Goal: Communication & Community: Answer question/provide support

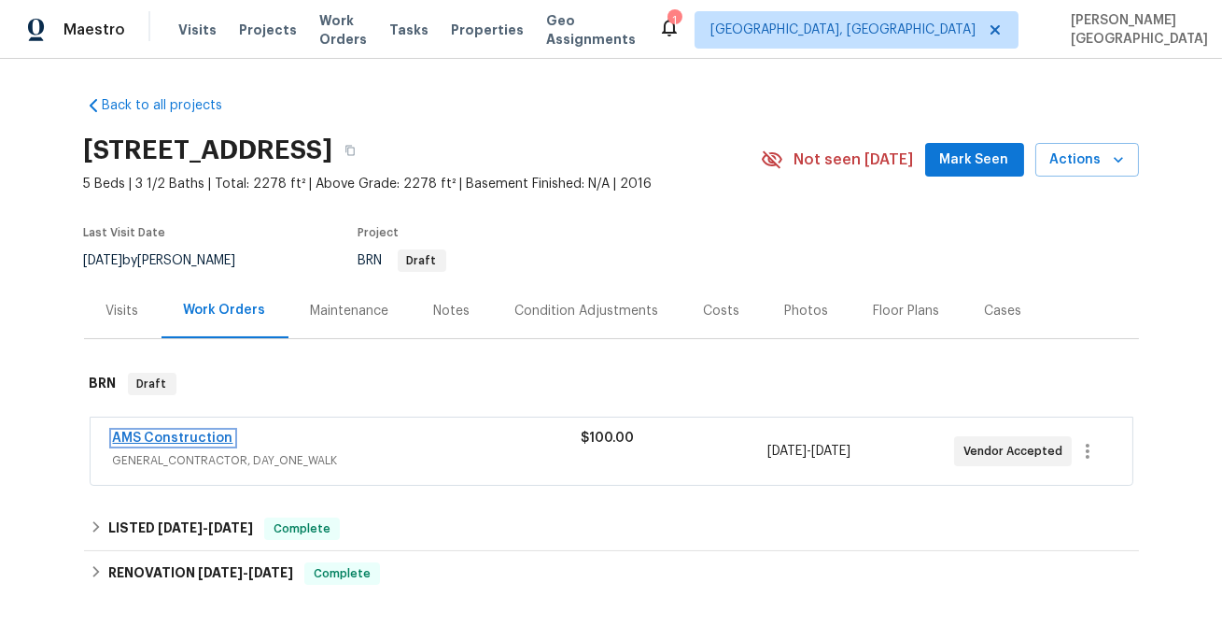
click at [156, 436] on link "AMS Construction" at bounding box center [173, 437] width 120 height 13
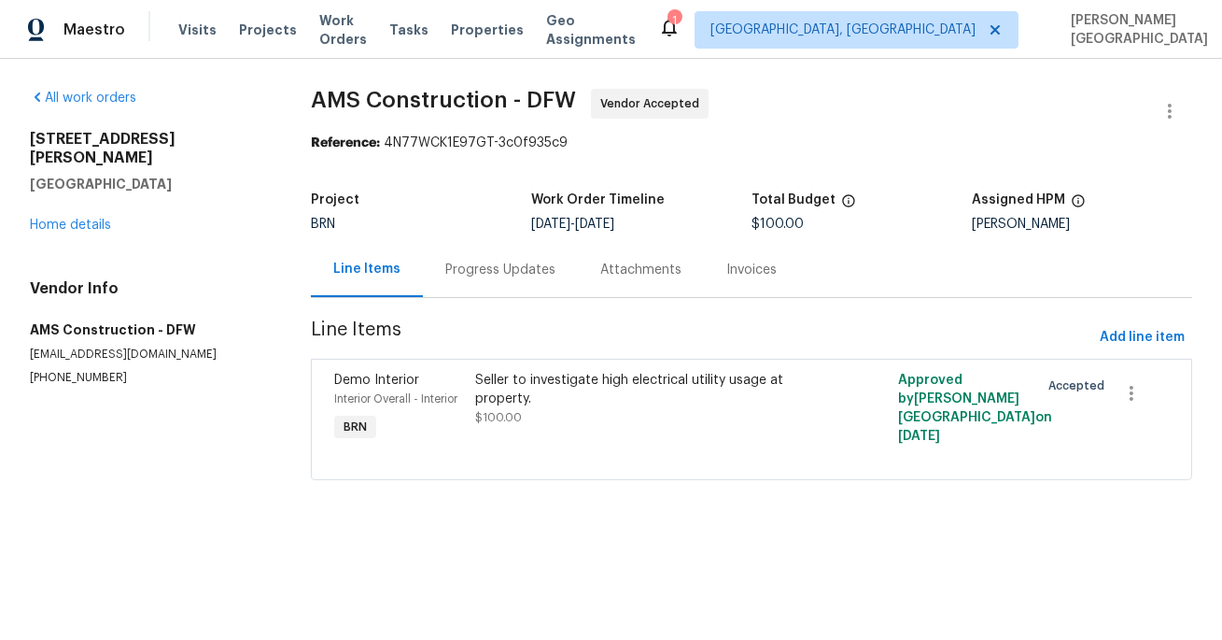
click at [477, 273] on div "Progress Updates" at bounding box center [500, 269] width 110 height 19
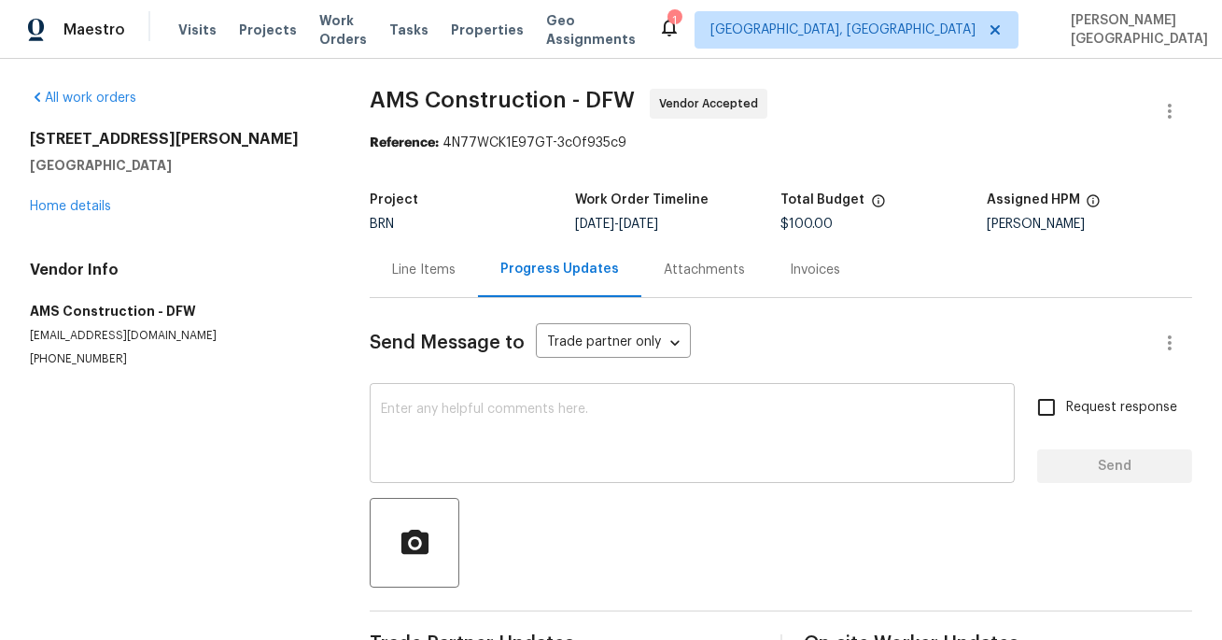
click at [458, 432] on textarea at bounding box center [692, 434] width 623 height 65
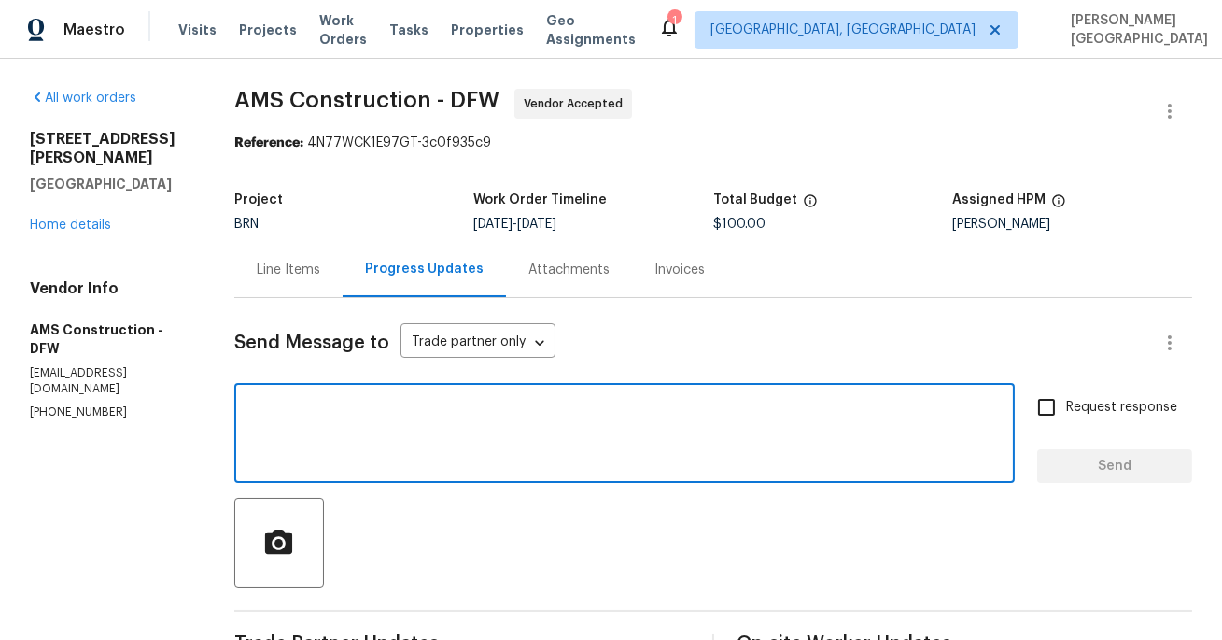
paste textarea "Thank you for accepting the WO. Could you please update on the timeline?"
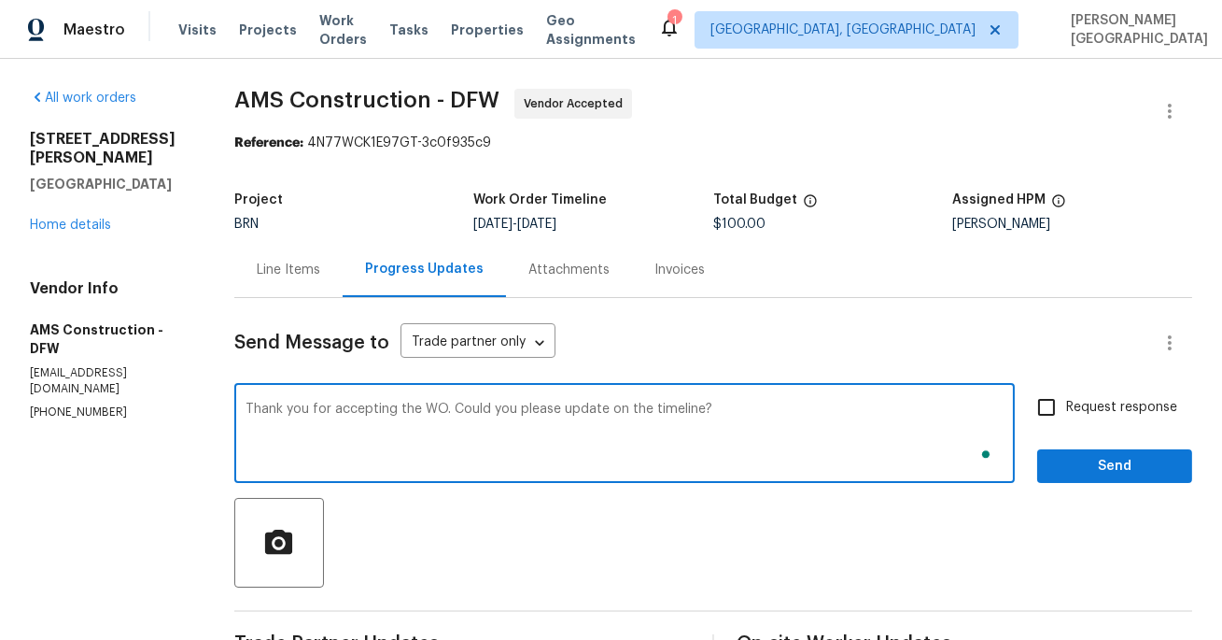
type textarea "Thank you for accepting the WO. Could you please update on the timeline?"
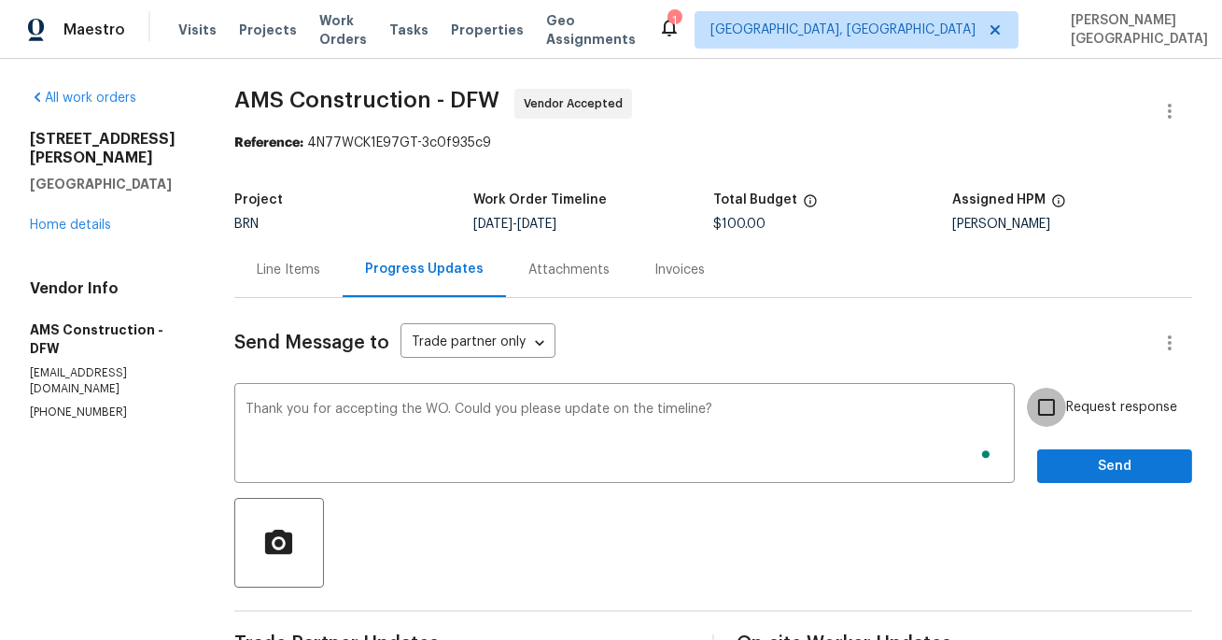
drag, startPoint x: 1044, startPoint y: 404, endPoint x: 1081, endPoint y: 472, distance: 77.7
click at [1044, 404] on input "Request response" at bounding box center [1046, 406] width 39 height 39
checkbox input "true"
click at [1081, 472] on span "Send" at bounding box center [1114, 466] width 125 height 23
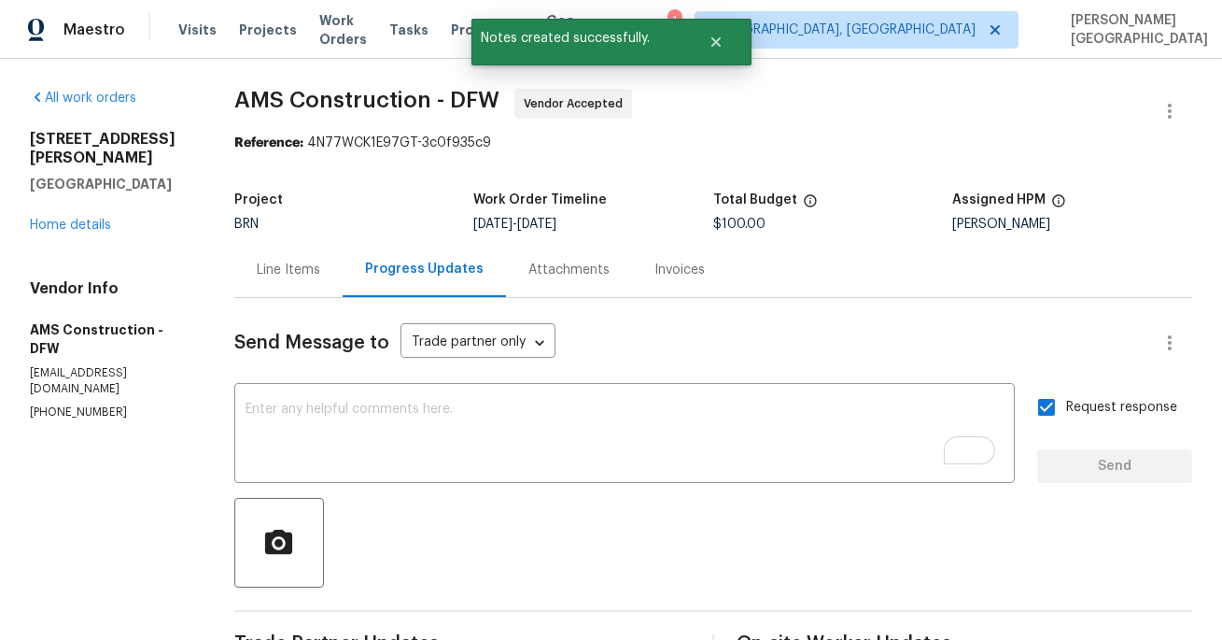
click at [264, 103] on span "AMS Construction - DFW" at bounding box center [366, 100] width 265 height 22
click at [371, 103] on span "AMS Construction - DFW" at bounding box center [366, 100] width 265 height 22
copy span "AMS Construction"
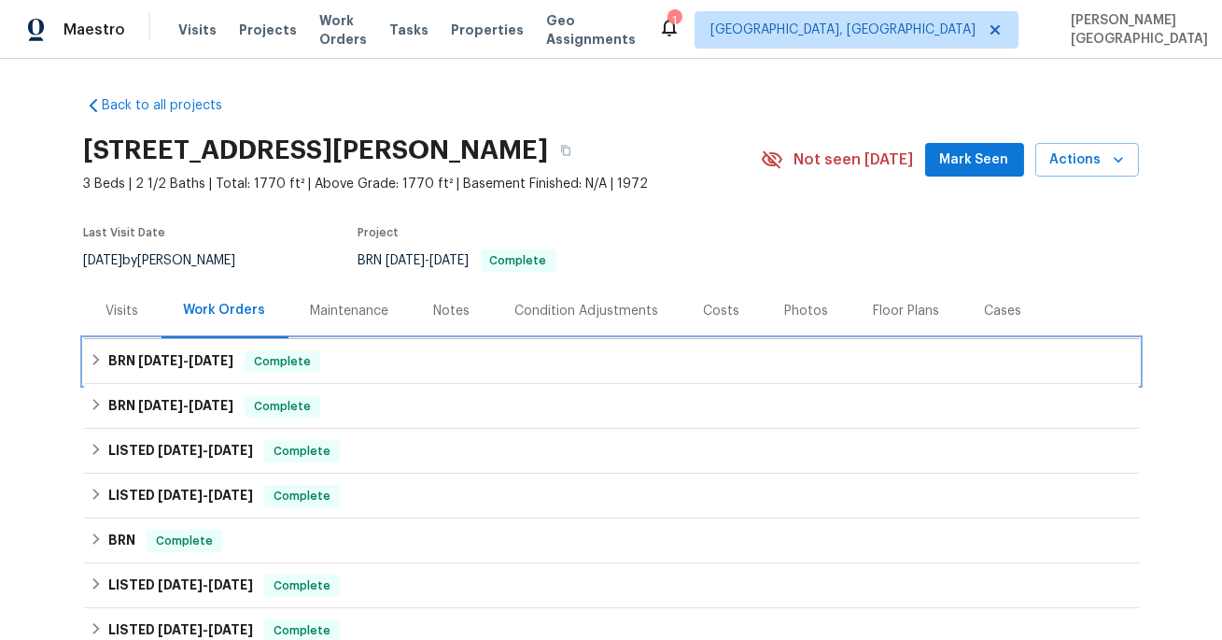
click at [186, 368] on h6 "BRN 9/29/25 - 10/6/25" at bounding box center [170, 361] width 125 height 22
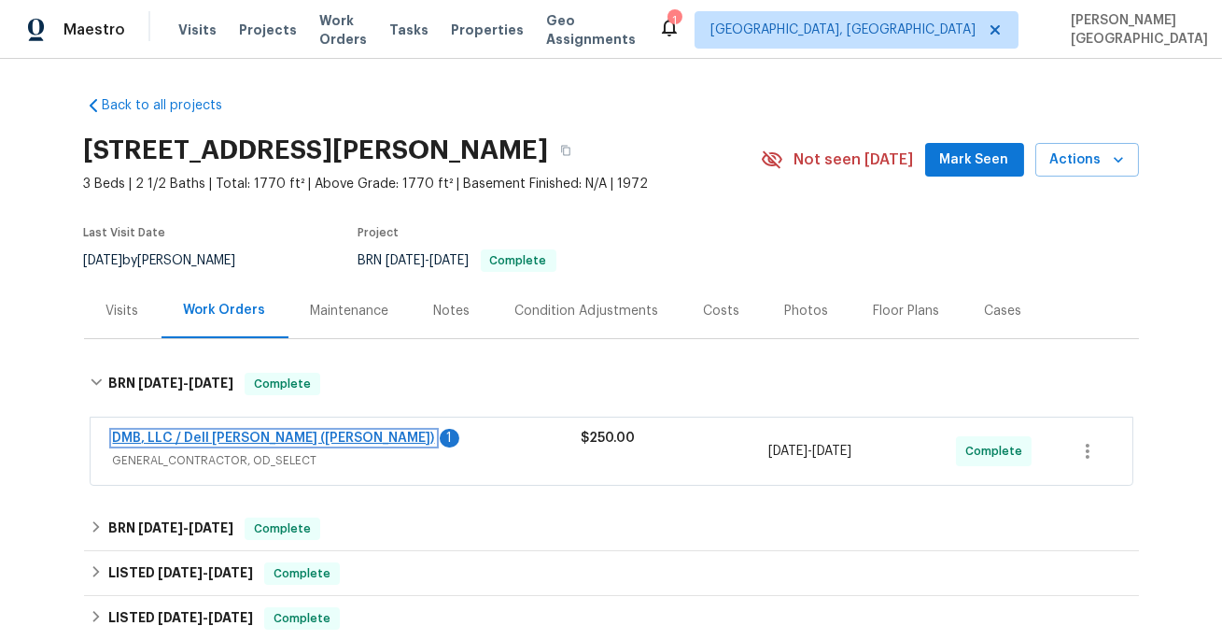
click at [208, 435] on link "DMB, LLC / Dell Bryson (Heise)" at bounding box center [274, 437] width 322 height 13
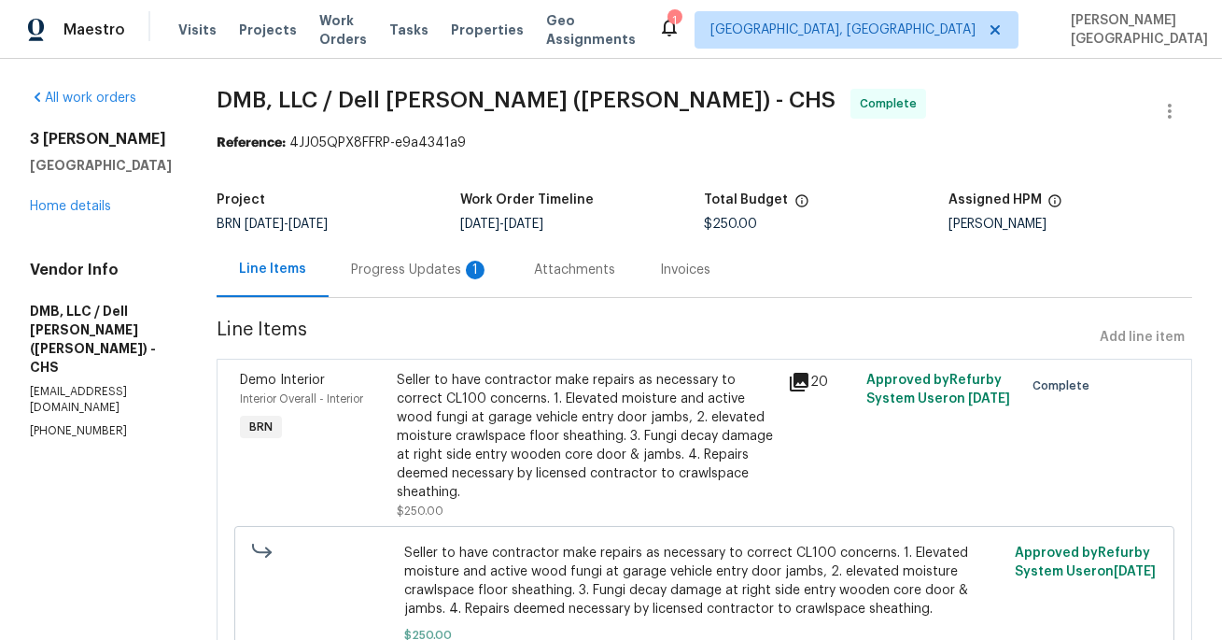
click at [466, 275] on div "1" at bounding box center [475, 269] width 19 height 19
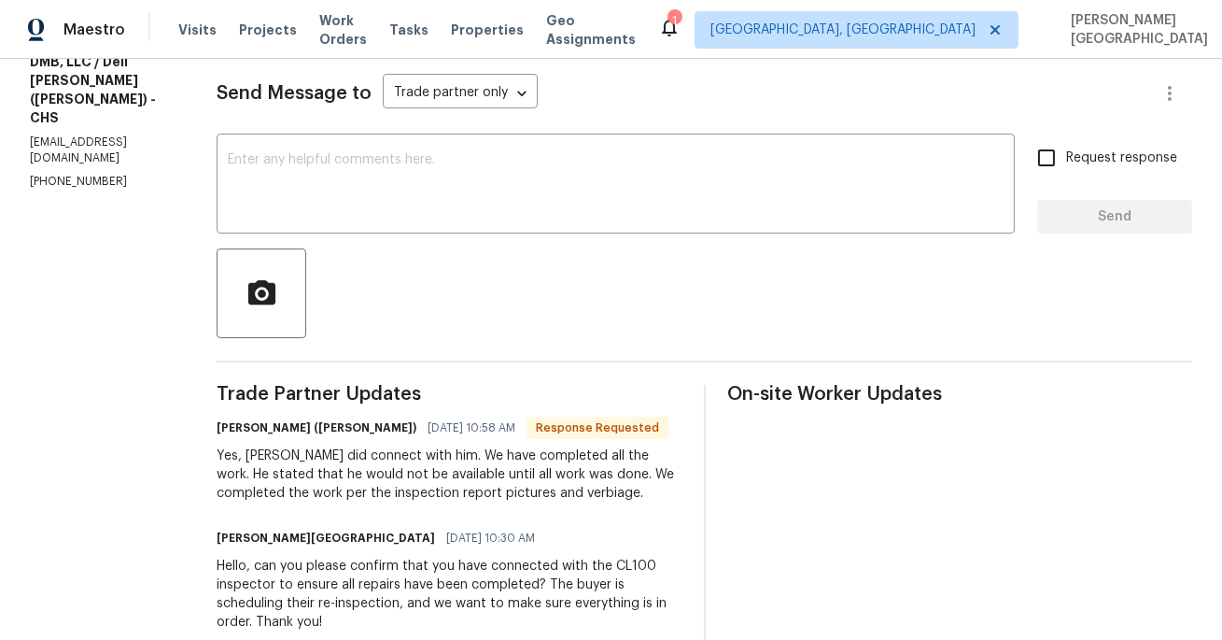
scroll to position [193, 0]
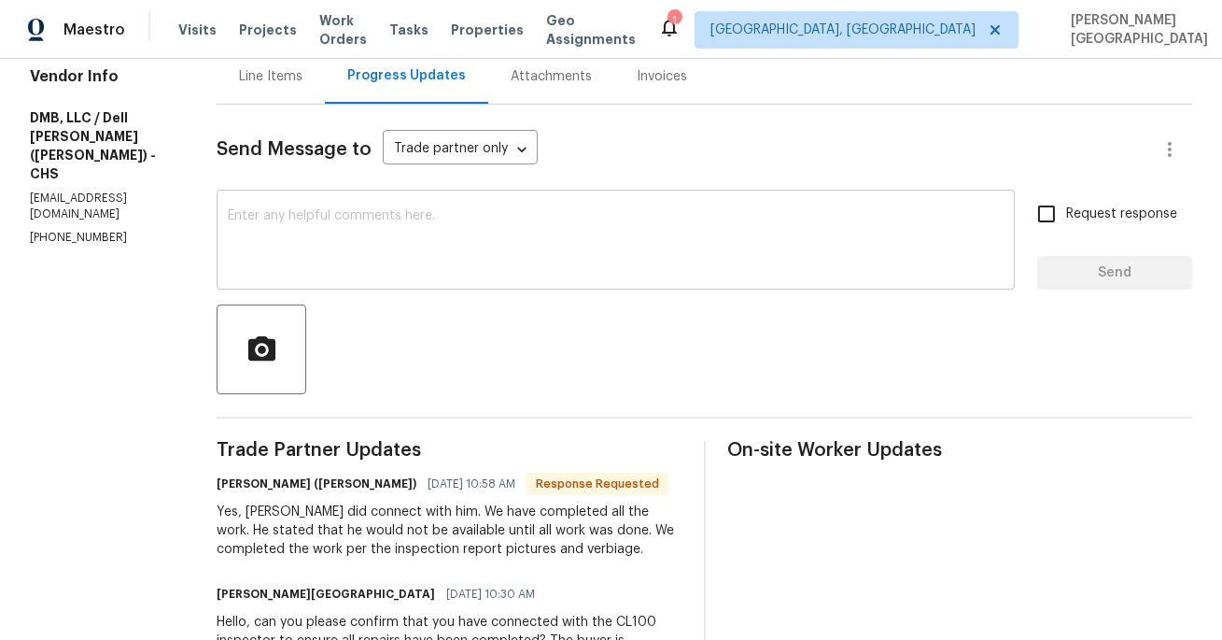
click at [257, 216] on textarea at bounding box center [616, 241] width 776 height 65
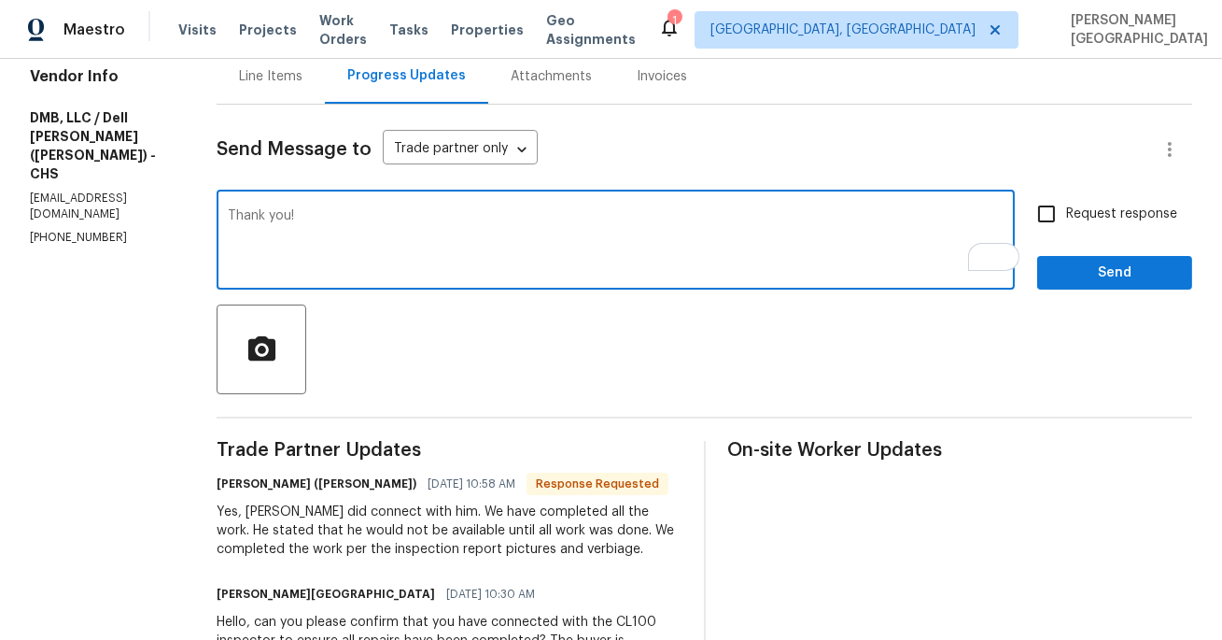
type textarea "Thank you!"
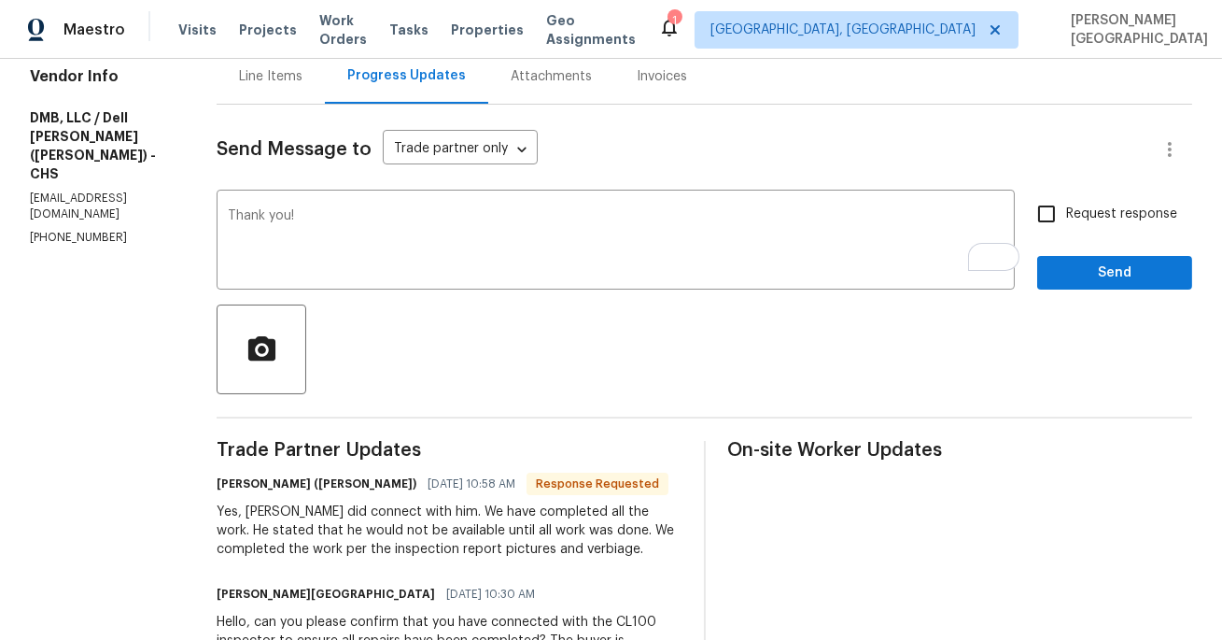
click at [1107, 212] on span "Request response" at bounding box center [1121, 214] width 111 height 20
click at [1066, 212] on input "Request response" at bounding box center [1046, 213] width 39 height 39
checkbox input "true"
click at [1112, 252] on div "Request response Send" at bounding box center [1114, 241] width 155 height 95
click at [1111, 277] on span "Send" at bounding box center [1114, 272] width 125 height 23
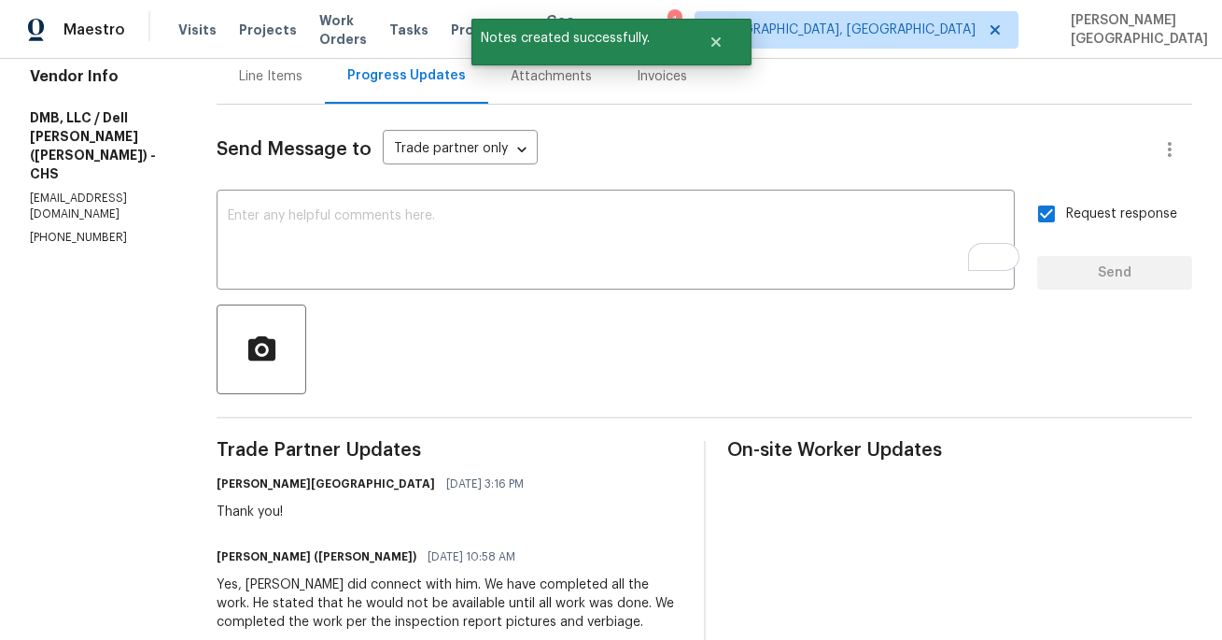
scroll to position [260, 0]
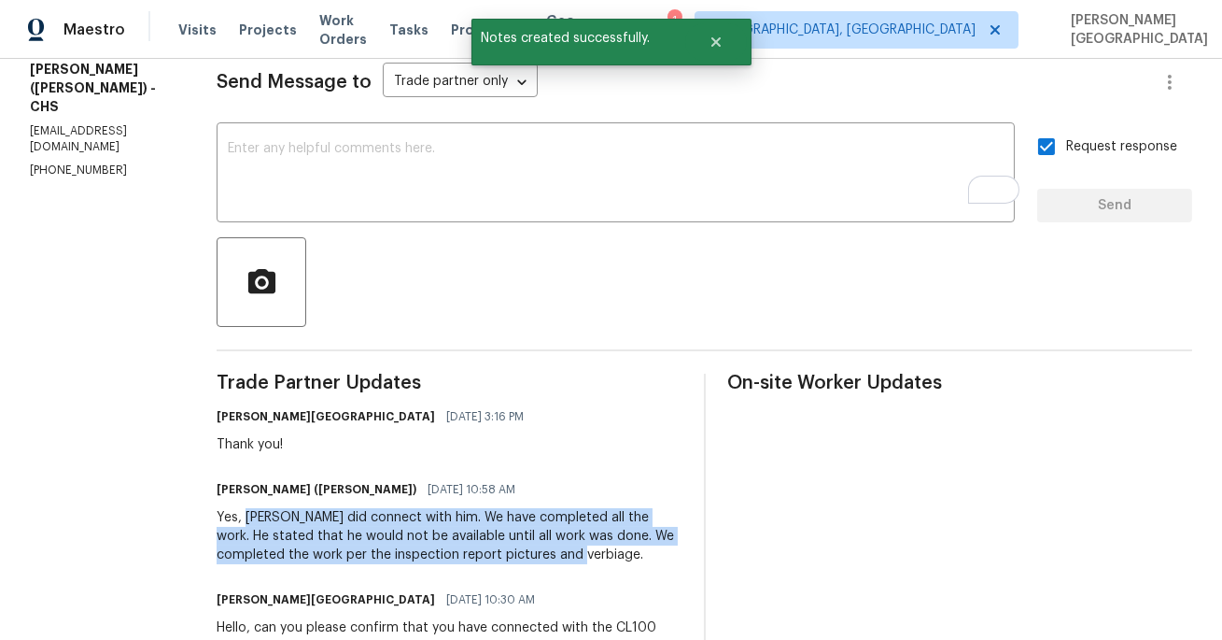
drag, startPoint x: 226, startPoint y: 515, endPoint x: 613, endPoint y: 556, distance: 389.6
click at [617, 555] on div "Yes, Matt did connect with him. We have completed all the work. He stated that …" at bounding box center [449, 536] width 465 height 56
copy div "Matt did connect with him. We have completed all the work. He stated that he wo…"
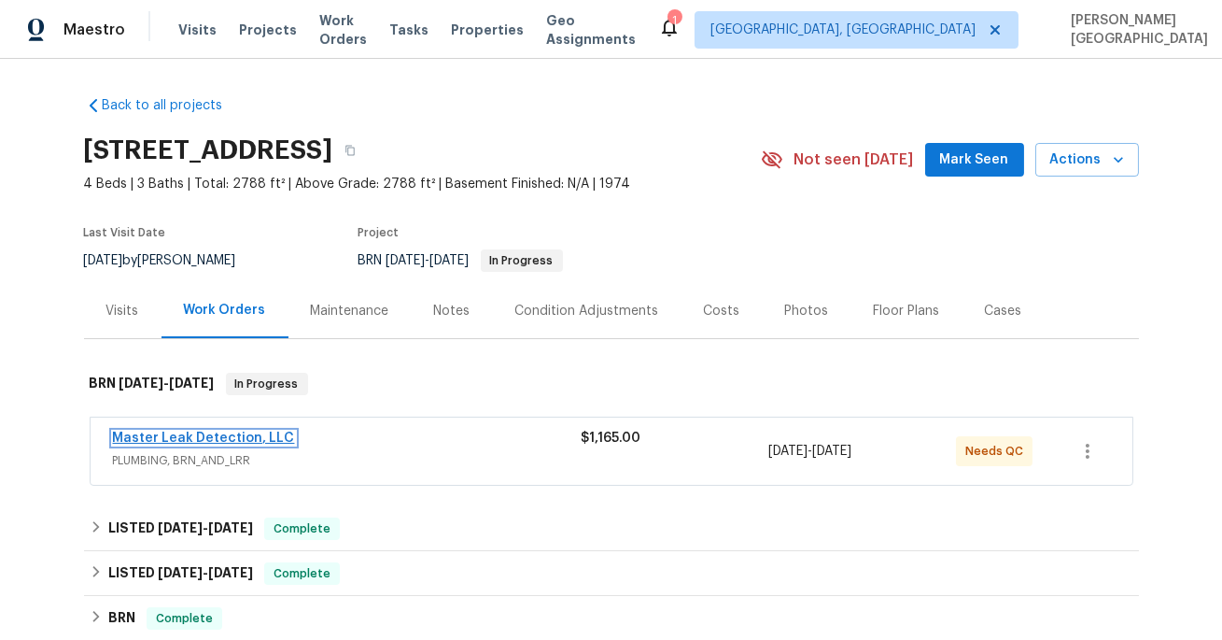
click at [228, 438] on link "Master Leak Detection, LLC" at bounding box center [204, 437] width 182 height 13
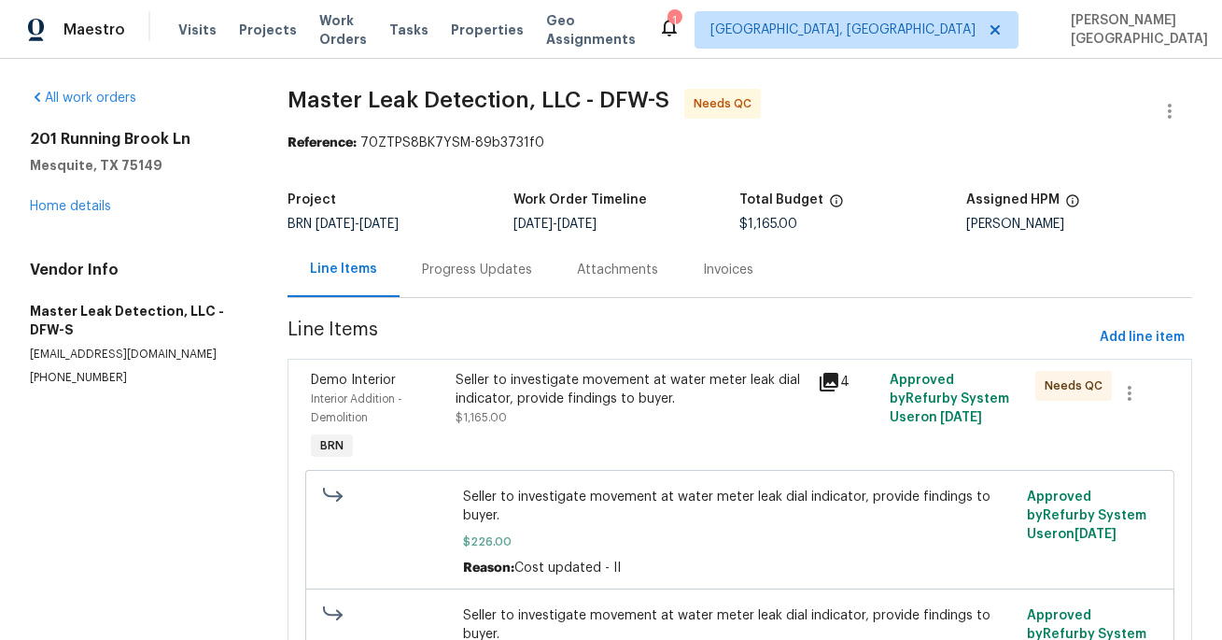
click at [495, 284] on div "Progress Updates" at bounding box center [477, 269] width 155 height 55
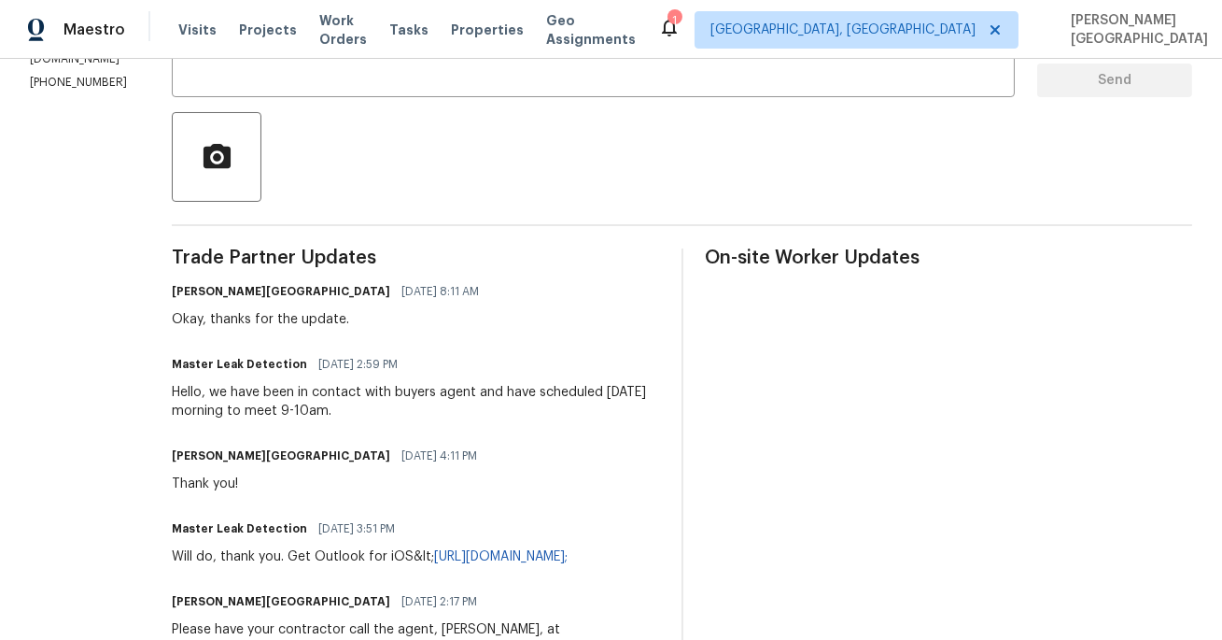
scroll to position [131, 0]
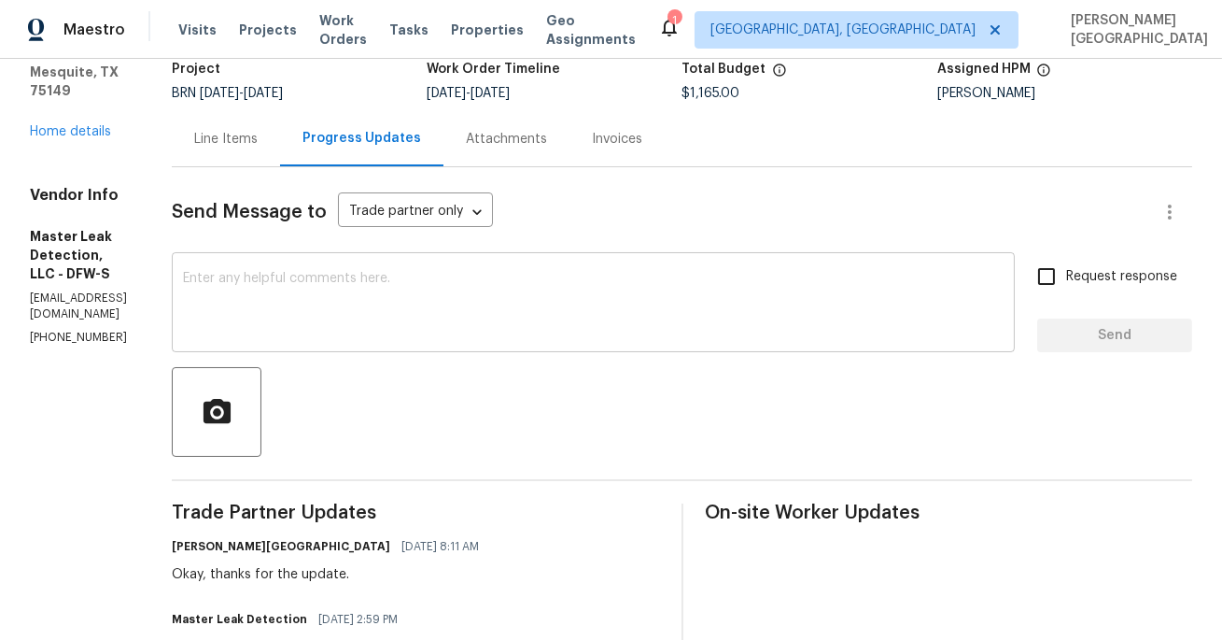
click at [283, 269] on div "x ​" at bounding box center [593, 304] width 843 height 95
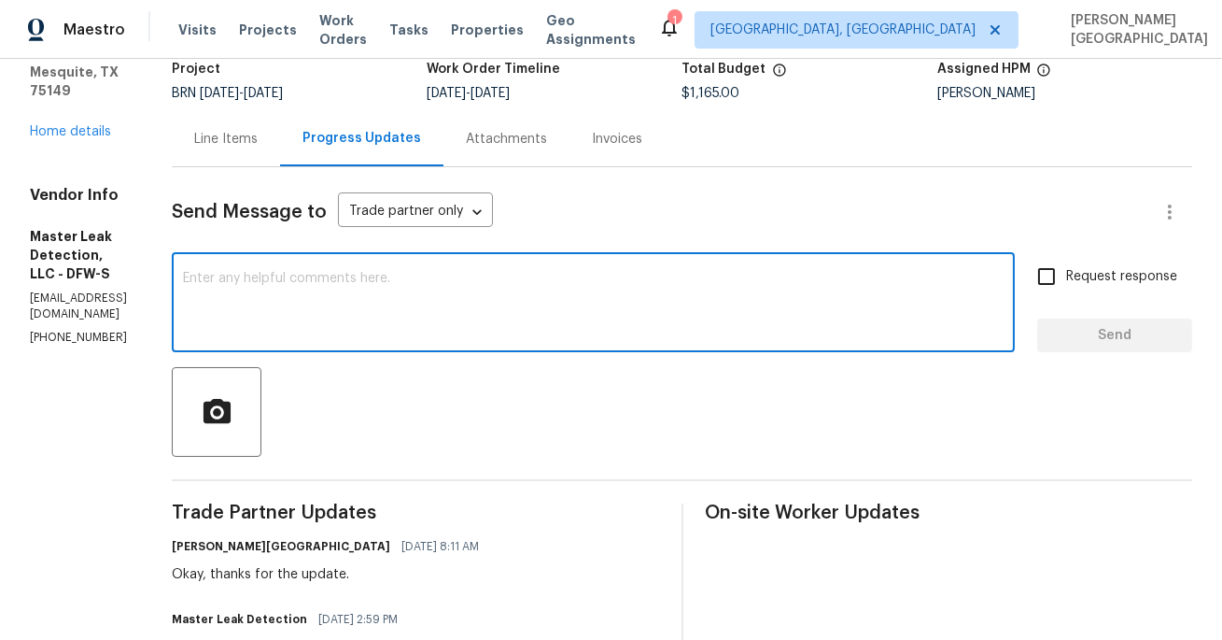
paste textarea "Buyer plans to close tomorrow. Please confirm: When the work will be completed.…"
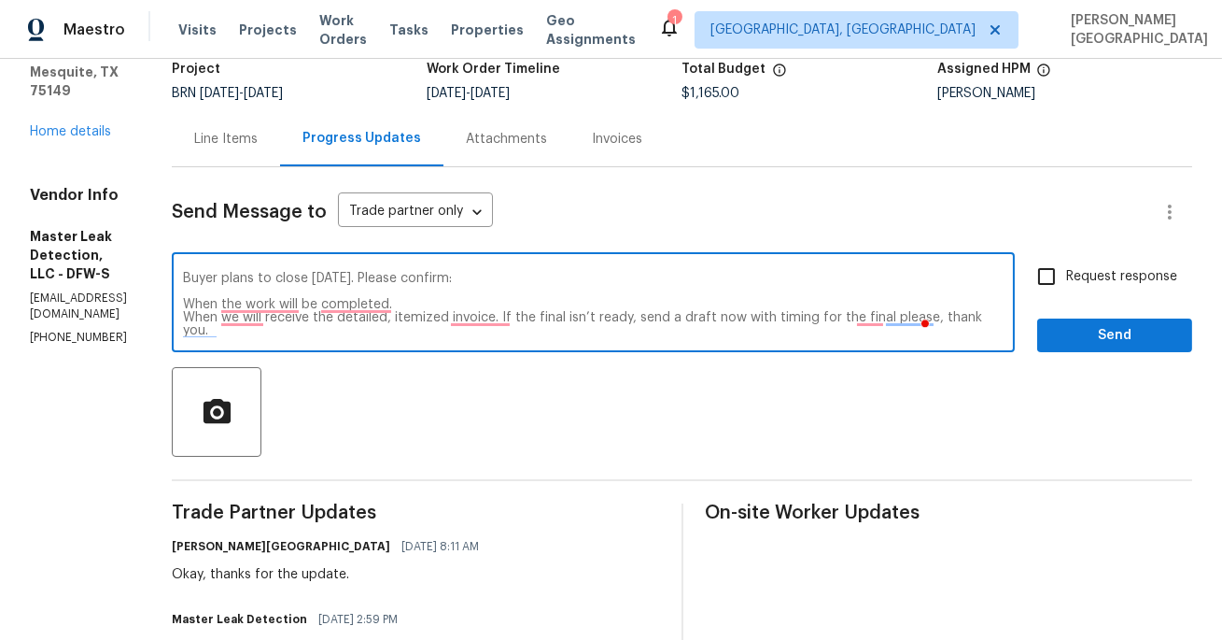
type textarea "Buyer plans to close tomorrow. Please confirm: When the work will be completed.…"
click at [1091, 277] on span "Request response" at bounding box center [1121, 277] width 111 height 20
click at [1066, 277] on input "Request response" at bounding box center [1046, 276] width 39 height 39
checkbox input "true"
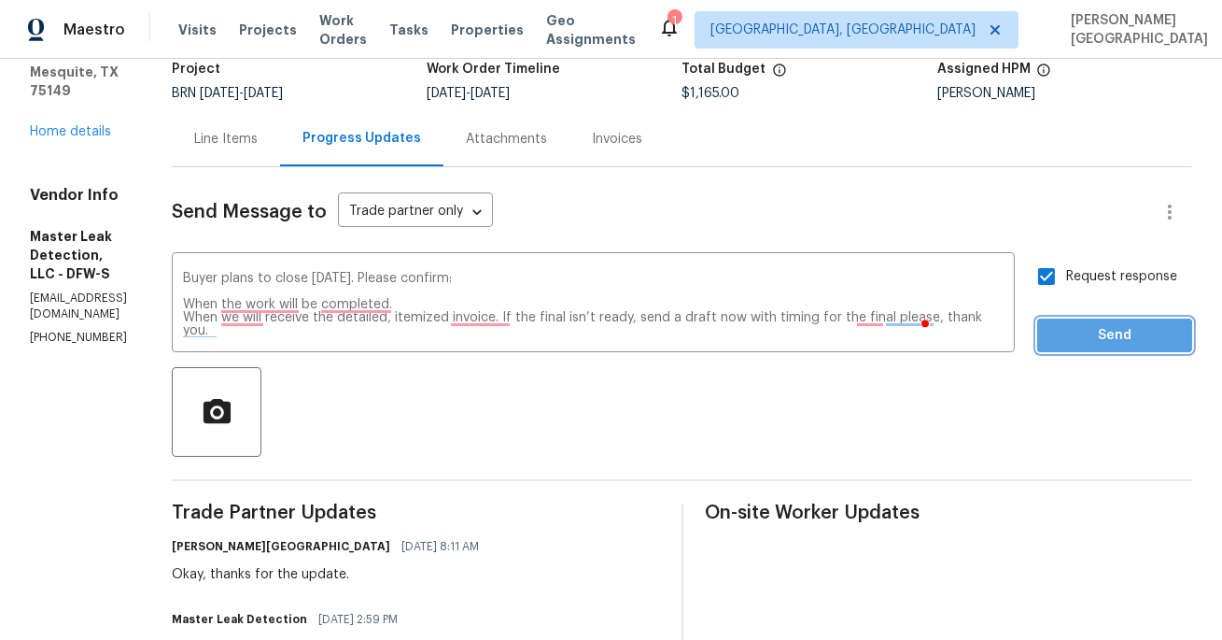
click at [1100, 338] on span "Send" at bounding box center [1114, 335] width 125 height 23
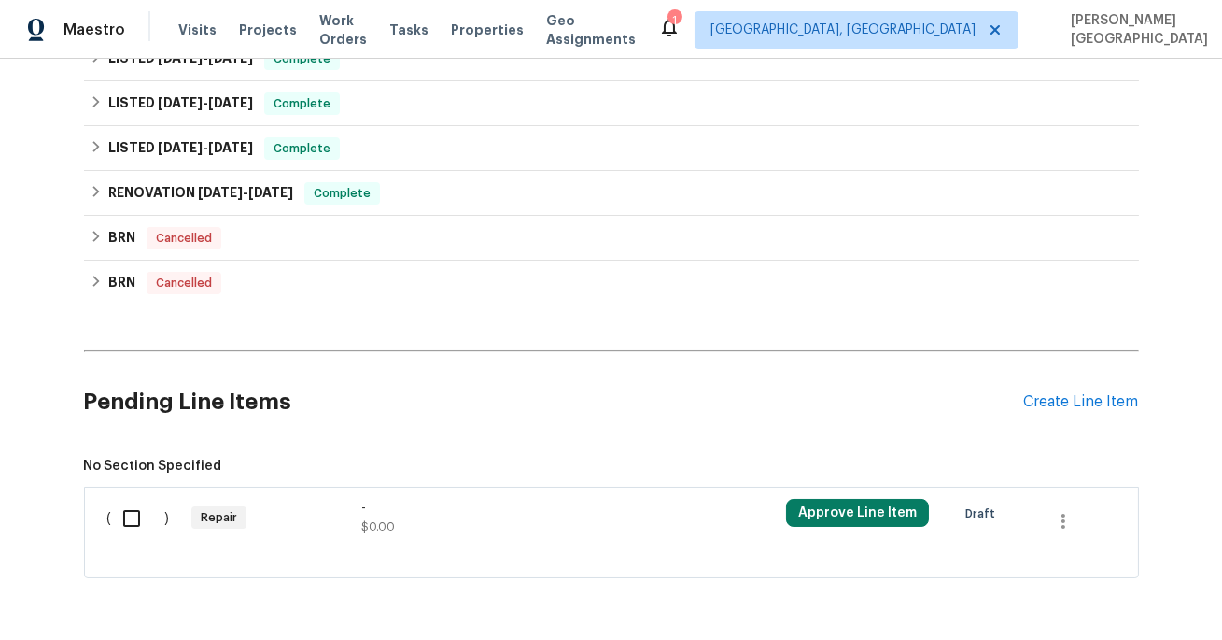
scroll to position [1182, 0]
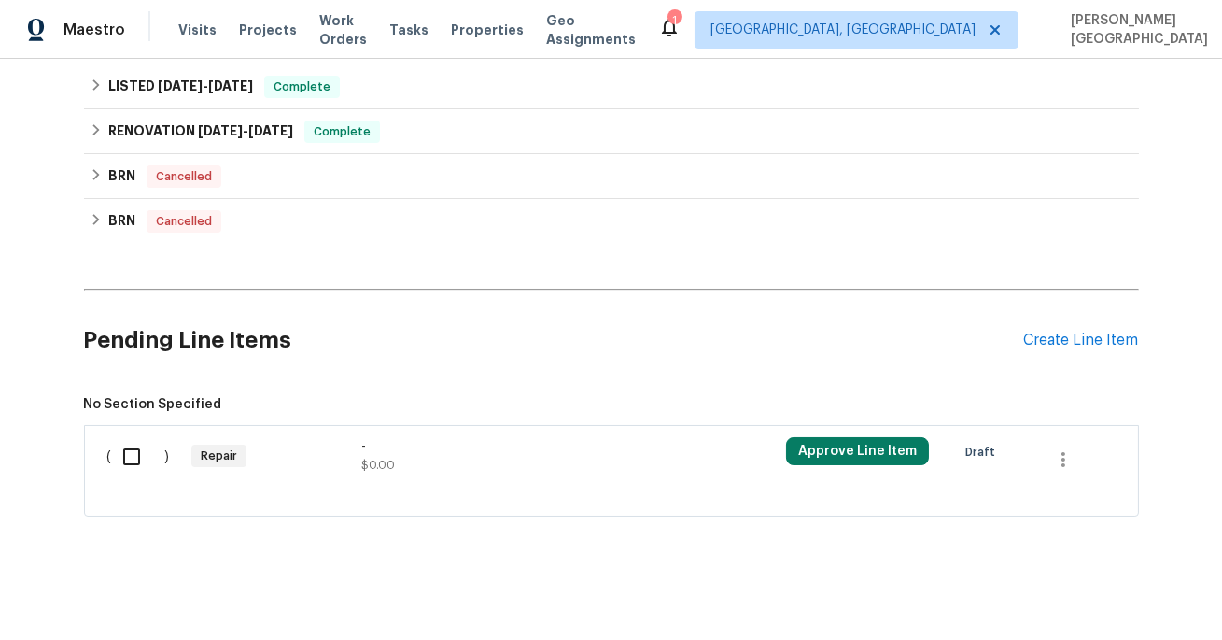
click at [1091, 326] on div "Pending Line Items Create Line Item" at bounding box center [611, 340] width 1055 height 87
click at [1091, 331] on div "Create Line Item" at bounding box center [1081, 340] width 115 height 18
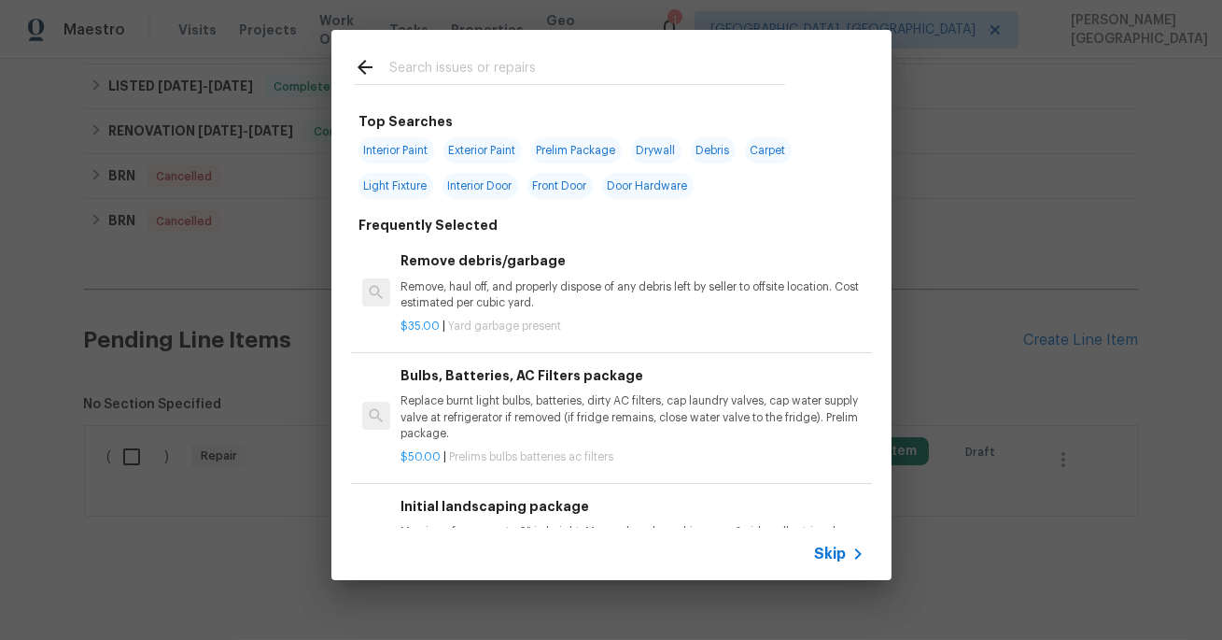
click at [828, 553] on span "Skip" at bounding box center [831, 553] width 32 height 19
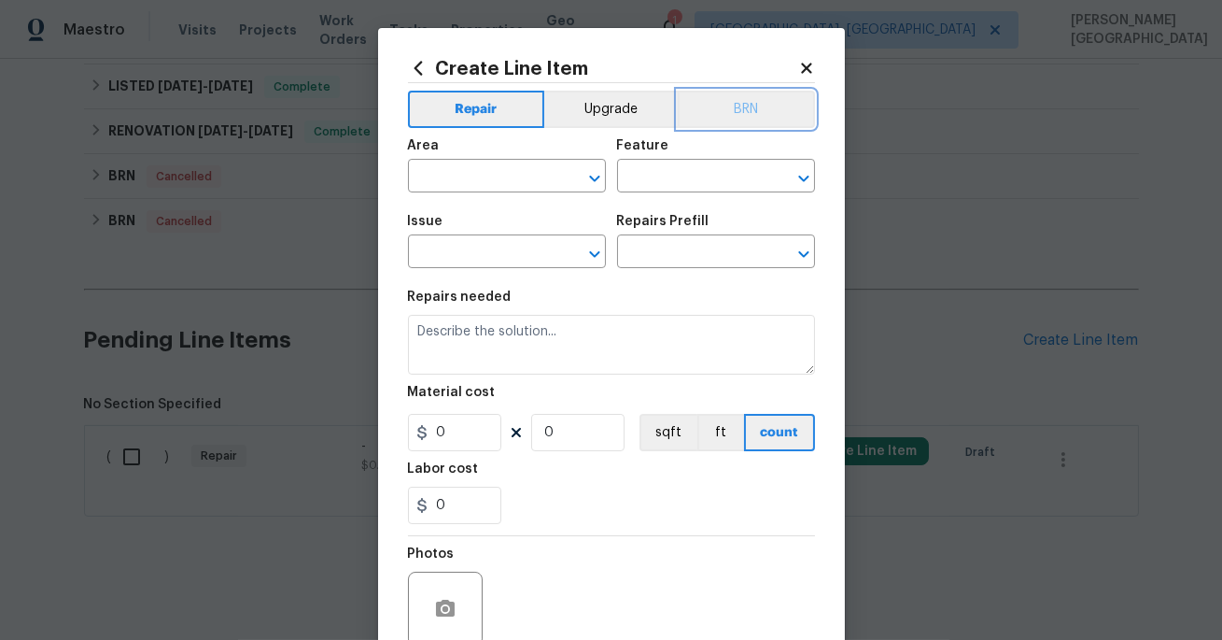
click at [738, 117] on button "BRN" at bounding box center [746, 109] width 137 height 37
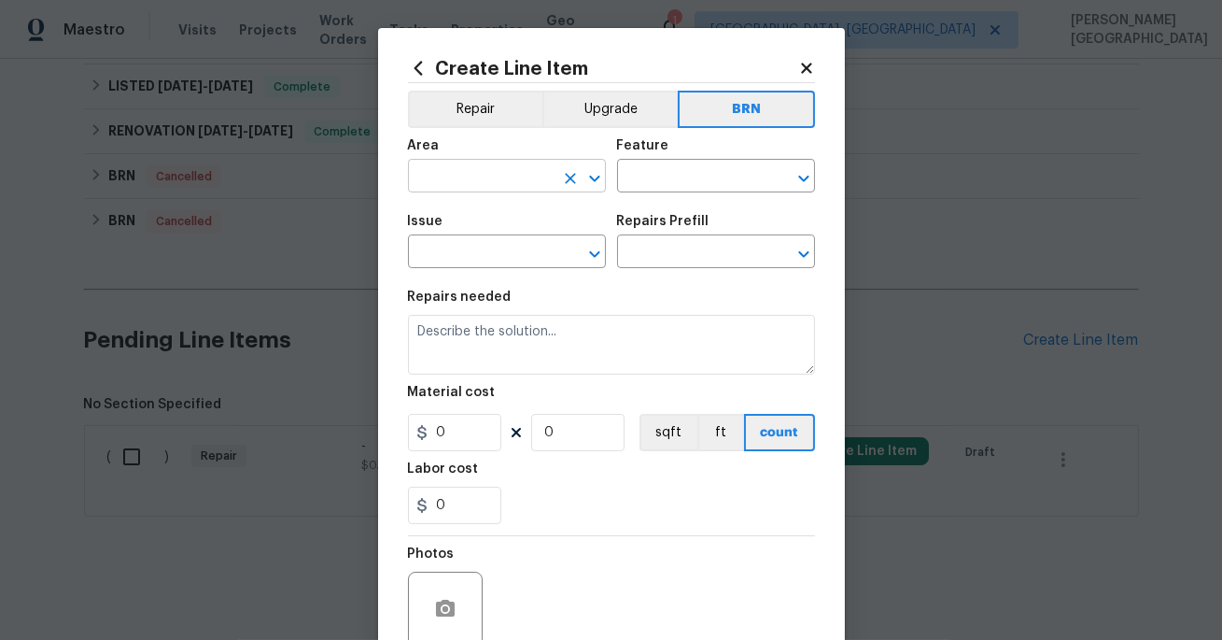
click at [444, 190] on input "text" at bounding box center [481, 177] width 146 height 29
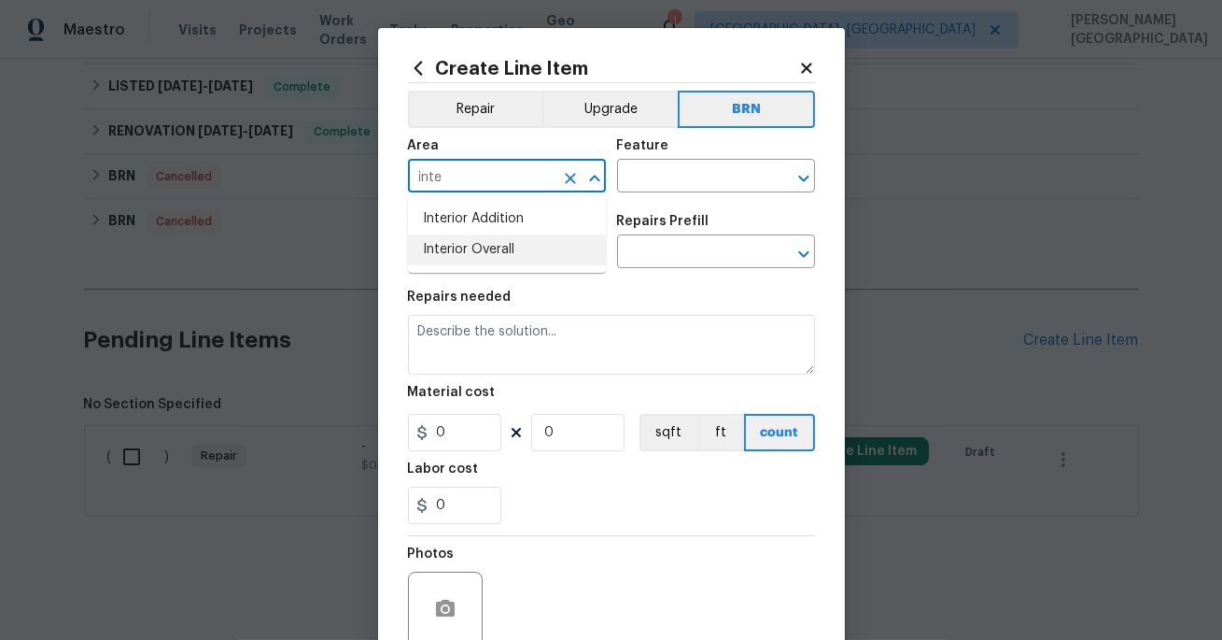
click at [472, 246] on li "Interior Overall" at bounding box center [507, 249] width 198 height 31
type input "Interior Overall"
click at [677, 162] on div "Feature" at bounding box center [716, 151] width 198 height 24
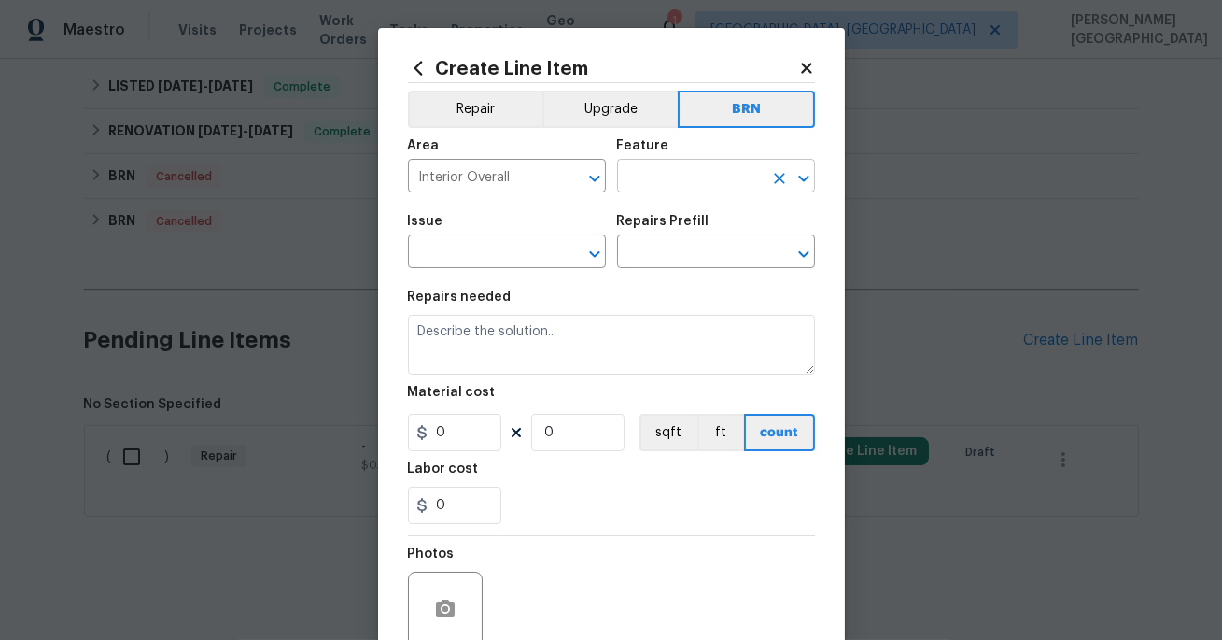
click at [684, 189] on input "text" at bounding box center [690, 177] width 146 height 29
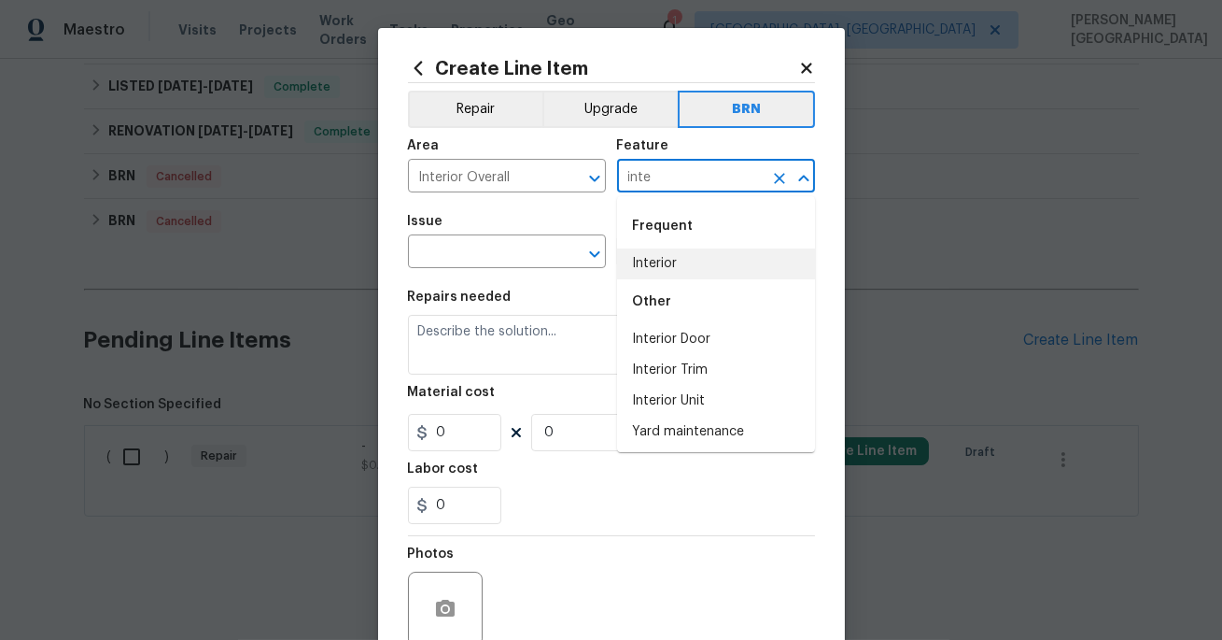
click at [683, 262] on li "Interior" at bounding box center [716, 263] width 198 height 31
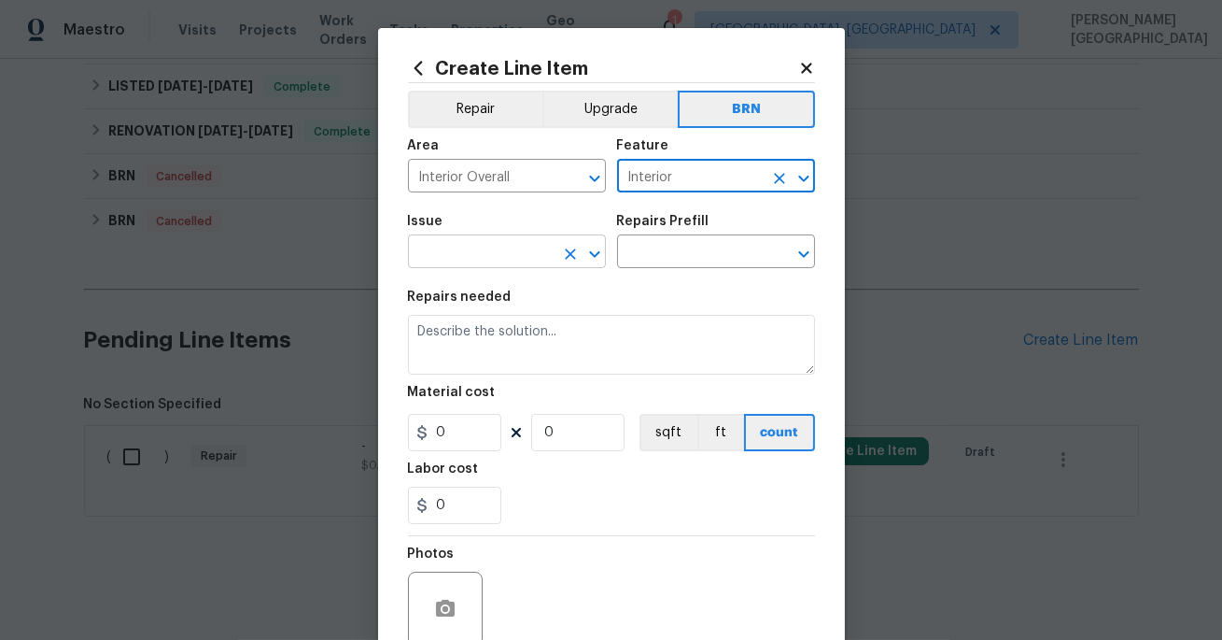
type input "Interior"
click at [530, 255] on input "text" at bounding box center [481, 253] width 146 height 29
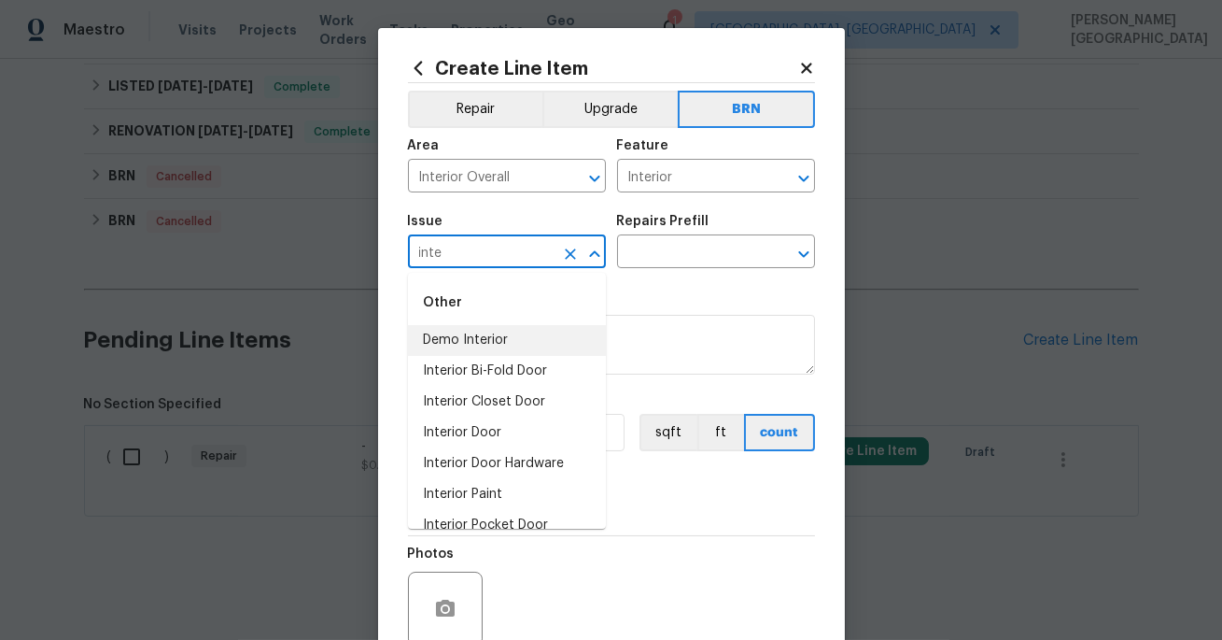
click at [533, 339] on li "Demo Interior" at bounding box center [507, 340] width 198 height 31
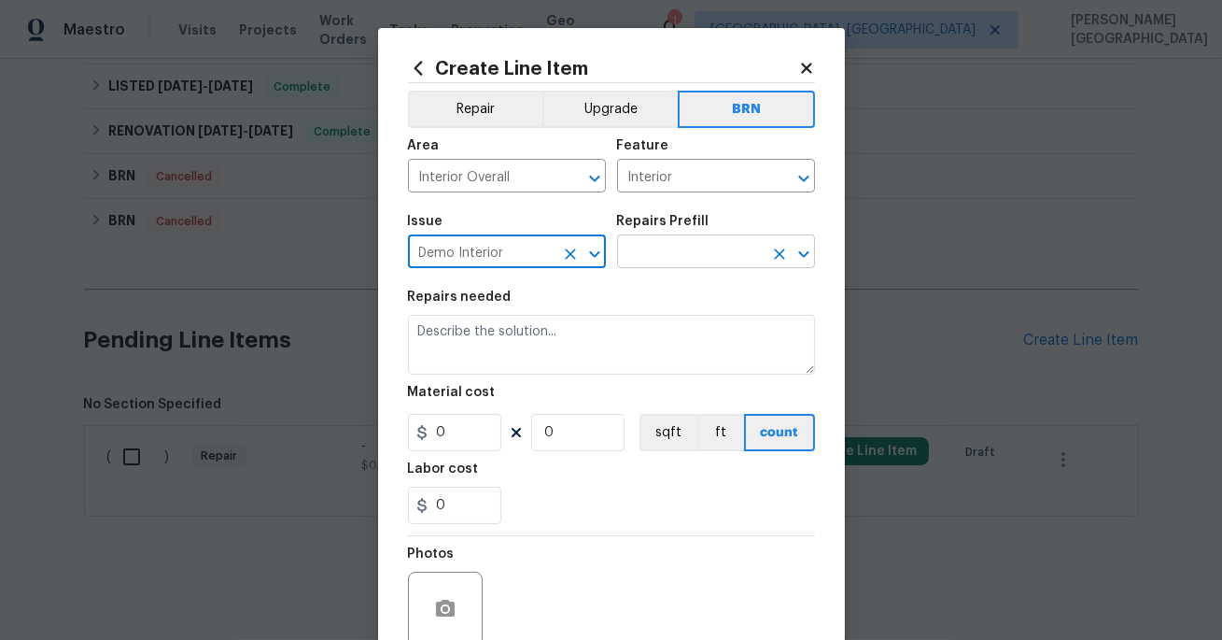
type input "Demo Interior"
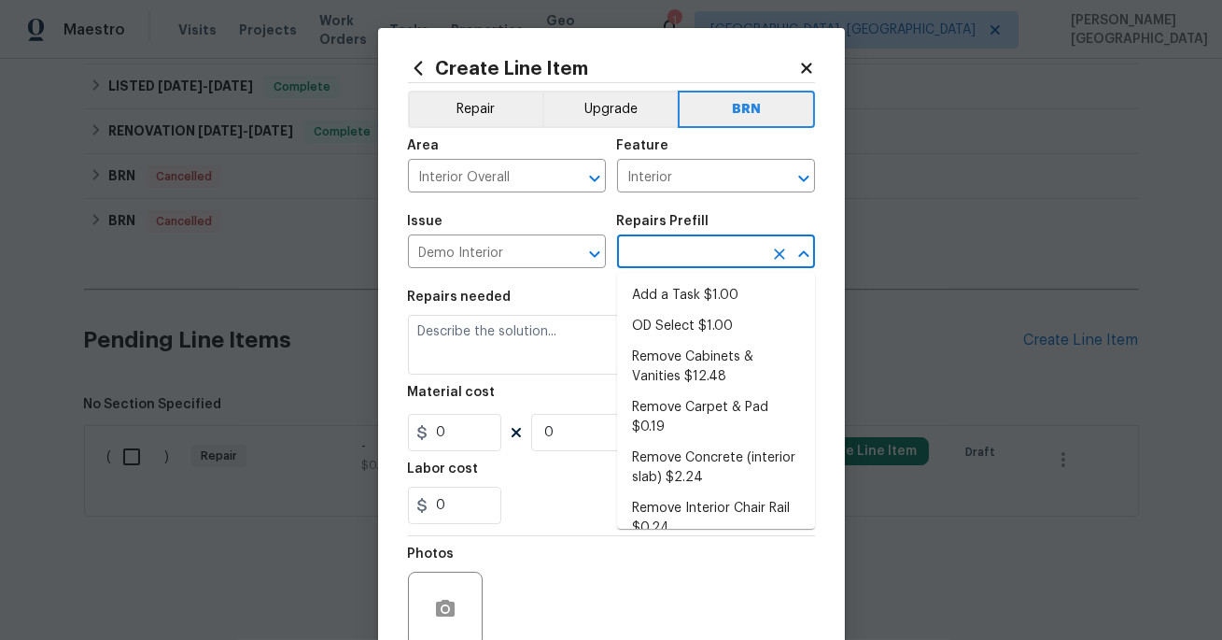
click at [647, 248] on input "text" at bounding box center [690, 253] width 146 height 29
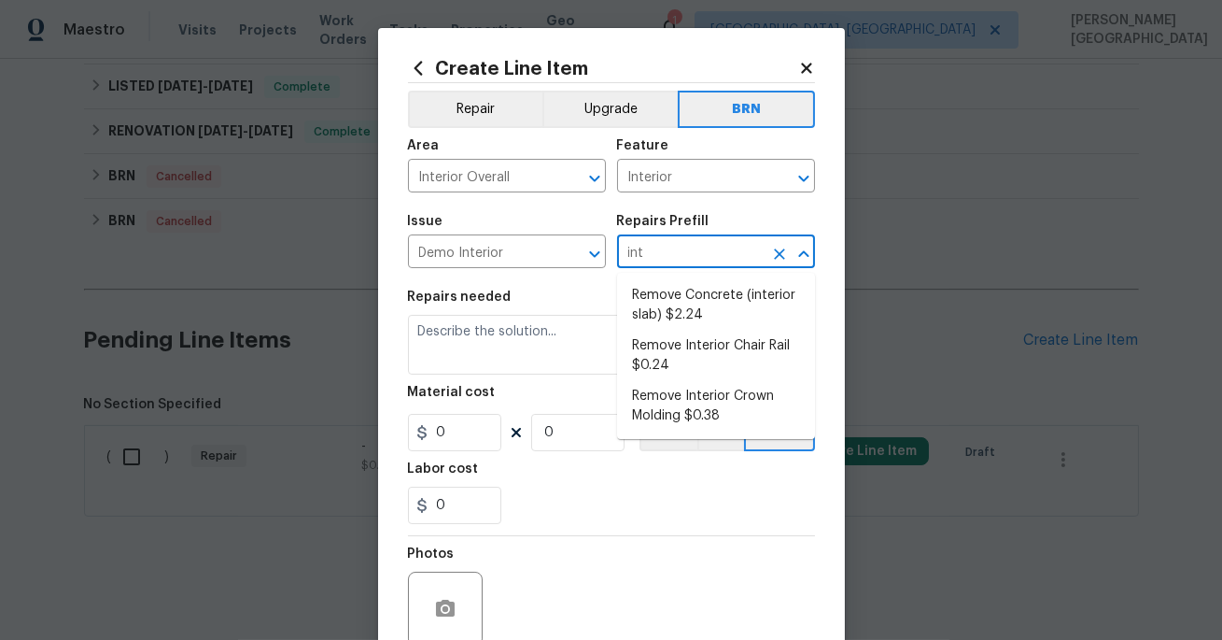
type input "inte"
click at [665, 289] on li "Remove Concrete (interior slab) $2.24" at bounding box center [716, 305] width 198 height 50
type input "Demolition"
type input "Remove Concrete (interior slab) $2.24"
type textarea "Demo/remove and properly dispose of the concrete (1''-4'') as outlined by the P…"
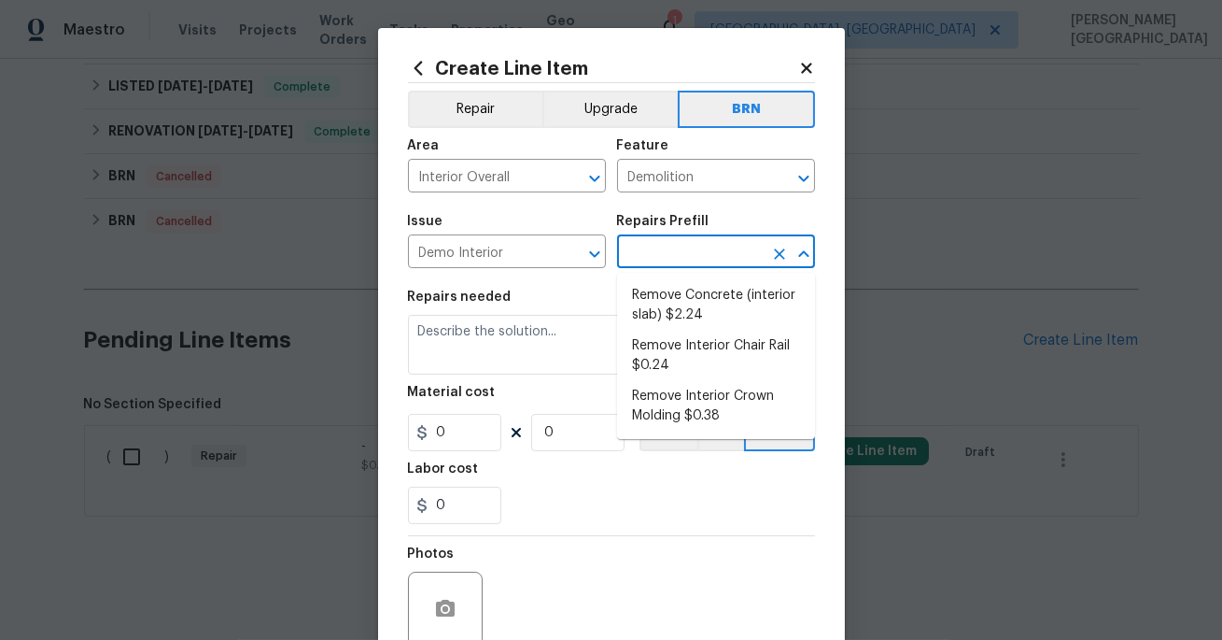
type input "2.24"
type input "1"
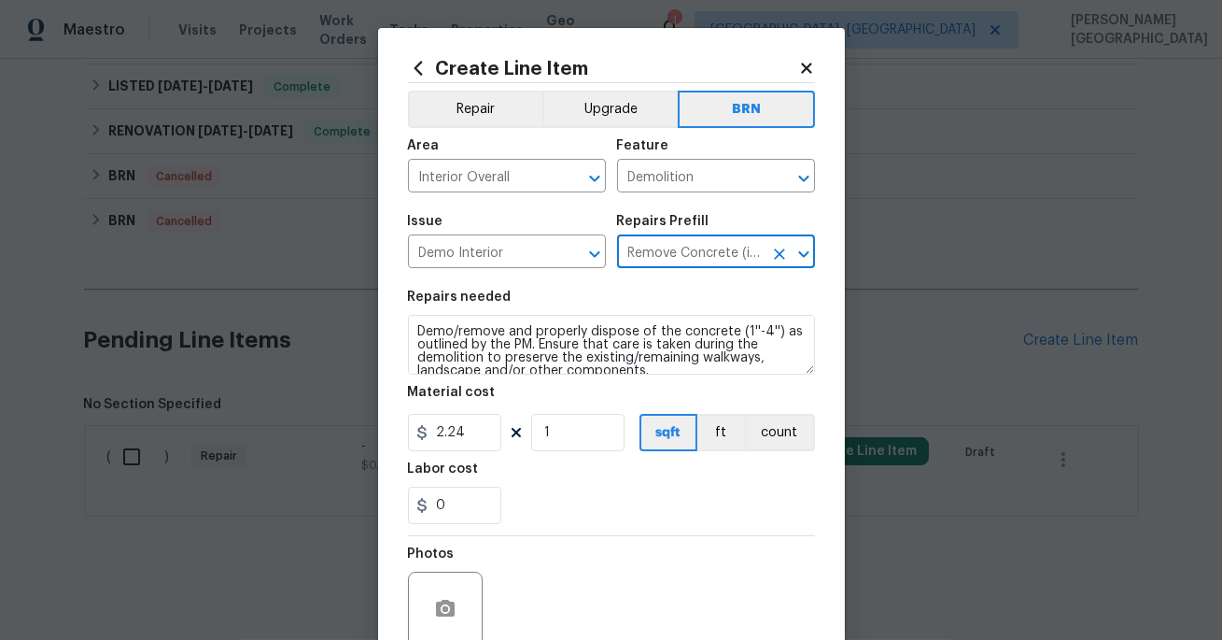
type input "Remove Concrete (interior slab) $2.24"
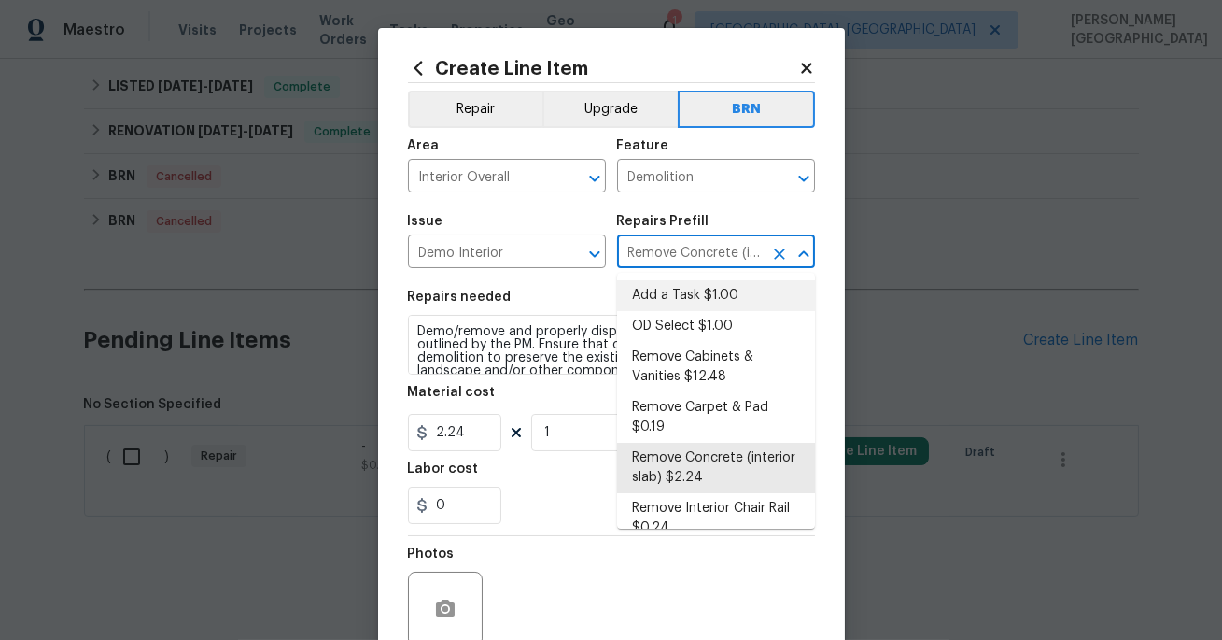
click at [486, 271] on span "Issue Demo Interior ​" at bounding box center [507, 242] width 198 height 76
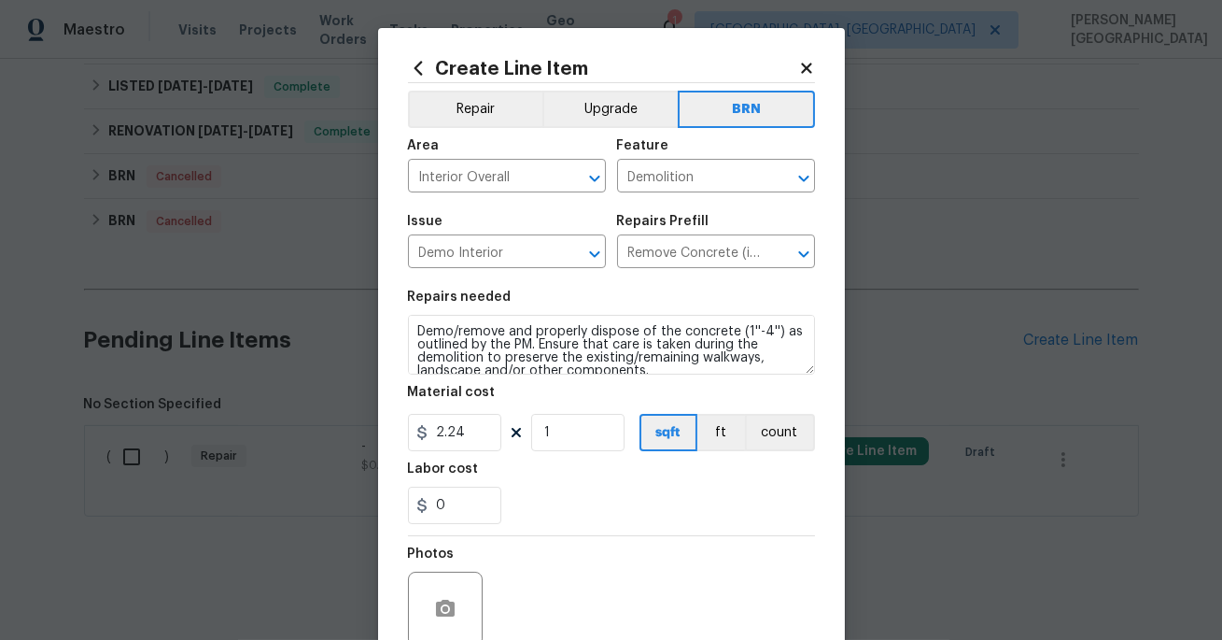
click at [493, 313] on div "Repairs needed" at bounding box center [611, 302] width 407 height 24
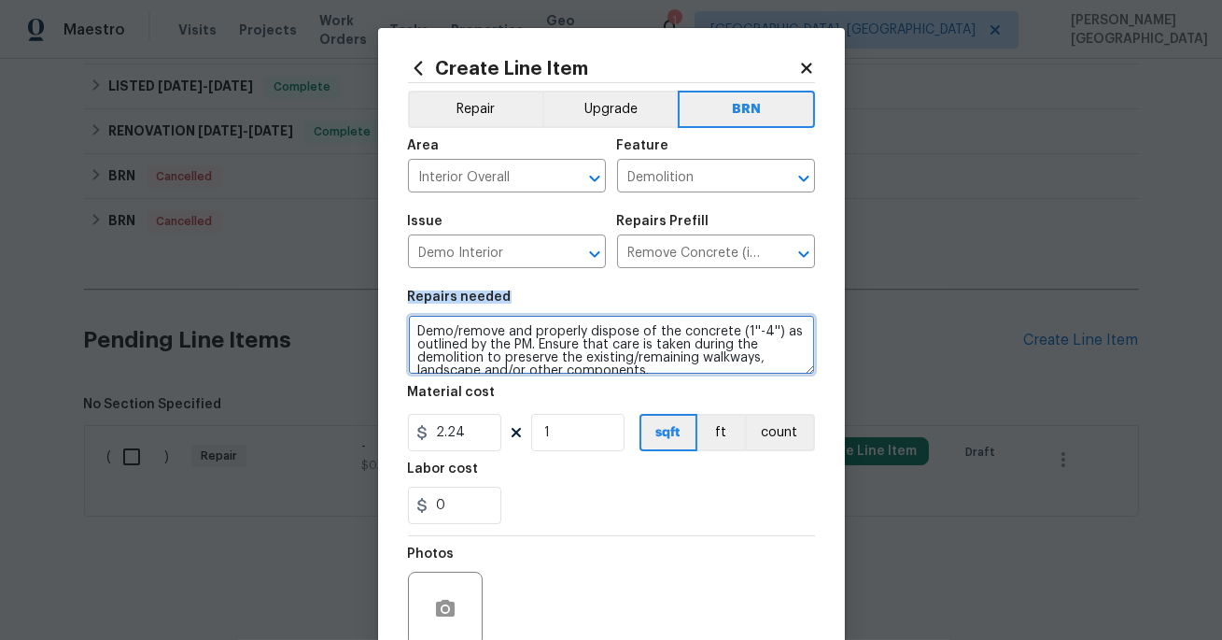
click at [494, 329] on textarea "Demo/remove and properly dispose of the concrete (1''-4'') as outlined by the P…" at bounding box center [611, 345] width 407 height 60
paste textarea "Lender Required: Seller to have contractor remediate the chipping/flaking paint…"
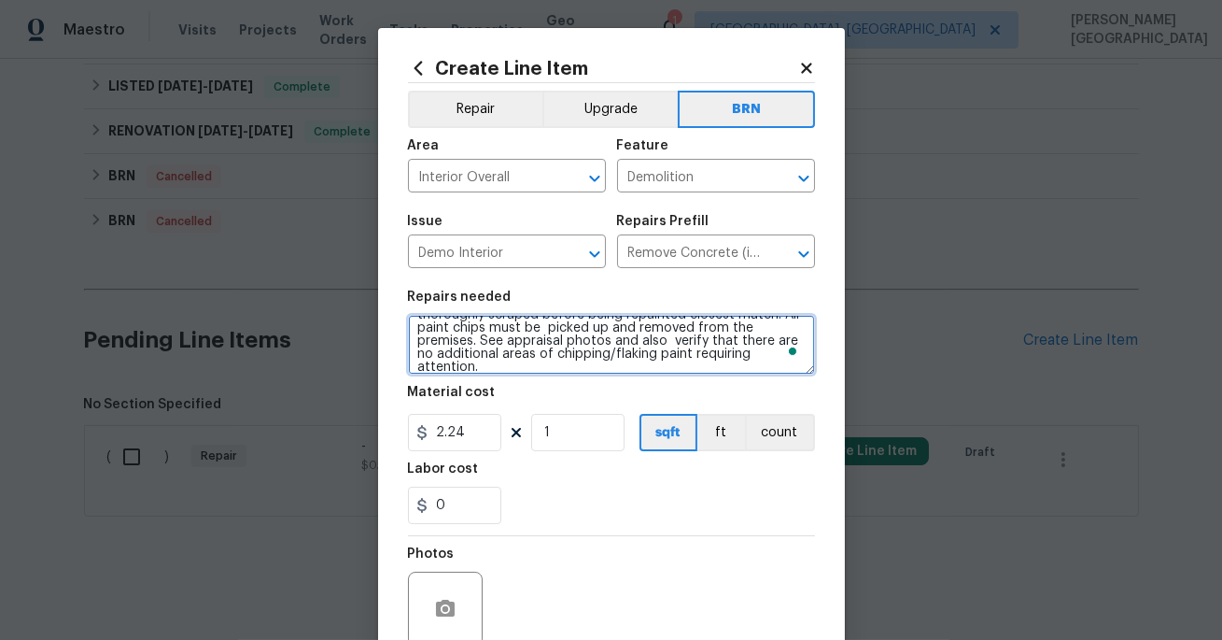
type textarea "Lender Required: Seller to have contractor remediate the chipping/flaking paint…"
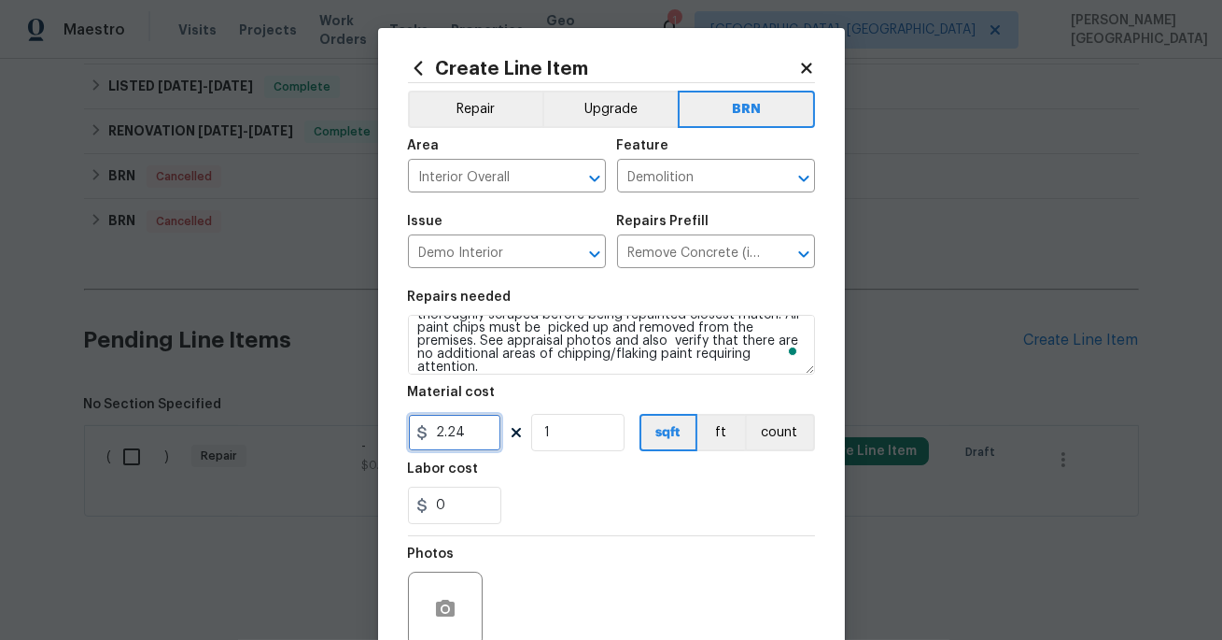
click at [478, 428] on input "2.24" at bounding box center [454, 432] width 93 height 37
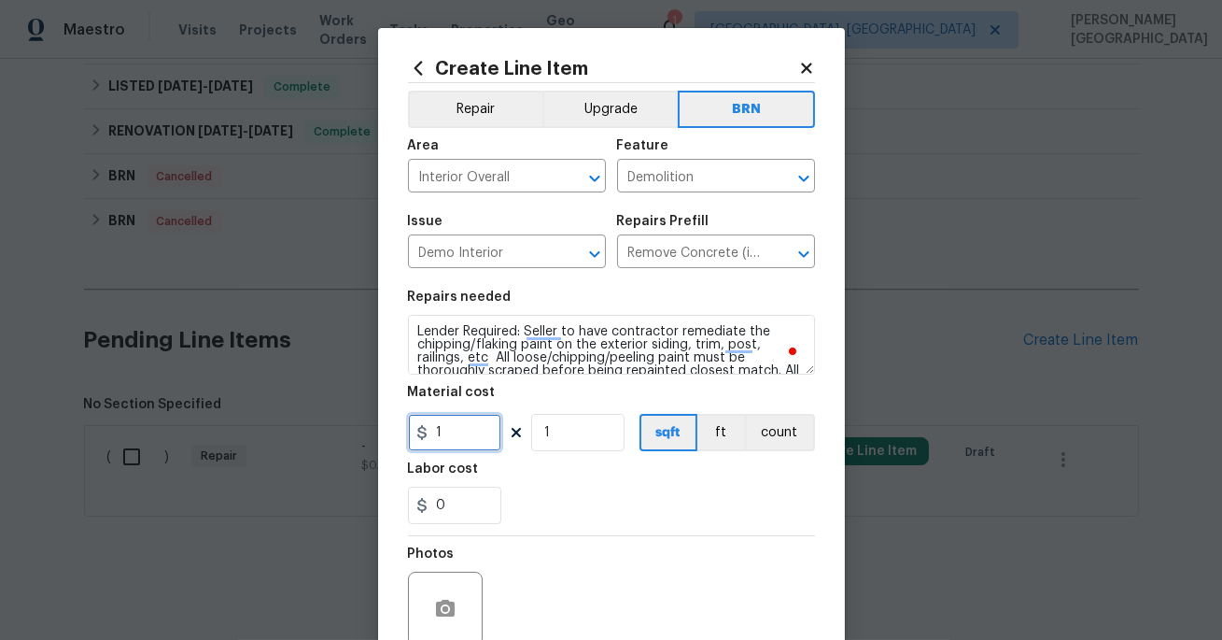
scroll to position [65, 0]
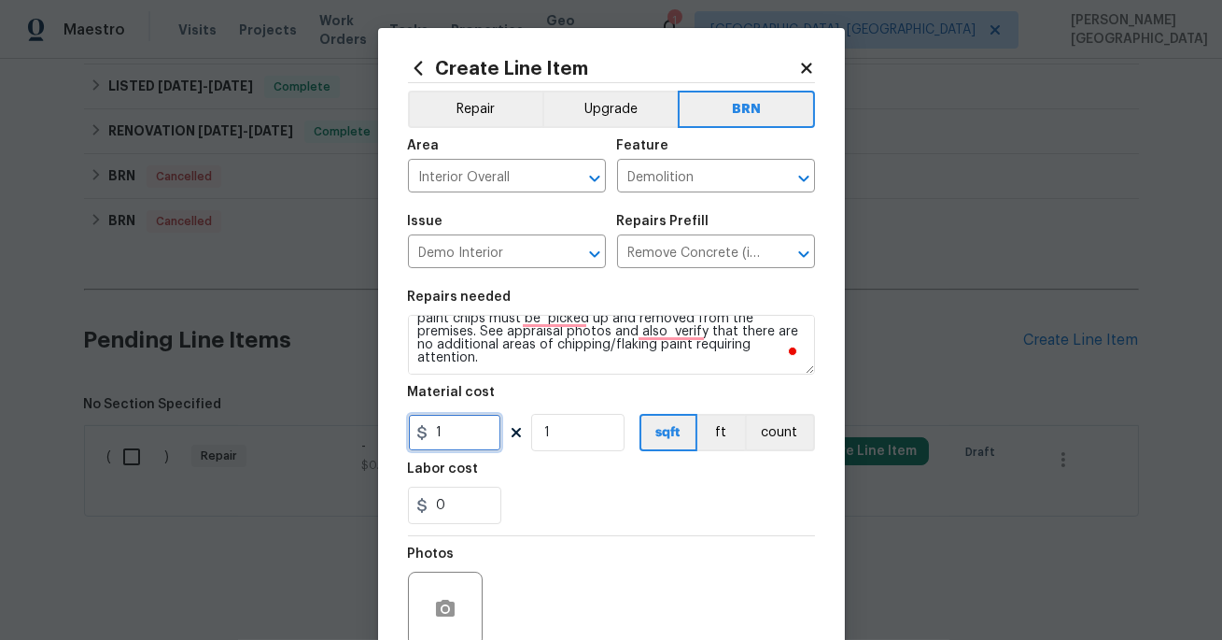
type input "1"
click at [444, 609] on circle "button" at bounding box center [445, 609] width 6 height 6
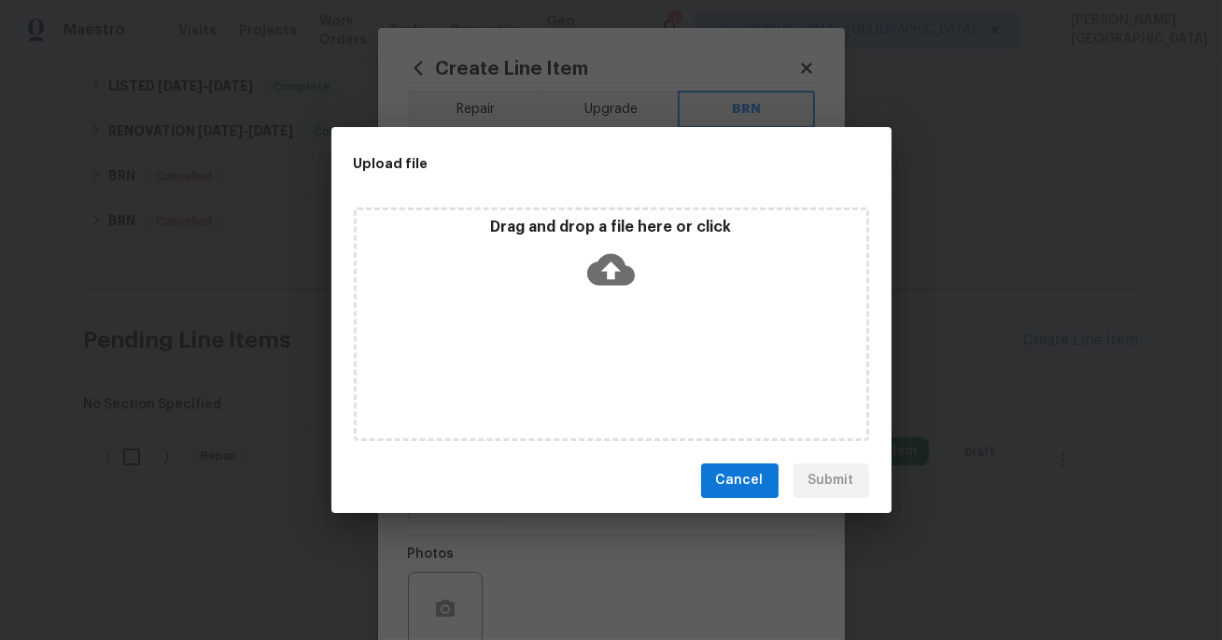
click at [616, 267] on icon at bounding box center [611, 270] width 48 height 48
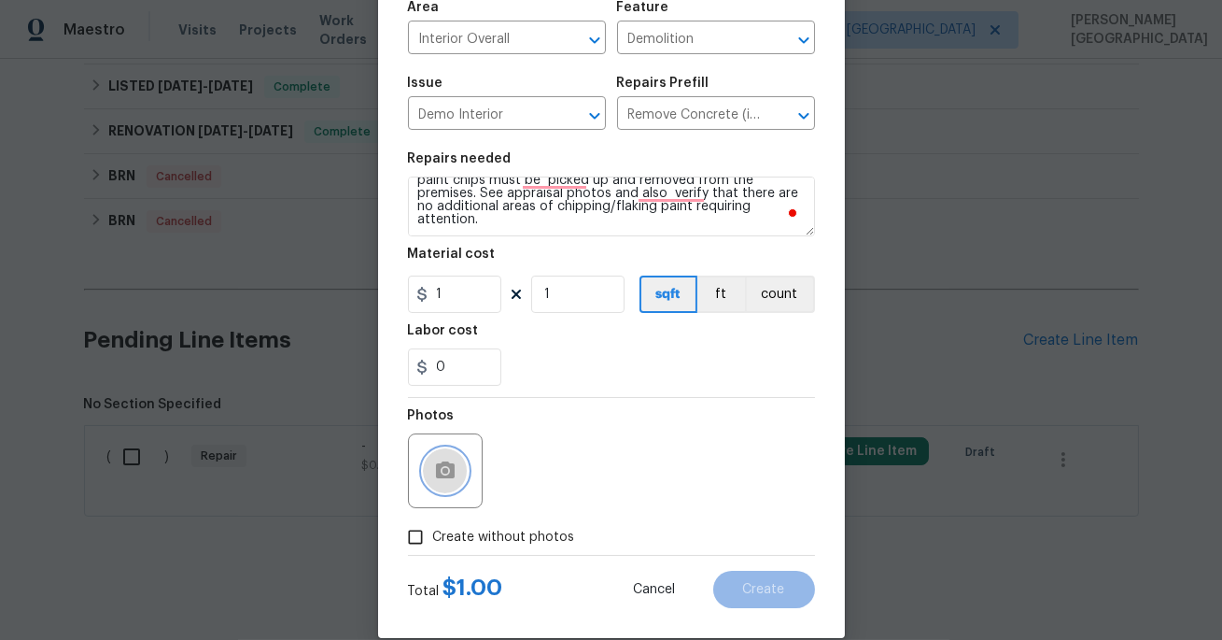
scroll to position [163, 0]
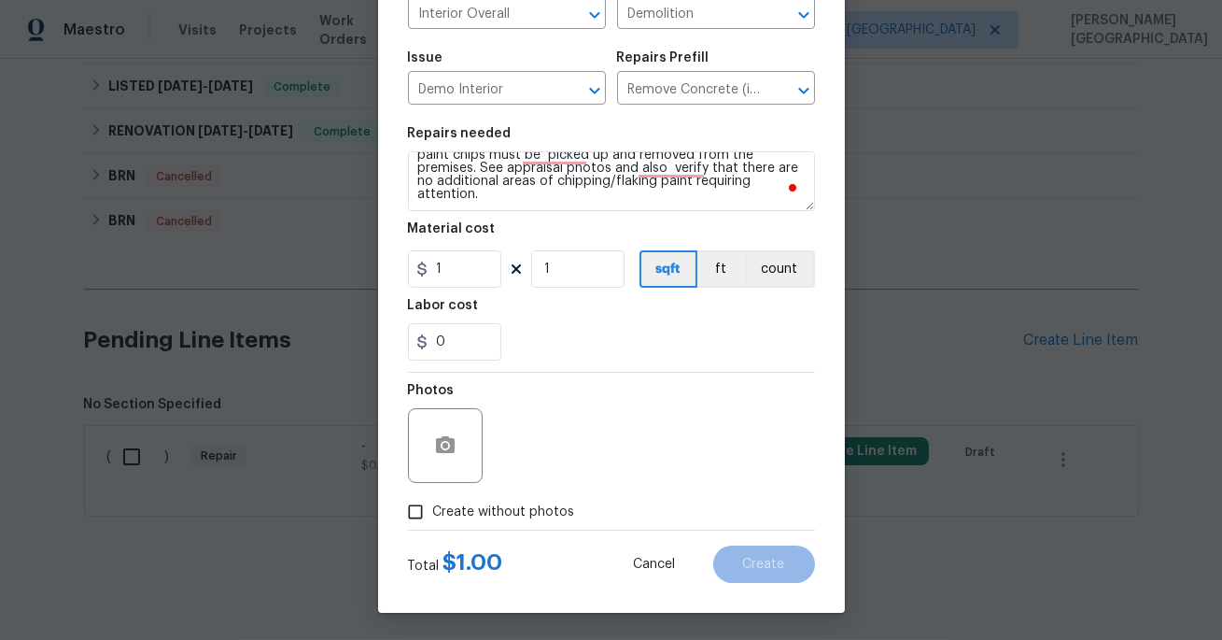
click at [469, 496] on label "Create without photos" at bounding box center [486, 511] width 177 height 35
click at [433, 496] on input "Create without photos" at bounding box center [415, 511] width 35 height 35
click at [471, 509] on span "Create without photos" at bounding box center [504, 512] width 142 height 20
click at [433, 509] on input "Create without photos" at bounding box center [415, 511] width 35 height 35
click at [472, 511] on span "Create without photos" at bounding box center [504, 512] width 142 height 20
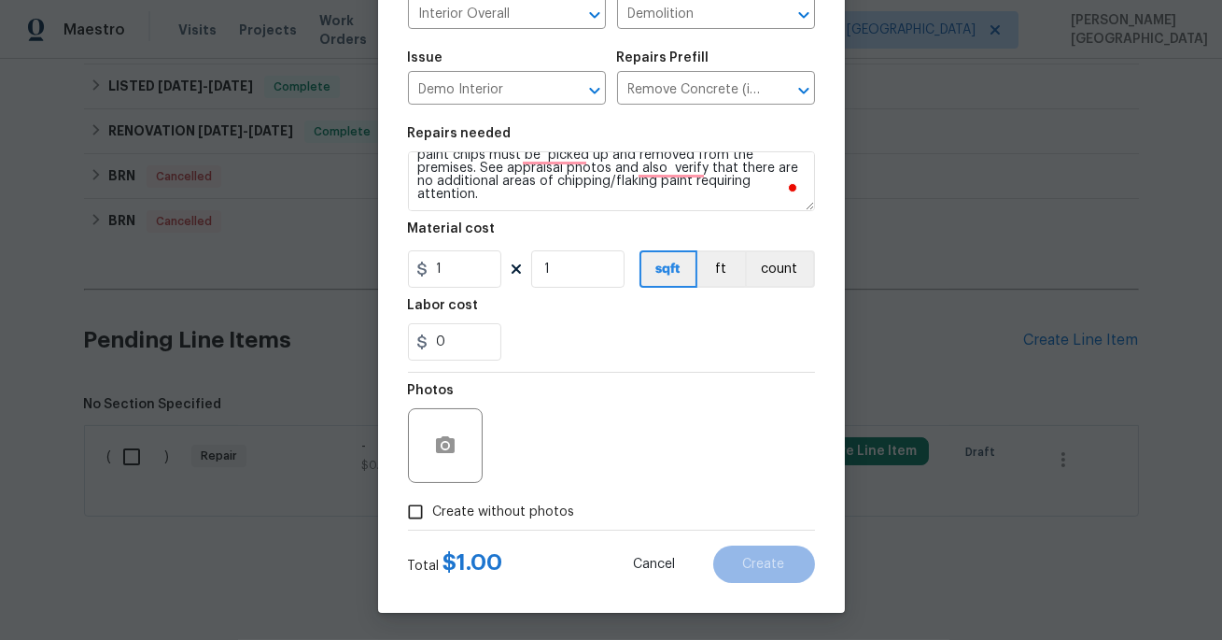
click at [433, 511] on input "Create without photos" at bounding box center [415, 511] width 35 height 35
checkbox input "true"
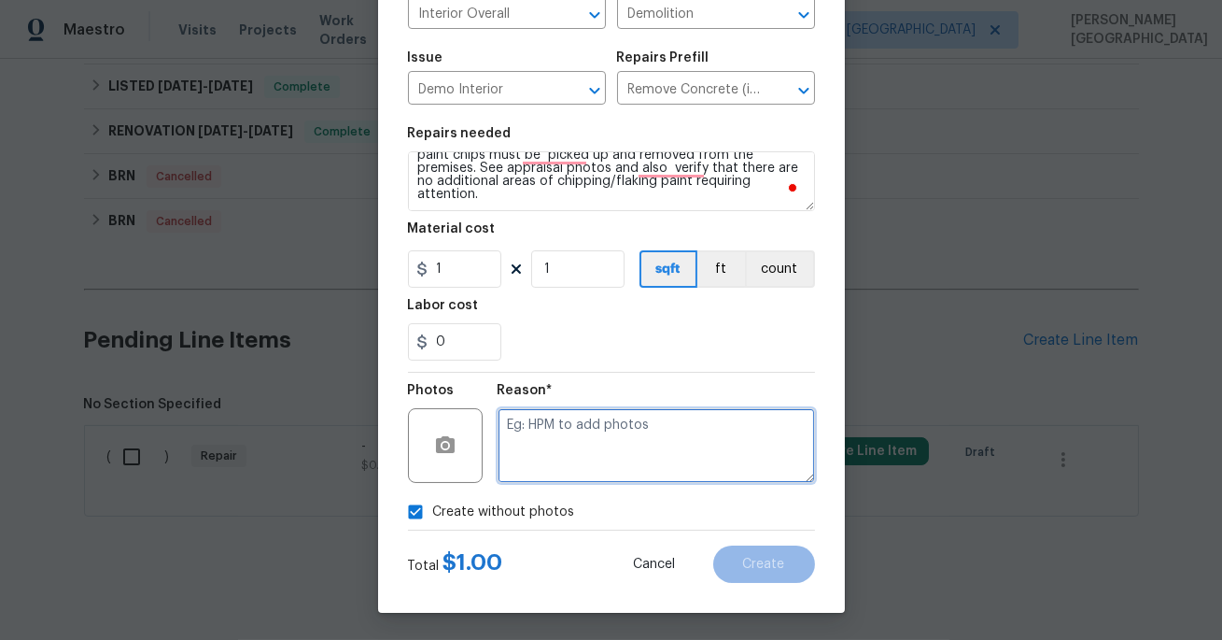
click at [551, 446] on textarea at bounding box center [656, 445] width 317 height 75
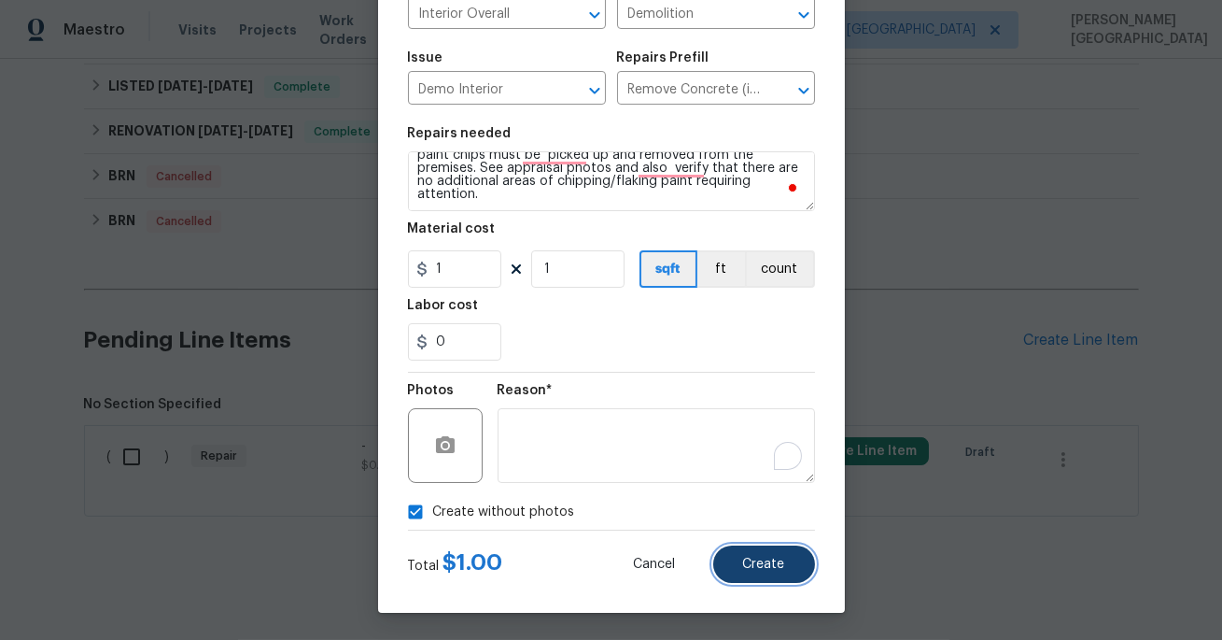
click at [749, 551] on button "Create" at bounding box center [764, 563] width 102 height 37
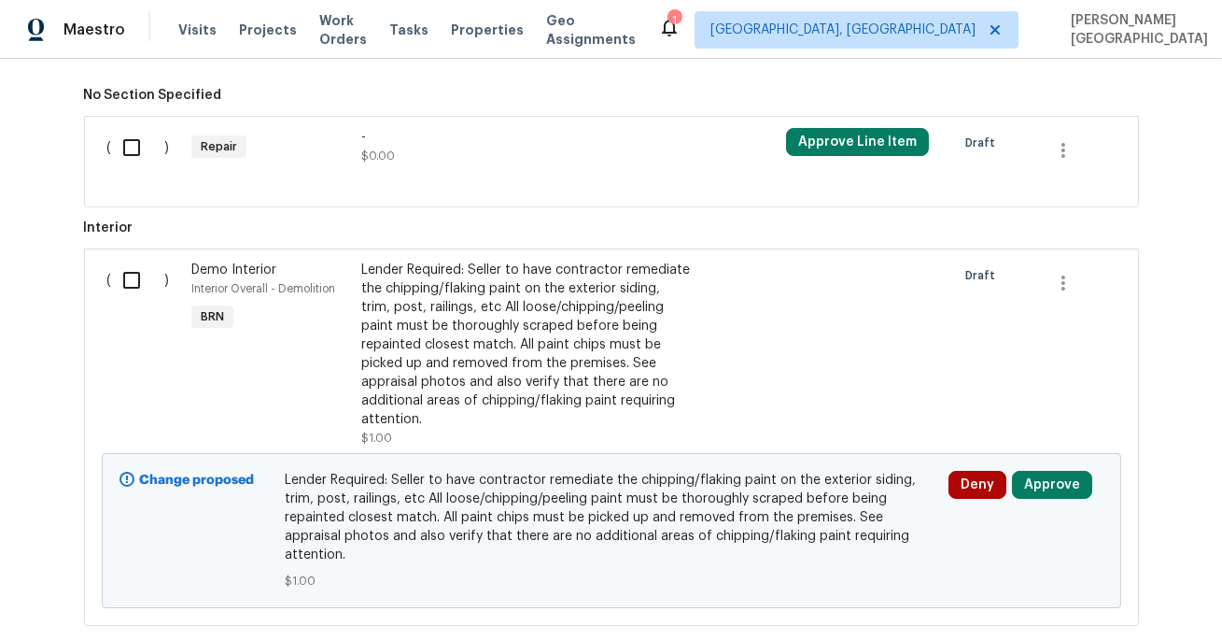
scroll to position [1516, 0]
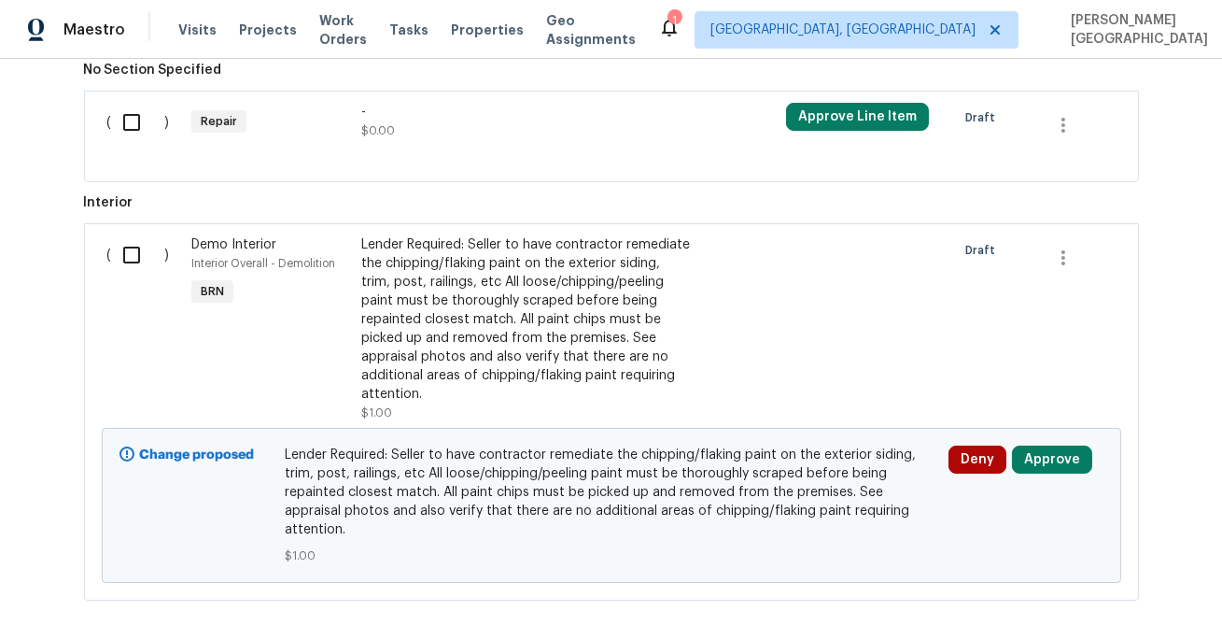
click at [119, 263] on input "checkbox" at bounding box center [138, 254] width 53 height 39
checkbox input "true"
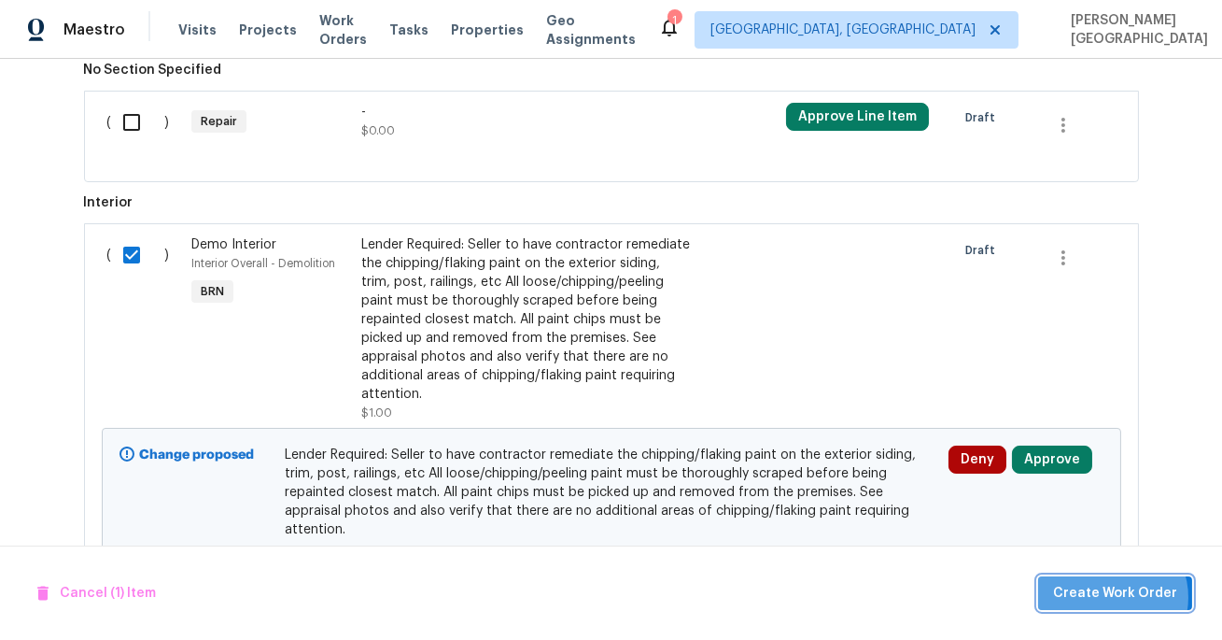
click at [1117, 598] on span "Create Work Order" at bounding box center [1115, 593] width 124 height 23
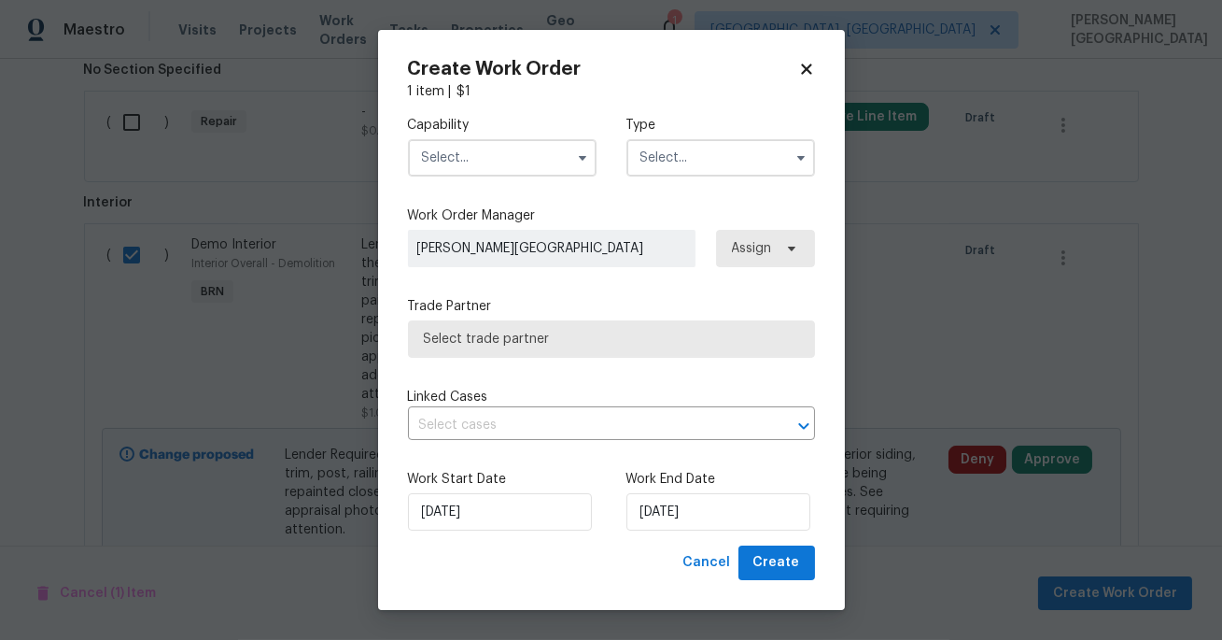
click at [523, 165] on input "text" at bounding box center [502, 157] width 189 height 37
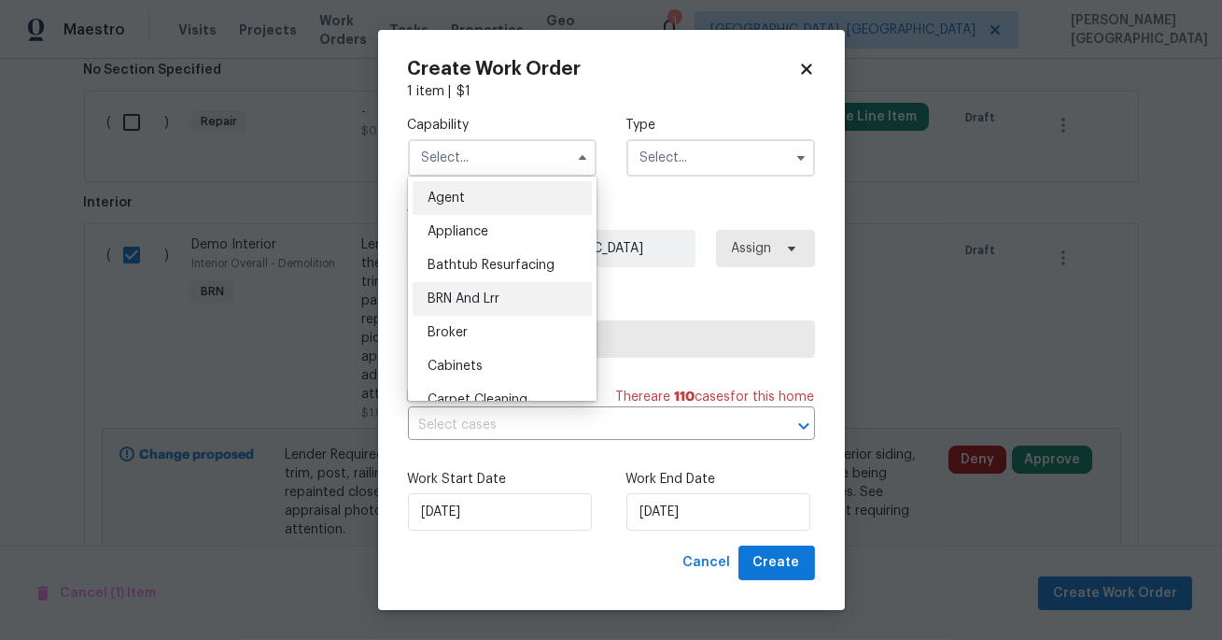
click at [511, 293] on div "BRN And Lrr" at bounding box center [502, 299] width 179 height 34
type input "BRN And Lrr"
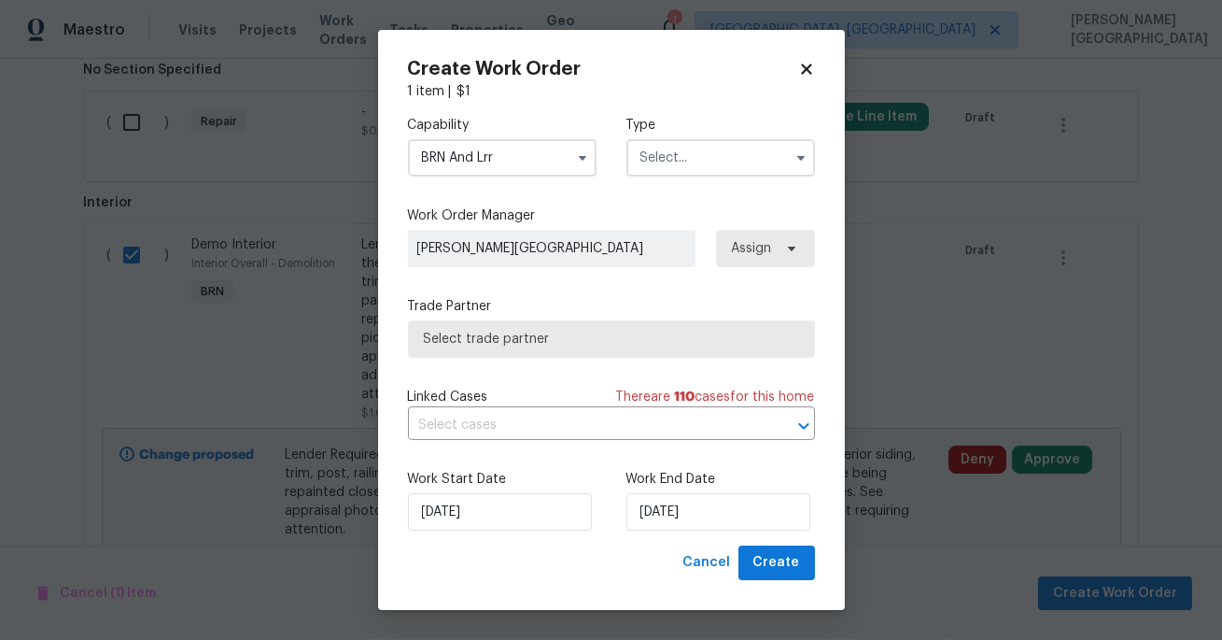
click at [634, 167] on input "text" at bounding box center [720, 157] width 189 height 37
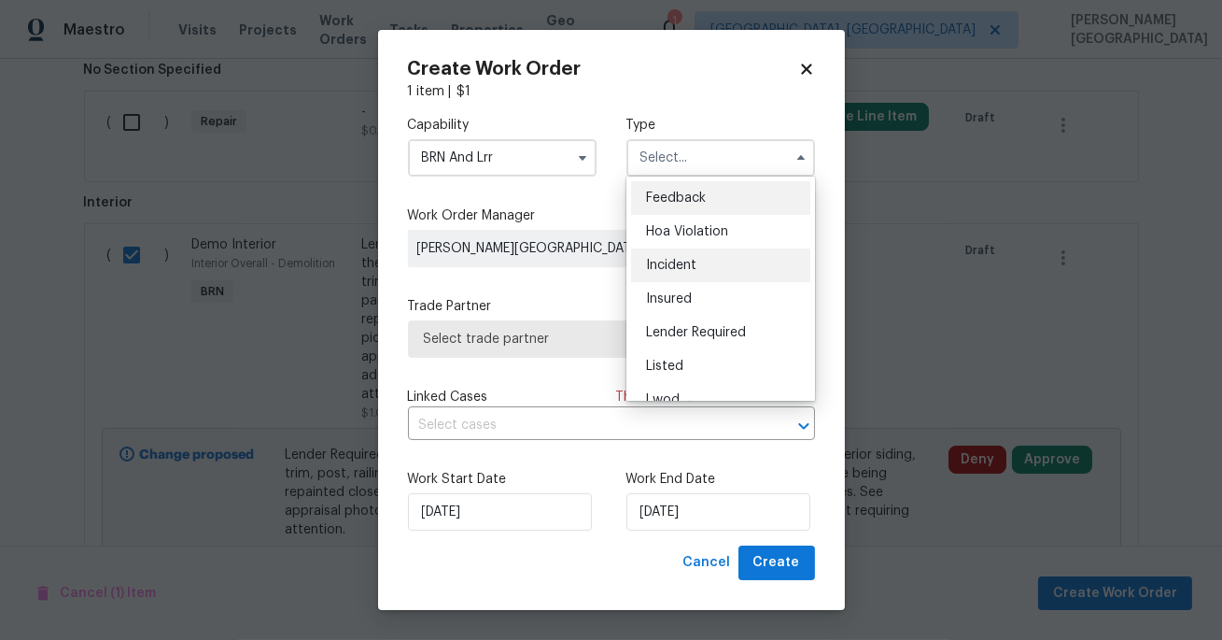
scroll to position [221, 0]
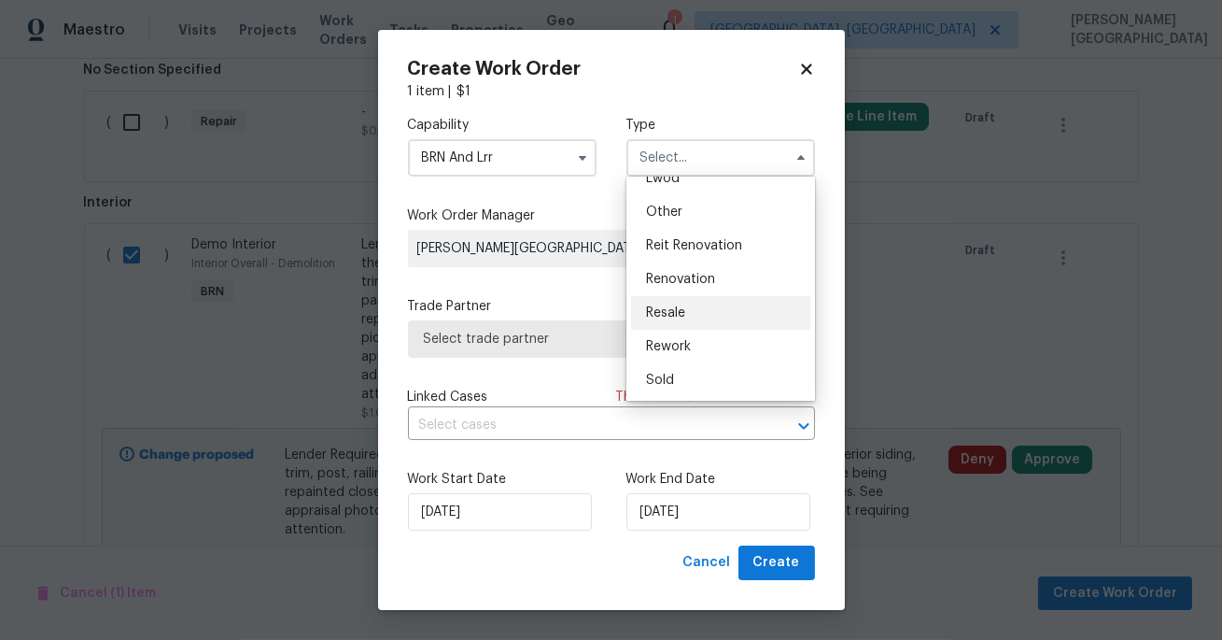
click at [675, 301] on div "Resale" at bounding box center [720, 313] width 179 height 34
type input "Resale"
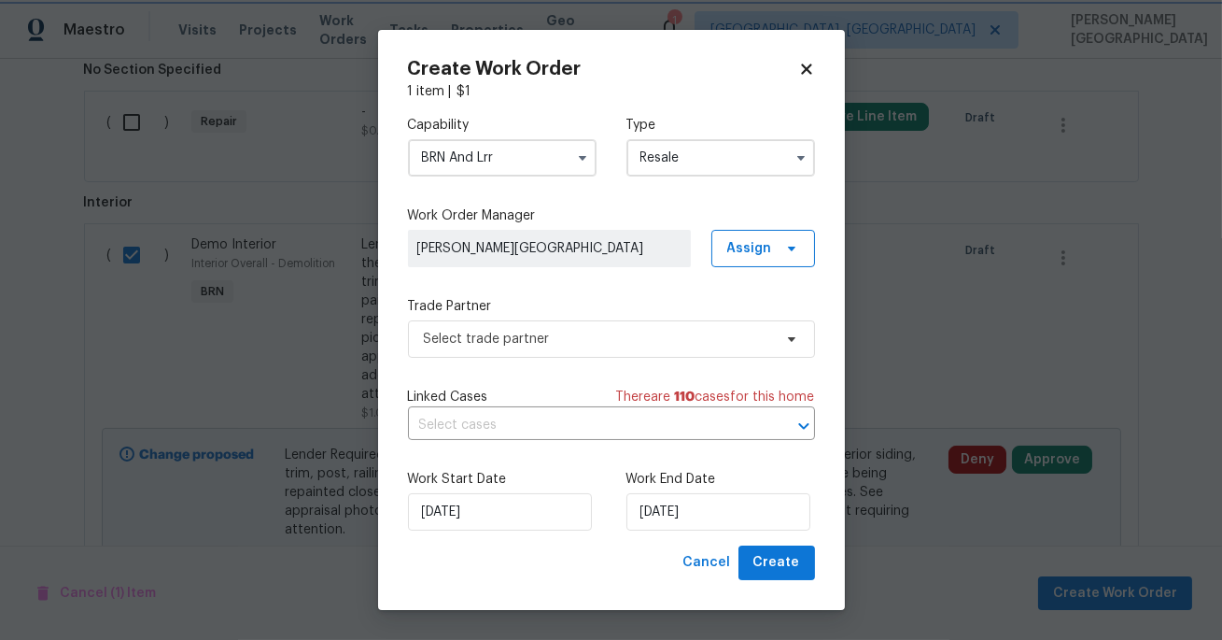
scroll to position [0, 0]
click at [522, 420] on input "text" at bounding box center [585, 425] width 355 height 29
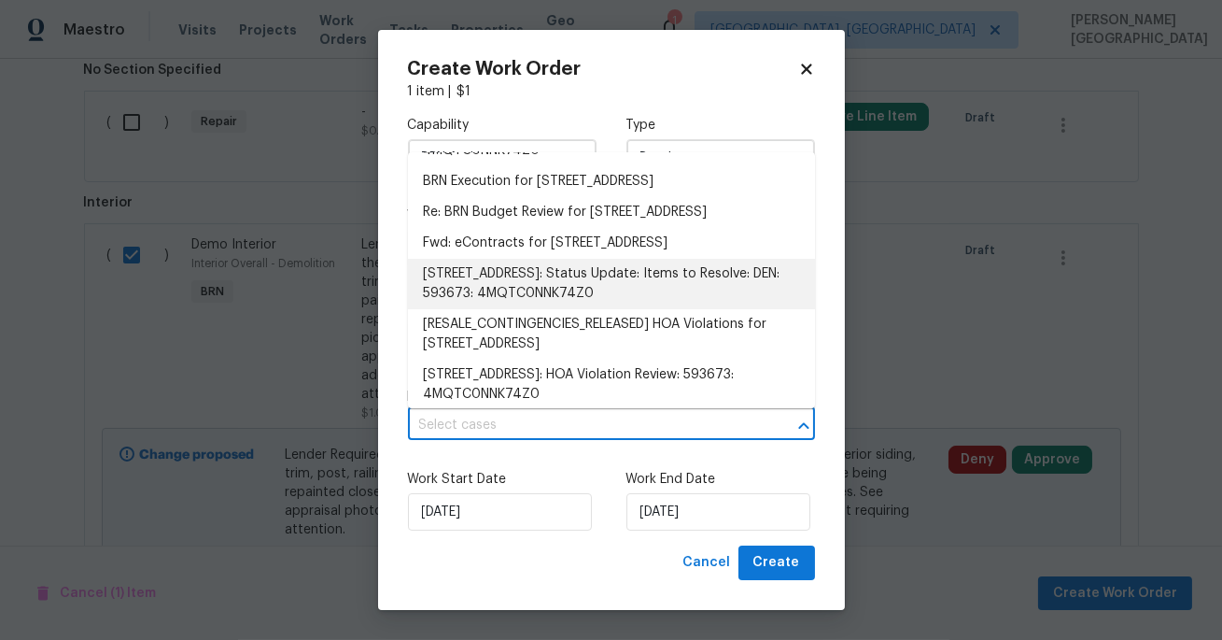
scroll to position [458, 0]
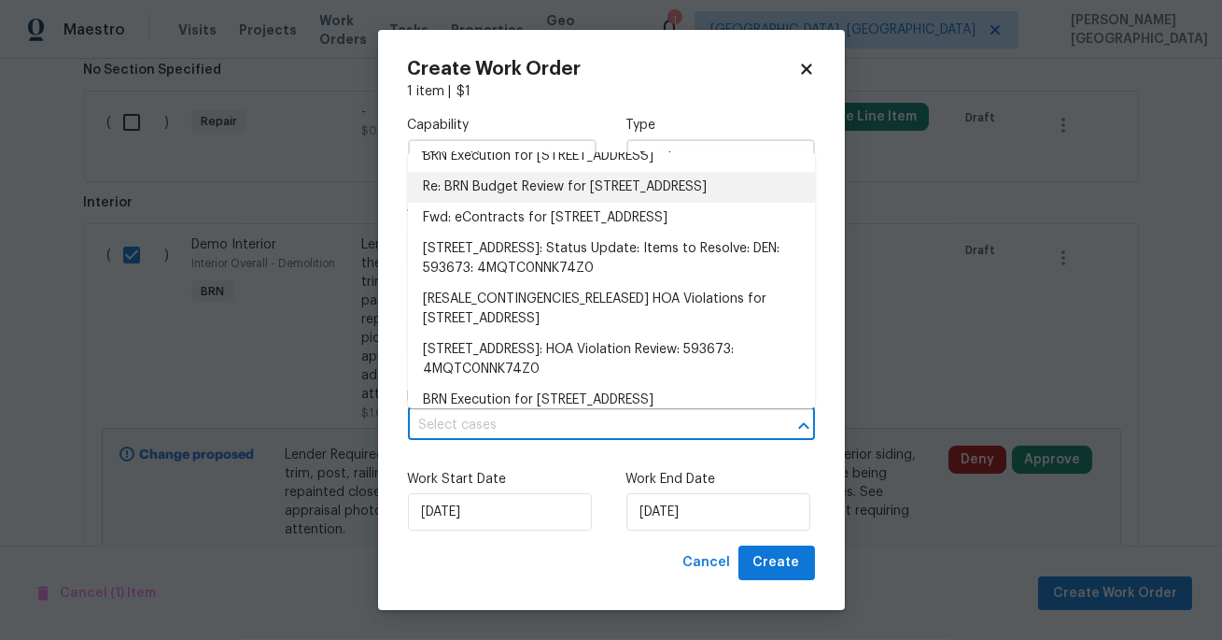
click at [514, 203] on li "Re: BRN Budget Review for 4578 Malta St, Denver, CO 80249" at bounding box center [611, 187] width 407 height 31
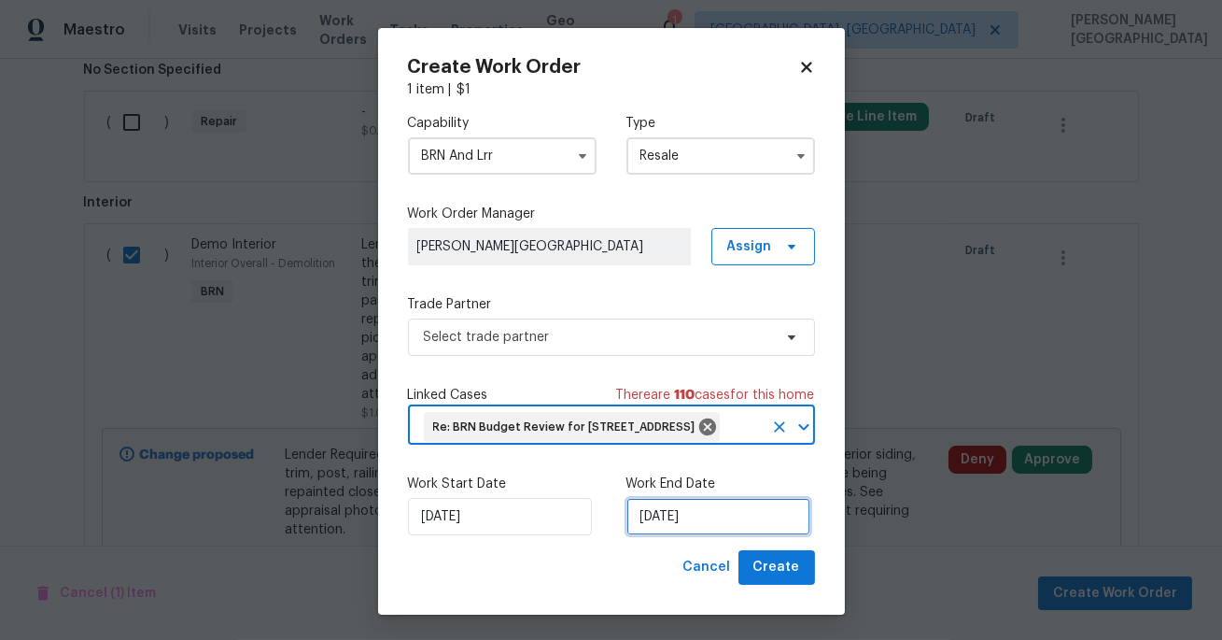
click at [669, 535] on input "10/7/2025" at bounding box center [718, 516] width 184 height 37
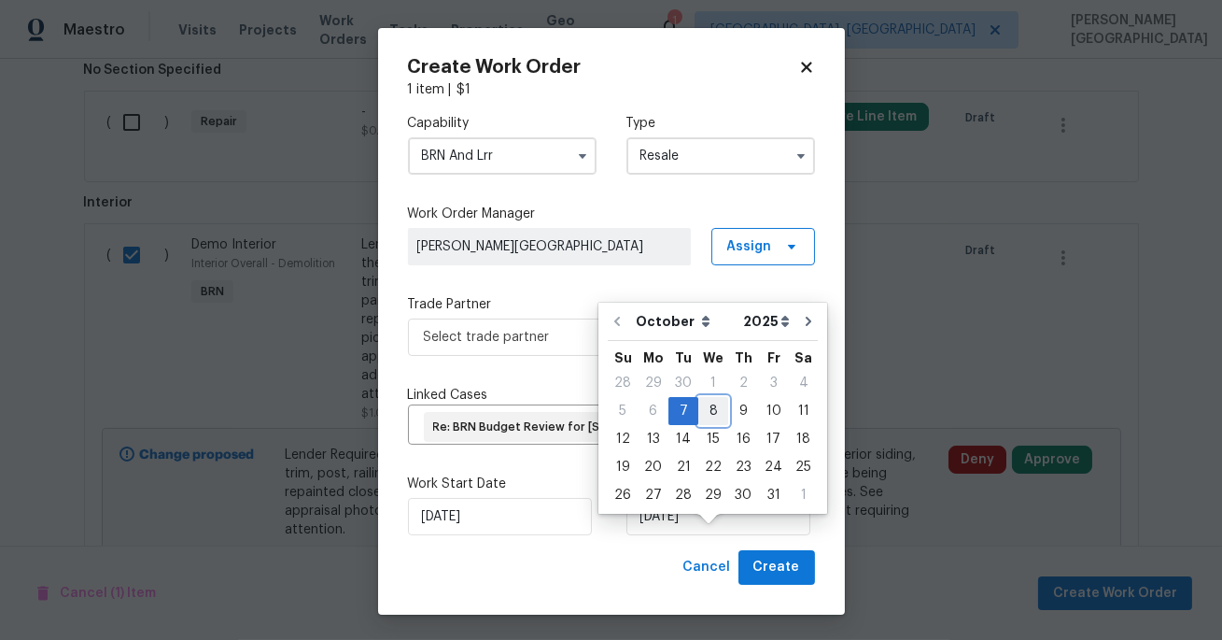
click at [711, 413] on div "8" at bounding box center [713, 411] width 30 height 26
type input "10/8/2025"
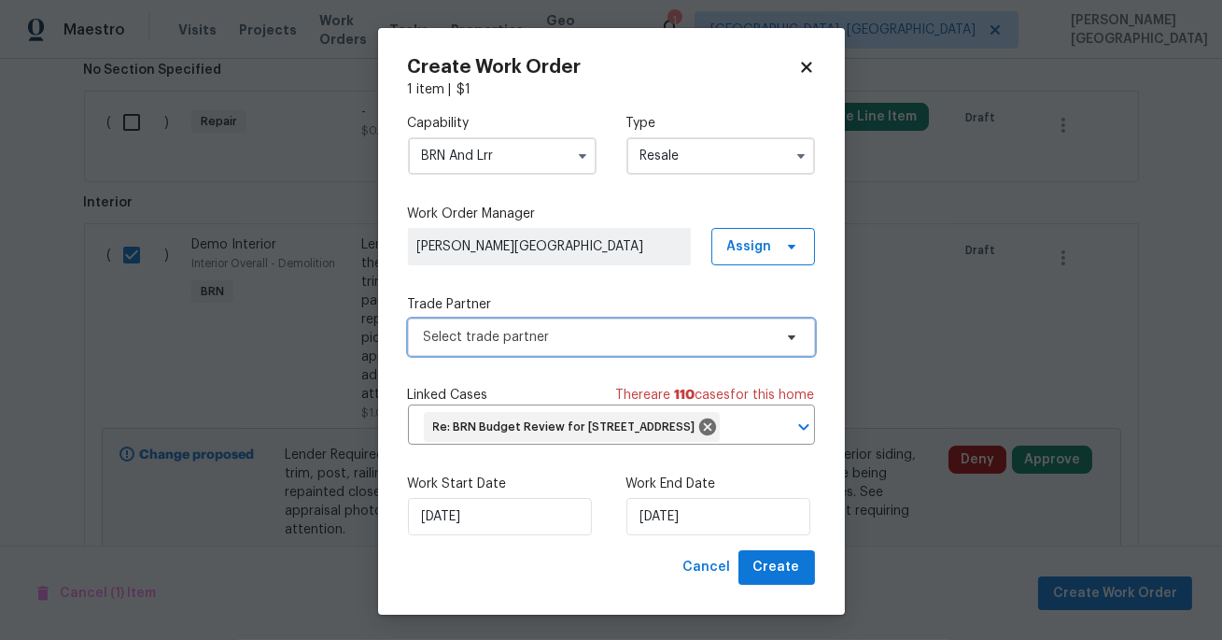
click at [502, 322] on span "Select trade partner" at bounding box center [611, 336] width 407 height 37
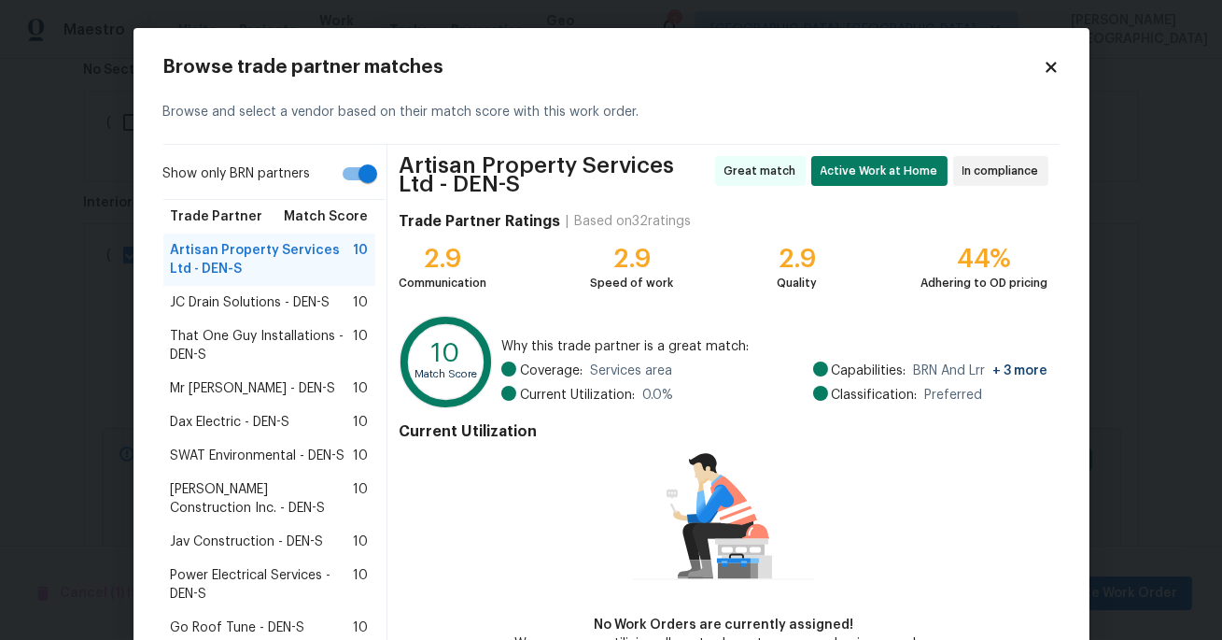
scroll to position [140, 0]
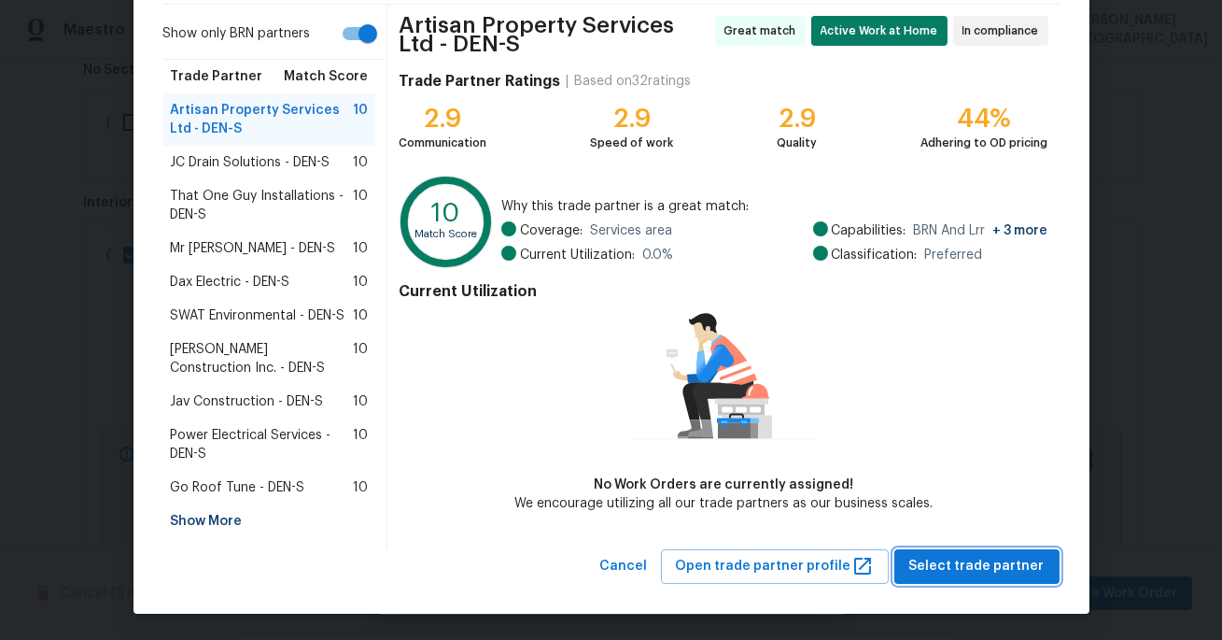
click at [930, 571] on span "Select trade partner" at bounding box center [976, 566] width 135 height 23
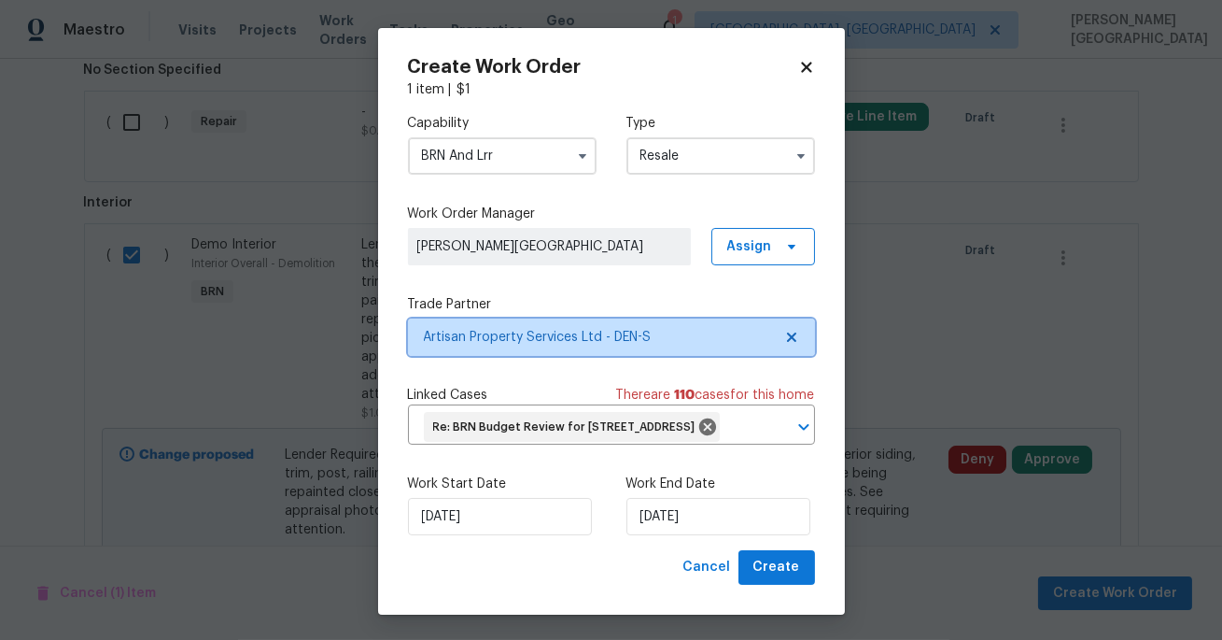
scroll to position [0, 0]
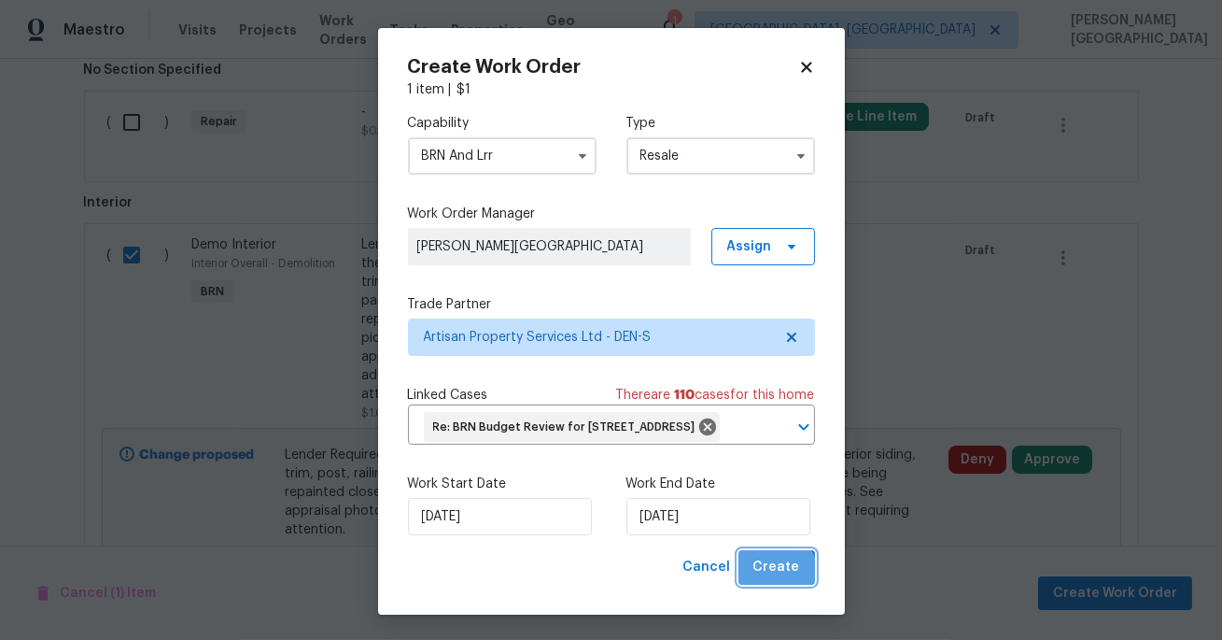
click at [768, 584] on button "Create" at bounding box center [777, 567] width 77 height 35
checkbox input "false"
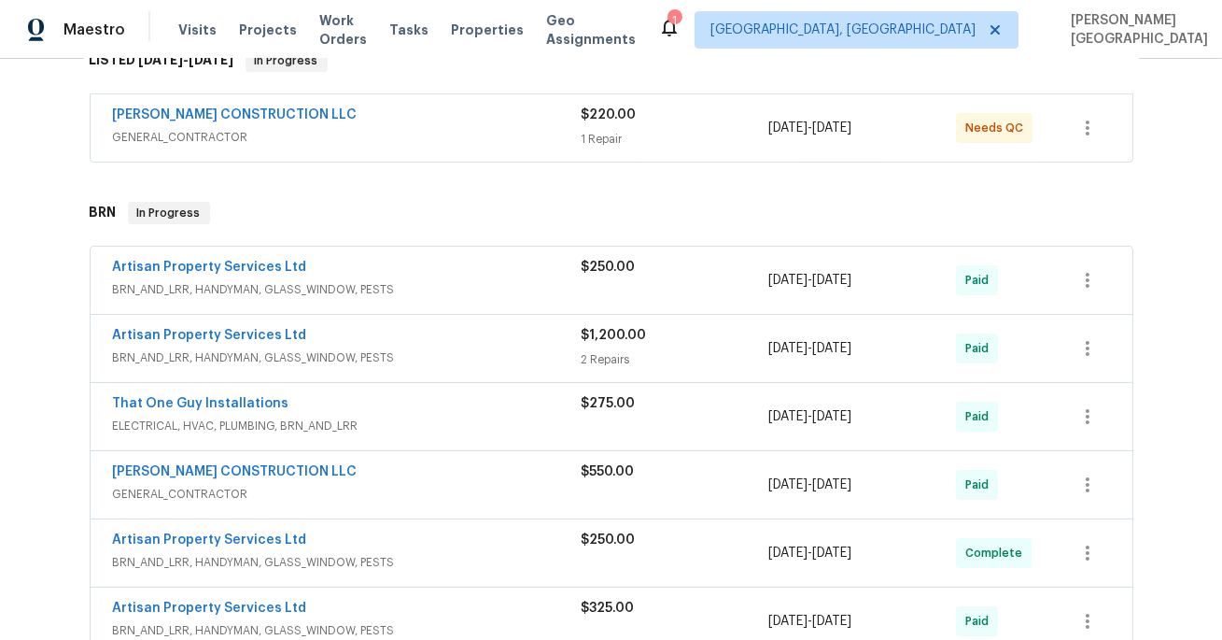
scroll to position [514, 0]
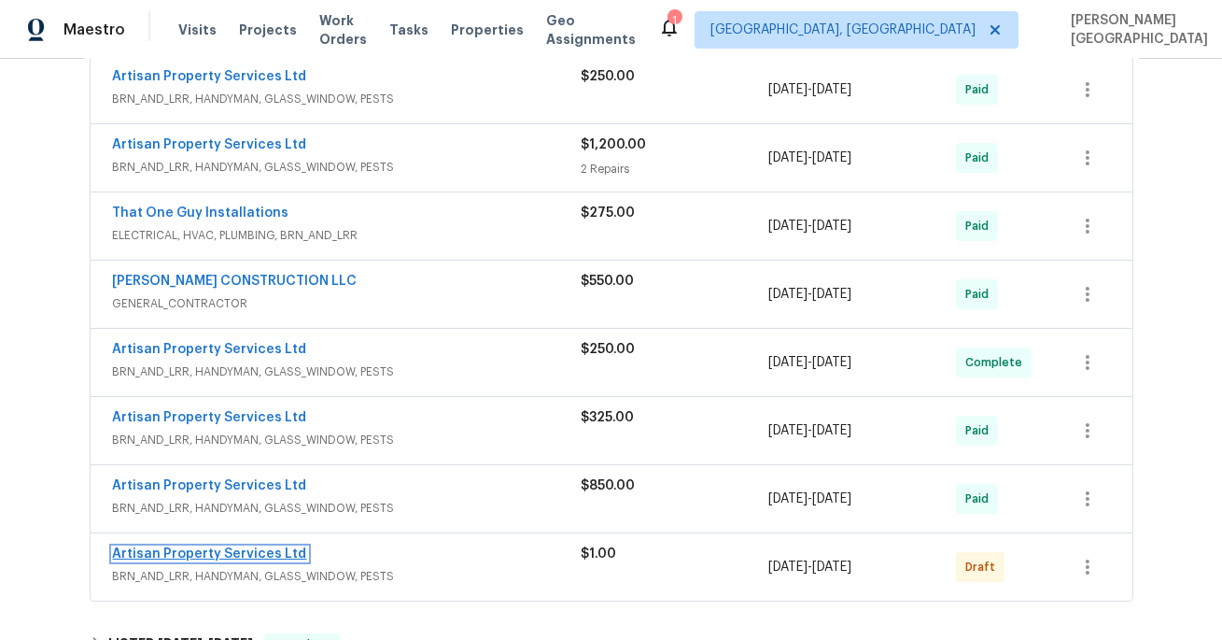
click at [245, 552] on link "Artisan Property Services Ltd" at bounding box center [210, 553] width 194 height 13
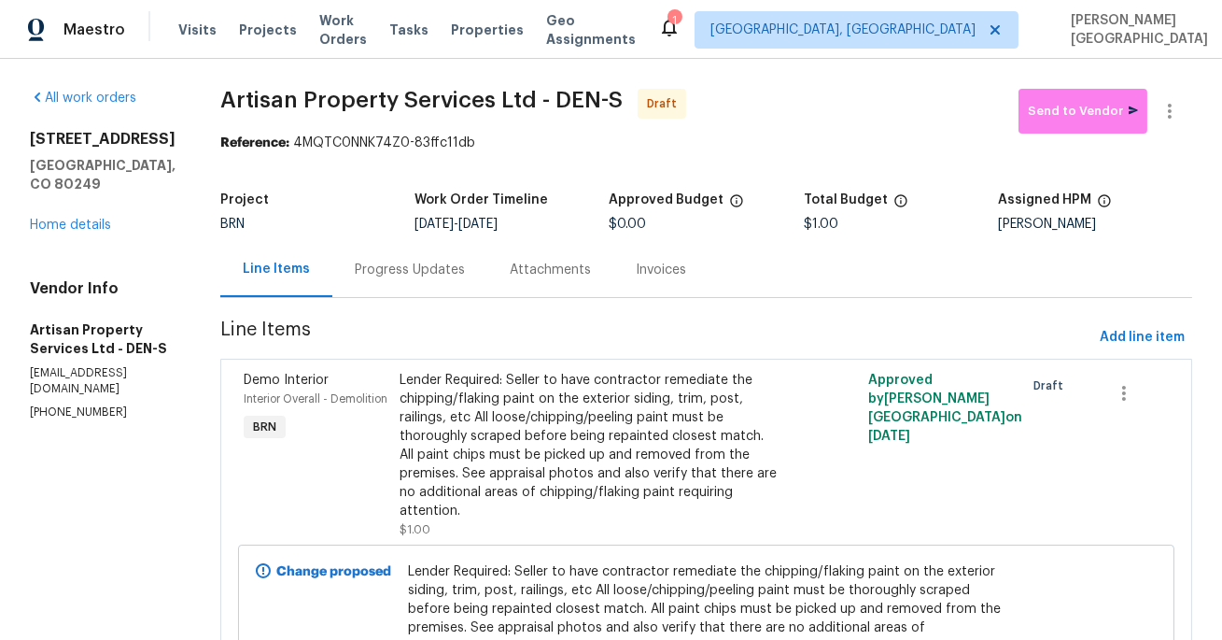
click at [400, 284] on div "Progress Updates" at bounding box center [409, 269] width 155 height 55
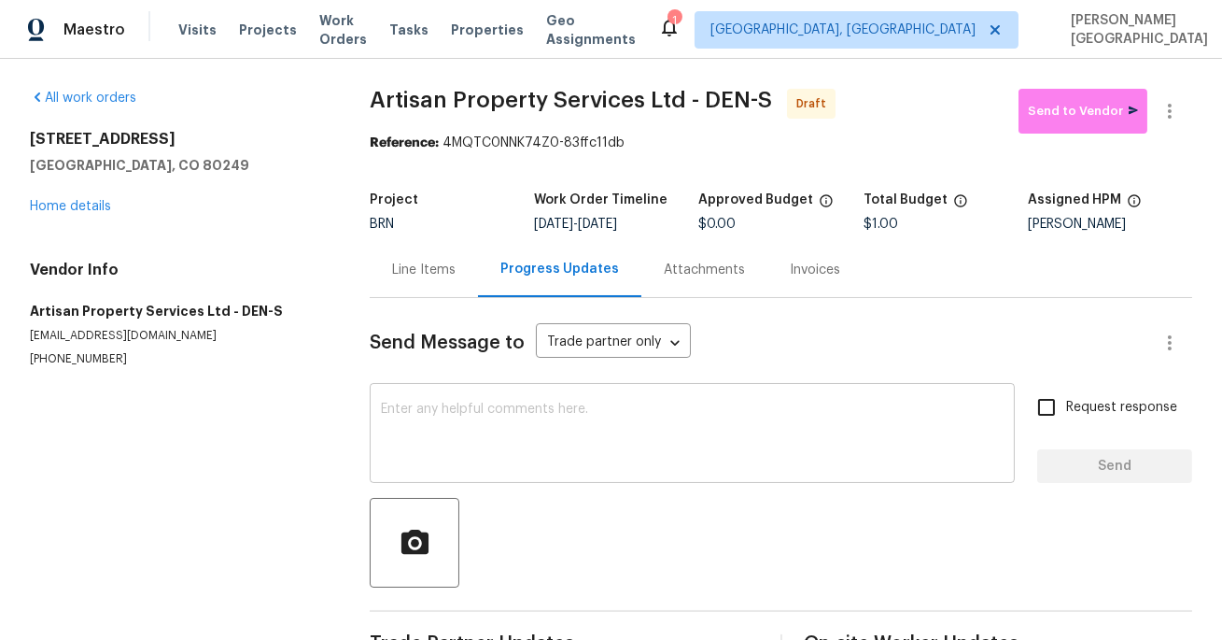
click at [398, 413] on textarea at bounding box center [692, 434] width 623 height 65
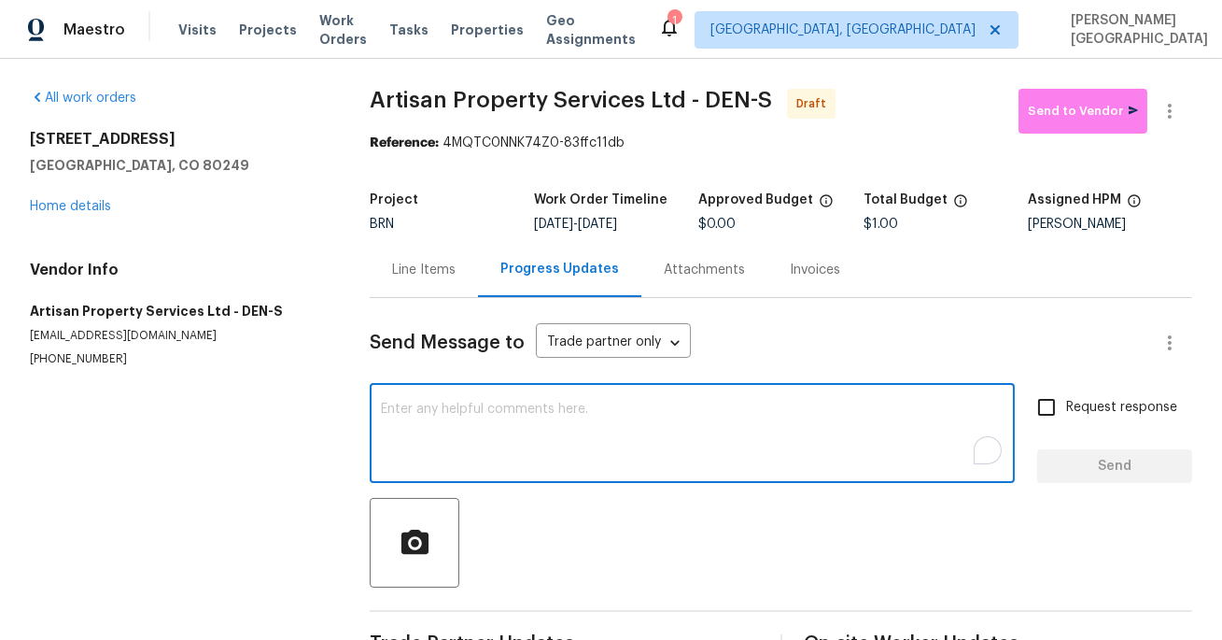
paste textarea "Lender Required: Seller to have contractor remediate the chipping/flaking paint…"
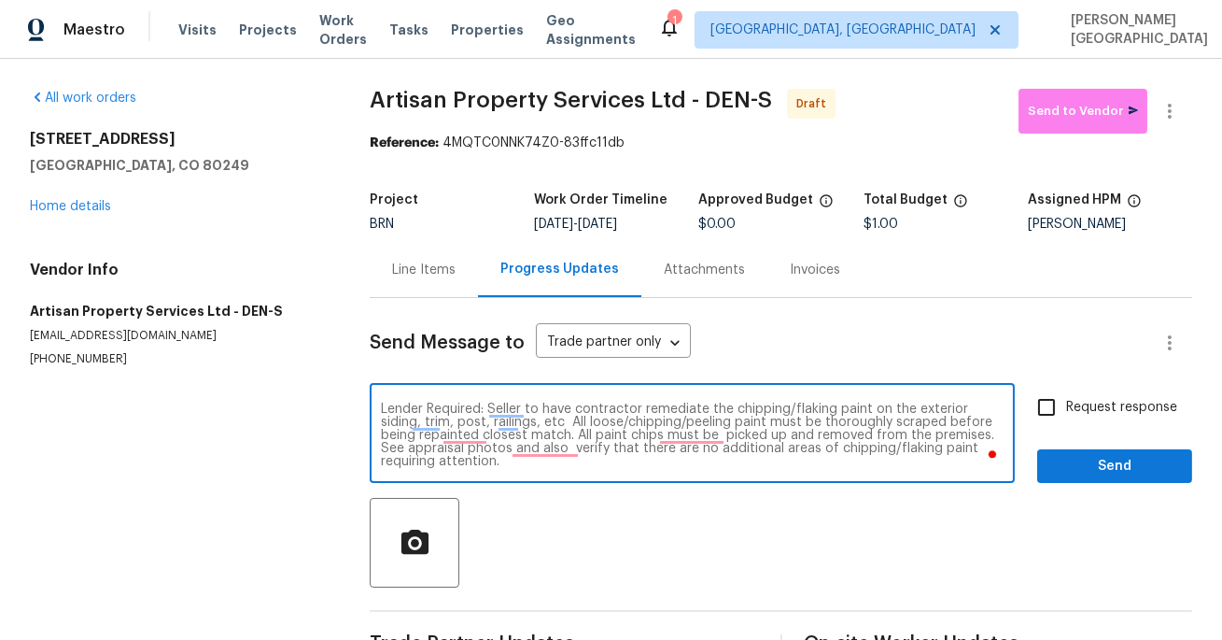
click at [564, 415] on textarea "Lender Required: Seller to have contractor remediate the chipping/flaking paint…" at bounding box center [692, 434] width 623 height 65
paste textarea "The appraiser reviewed the rework and mentioned there are still several areas o…"
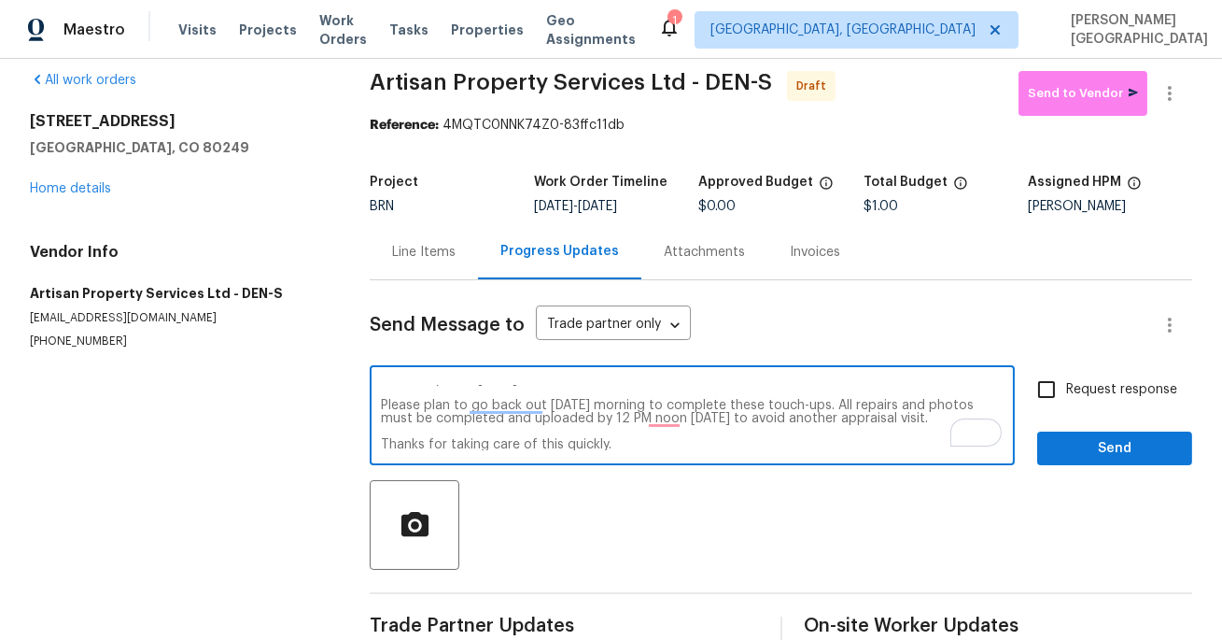
scroll to position [28, 0]
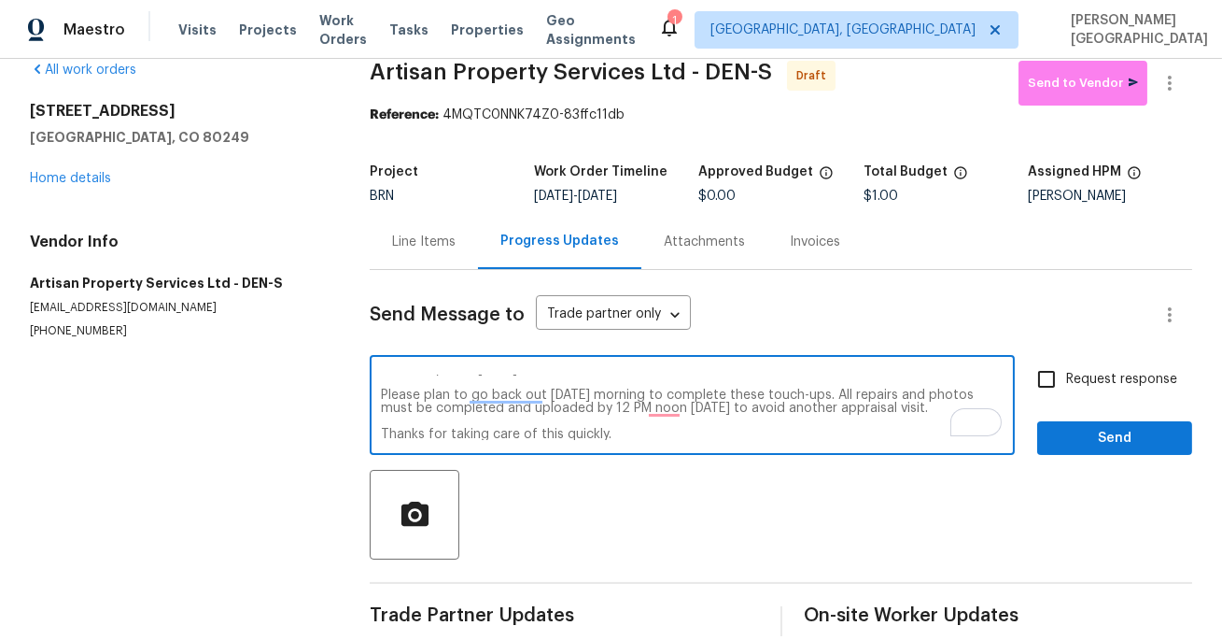
type textarea "The appraiser reviewed the rework and mentioned there are still several areas o…"
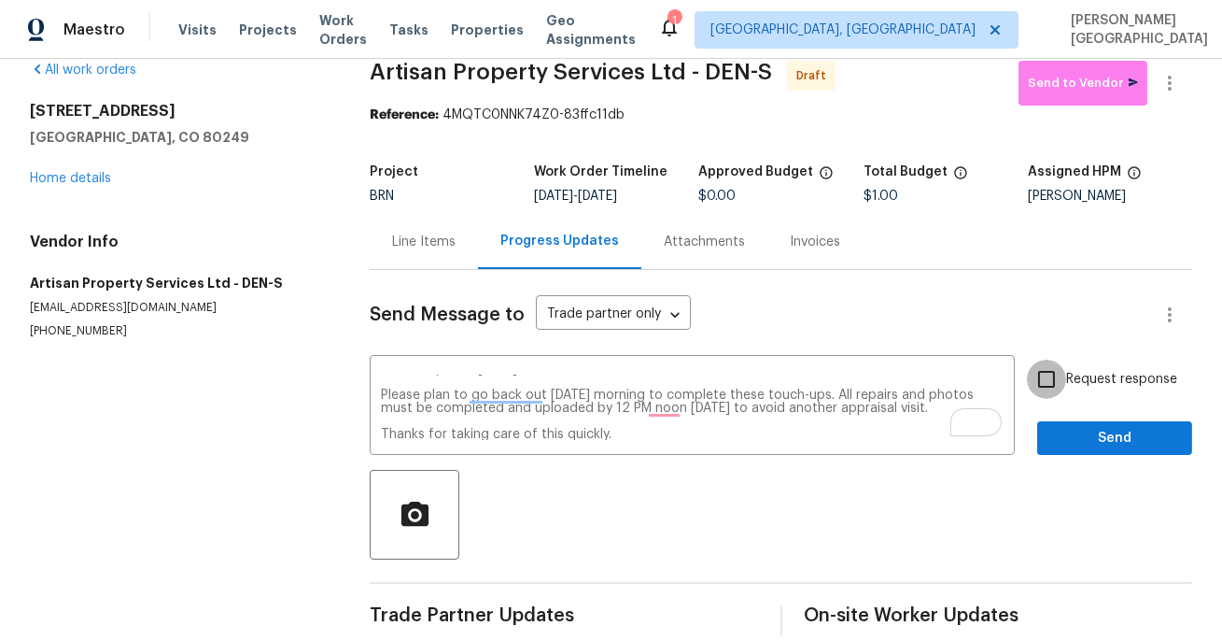
click at [1045, 388] on input "Request response" at bounding box center [1046, 378] width 39 height 39
checkbox input "true"
click at [1053, 433] on button "Send" at bounding box center [1114, 438] width 155 height 35
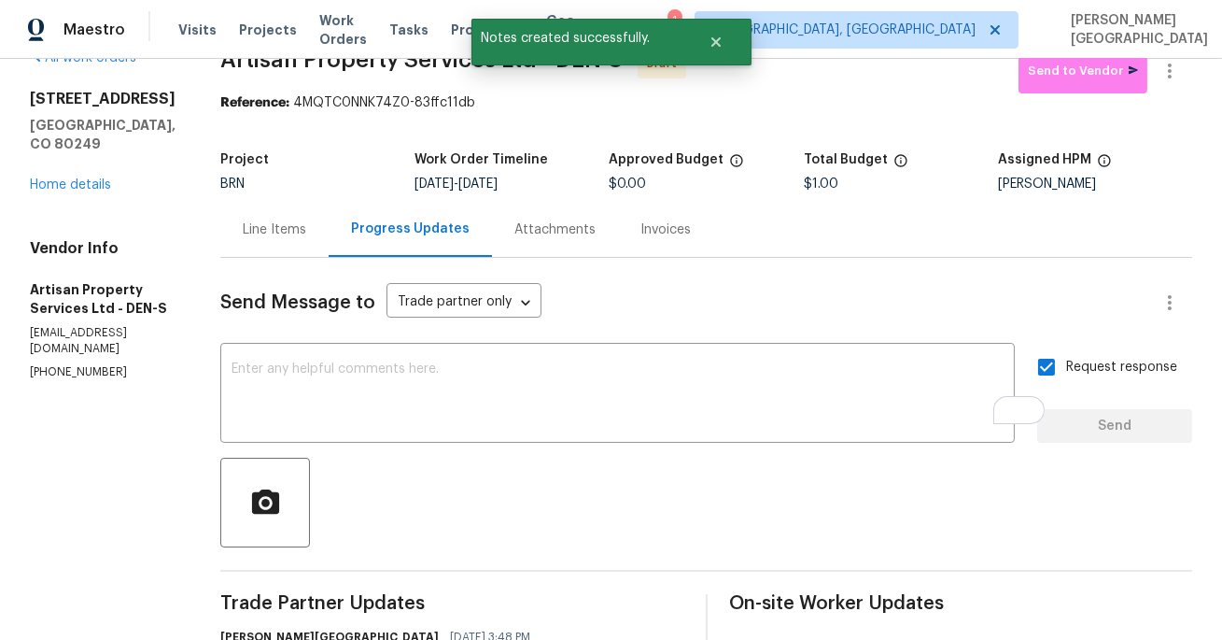
scroll to position [0, 0]
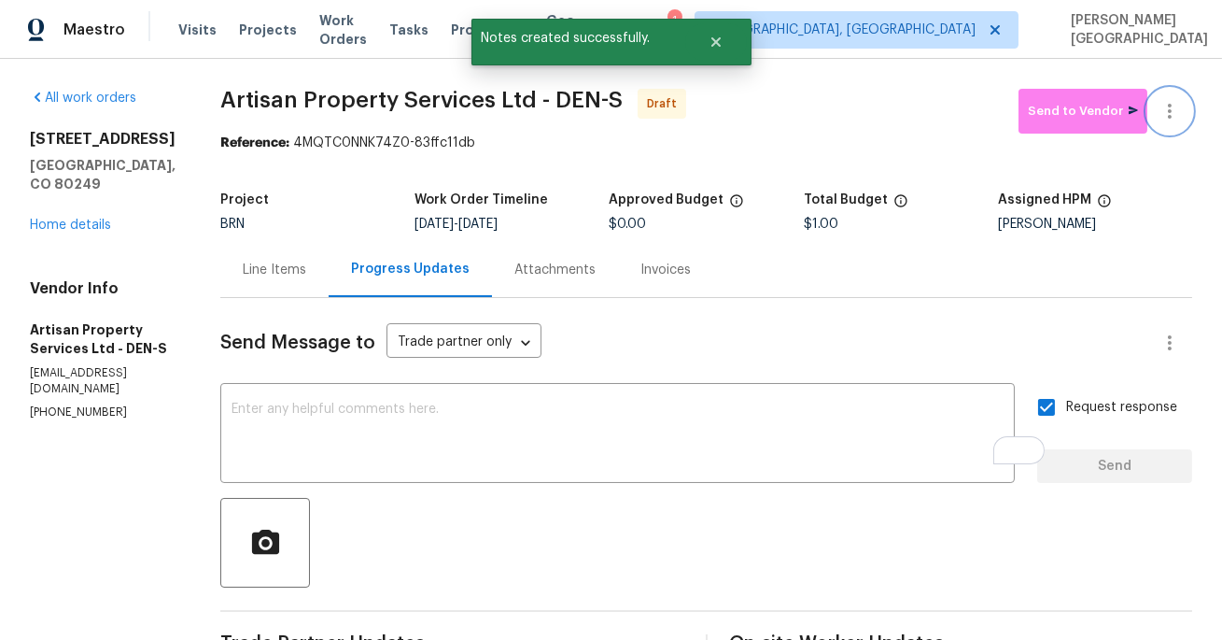
click at [1184, 104] on button "button" at bounding box center [1169, 111] width 45 height 45
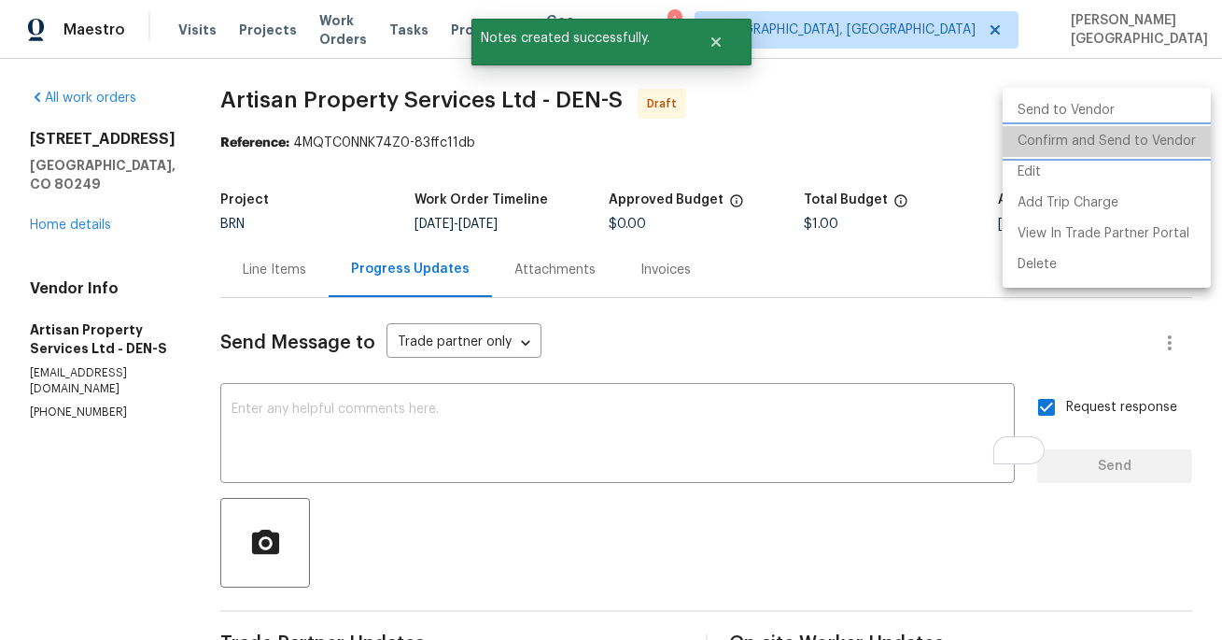
click at [1119, 130] on li "Confirm and Send to Vendor" at bounding box center [1107, 141] width 208 height 31
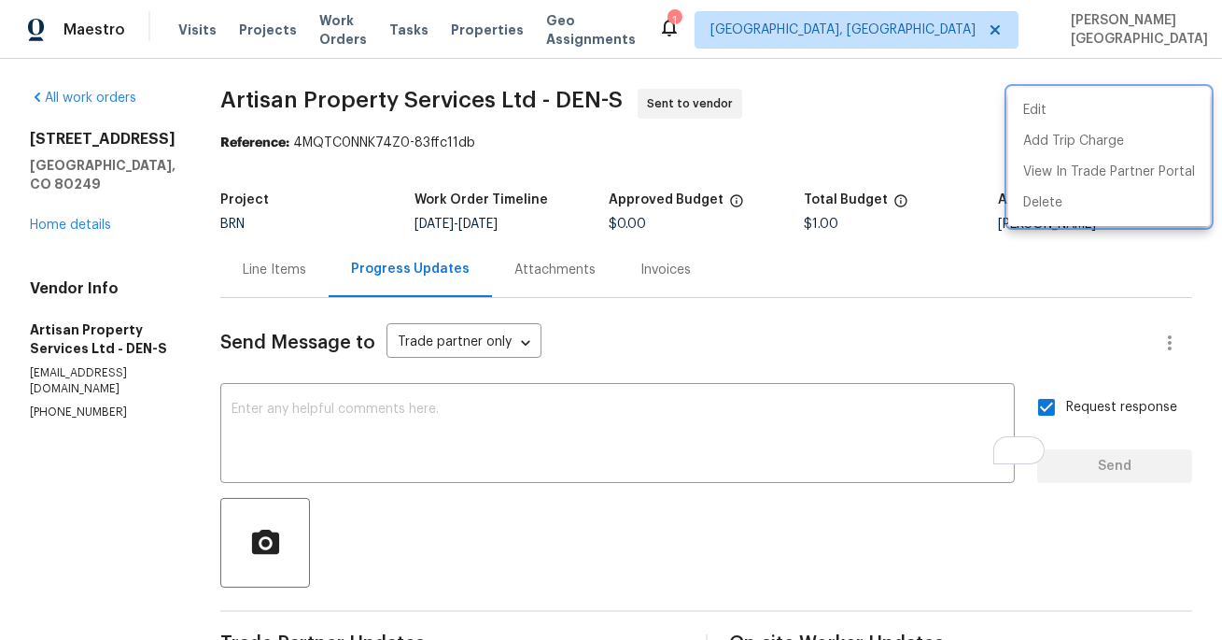
click at [81, 243] on div at bounding box center [611, 320] width 1222 height 640
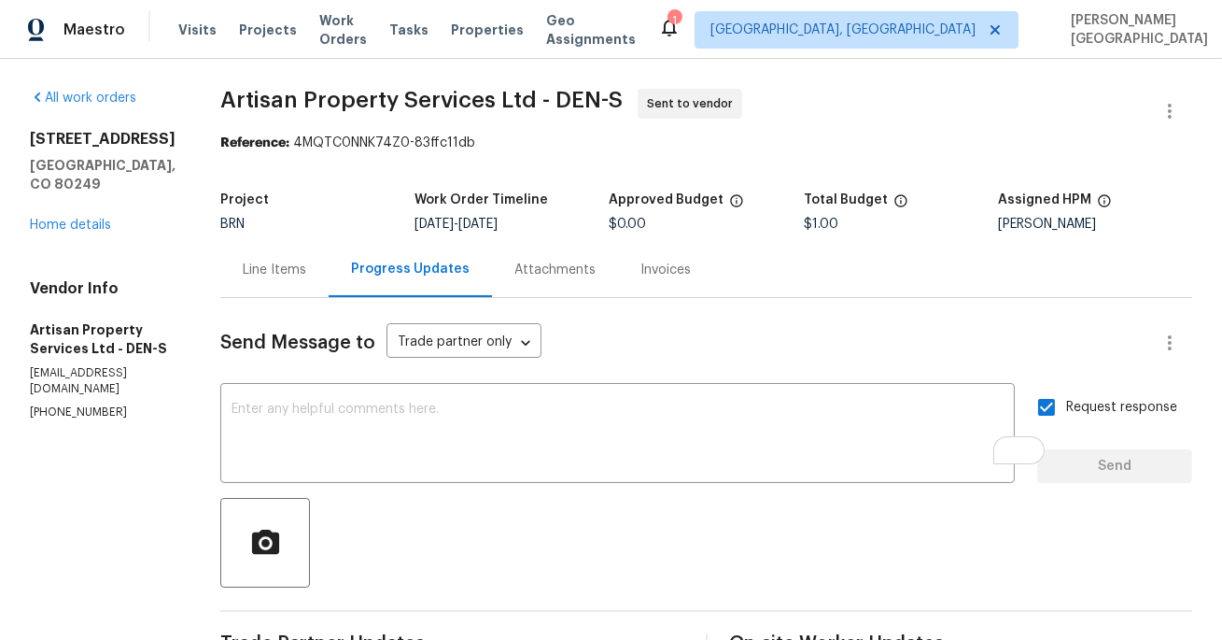
click at [220, 103] on span "Artisan Property Services Ltd - DEN-S" at bounding box center [421, 100] width 402 height 22
click at [290, 103] on span "Artisan Property Services Ltd - DEN-S" at bounding box center [421, 100] width 402 height 22
copy span "Artisan Property"
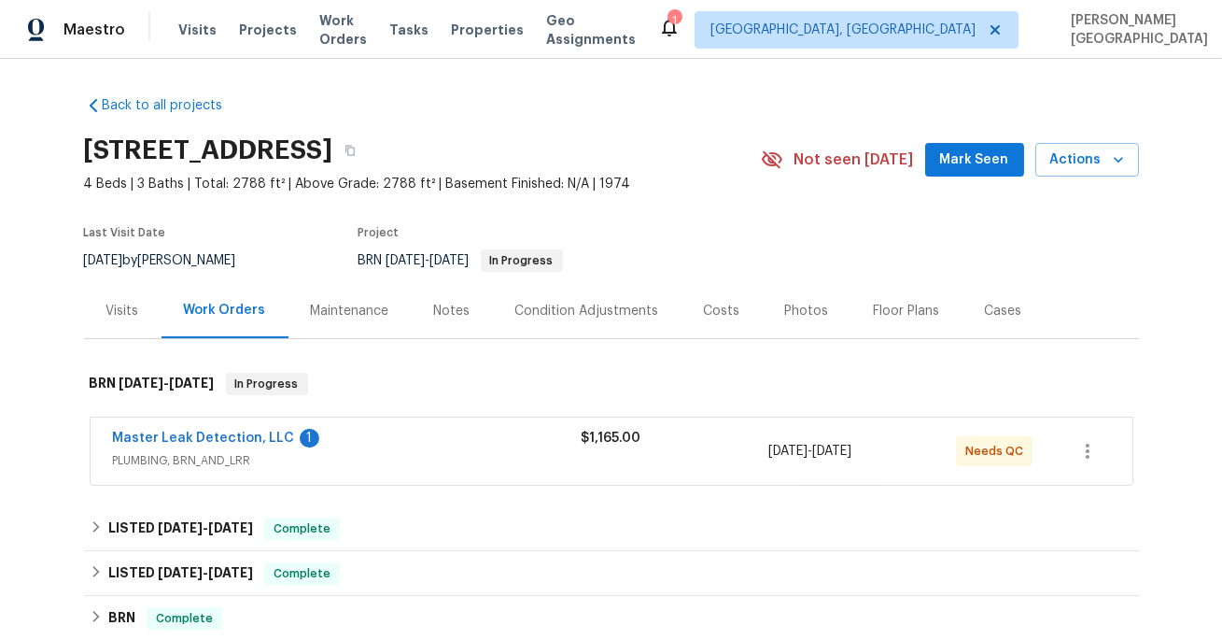
click at [204, 444] on span "Master Leak Detection, LLC" at bounding box center [204, 438] width 182 height 19
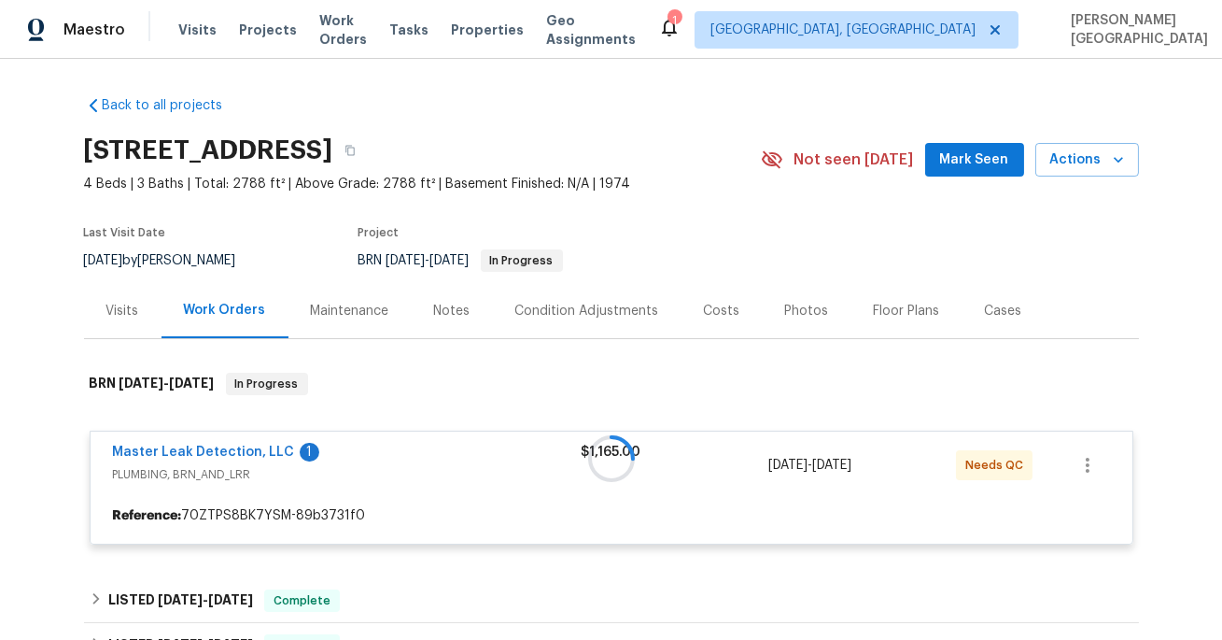
click at [220, 451] on div at bounding box center [611, 458] width 1055 height 209
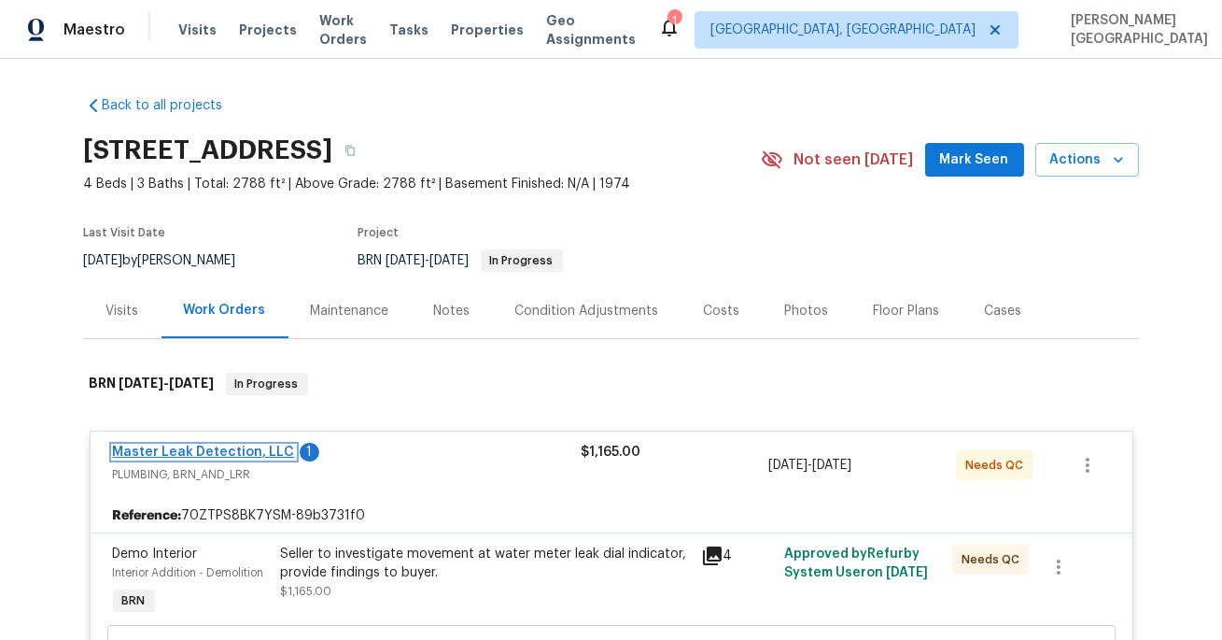
click at [223, 451] on link "Master Leak Detection, LLC" at bounding box center [204, 451] width 182 height 13
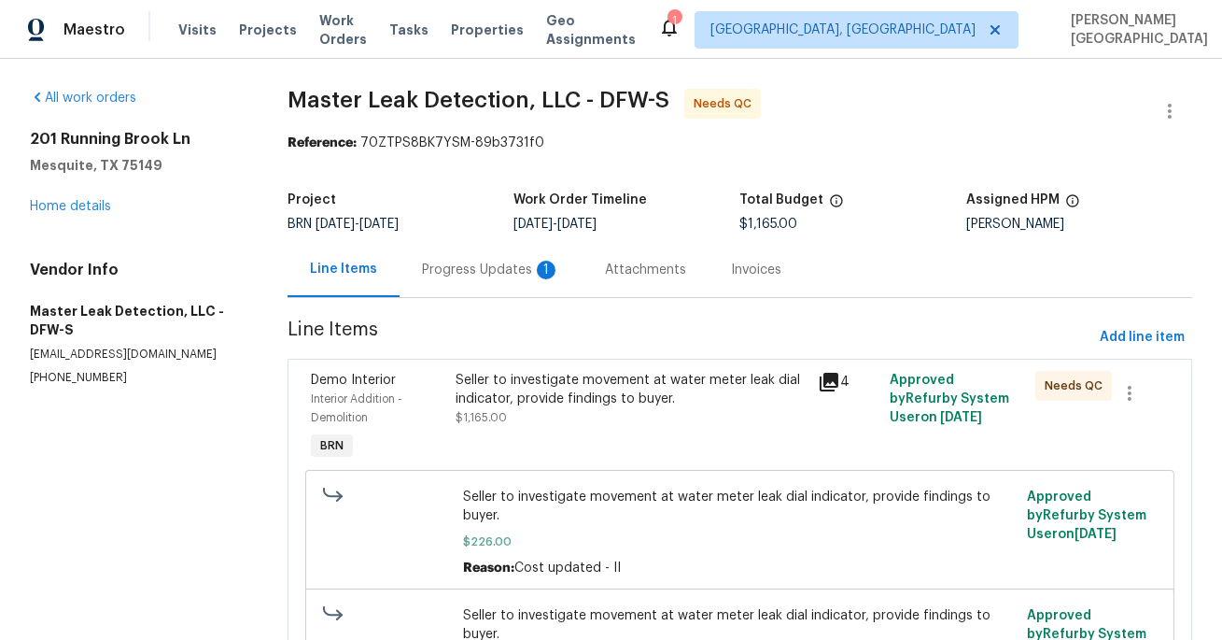
click at [459, 278] on div "Progress Updates 1" at bounding box center [491, 269] width 138 height 19
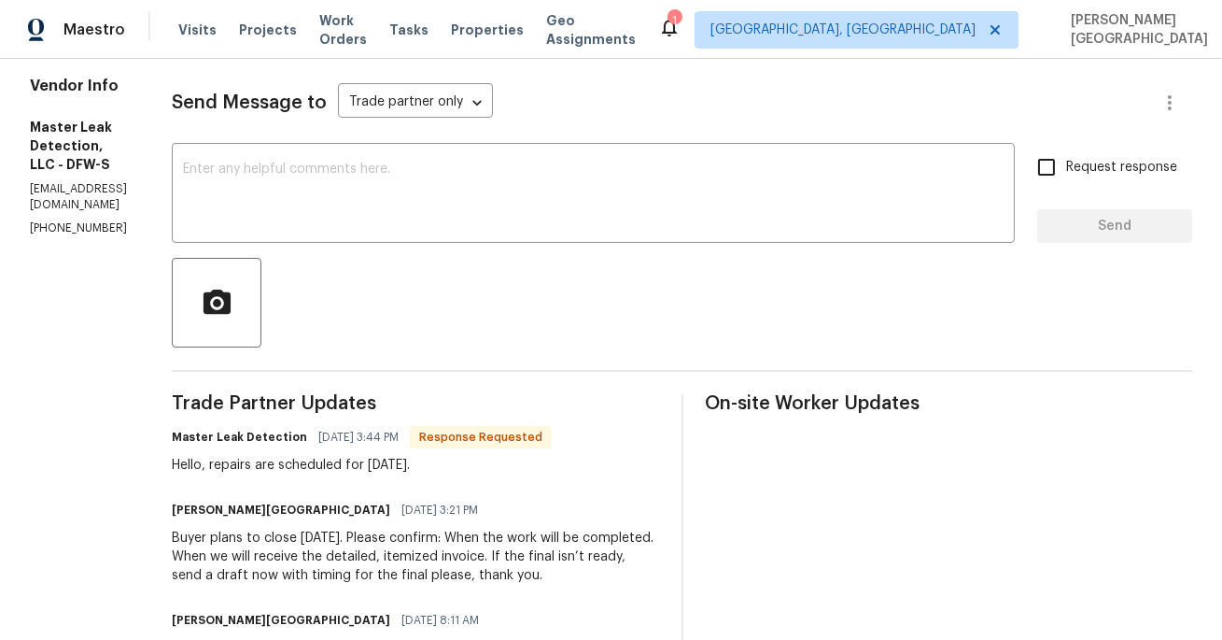
scroll to position [249, 0]
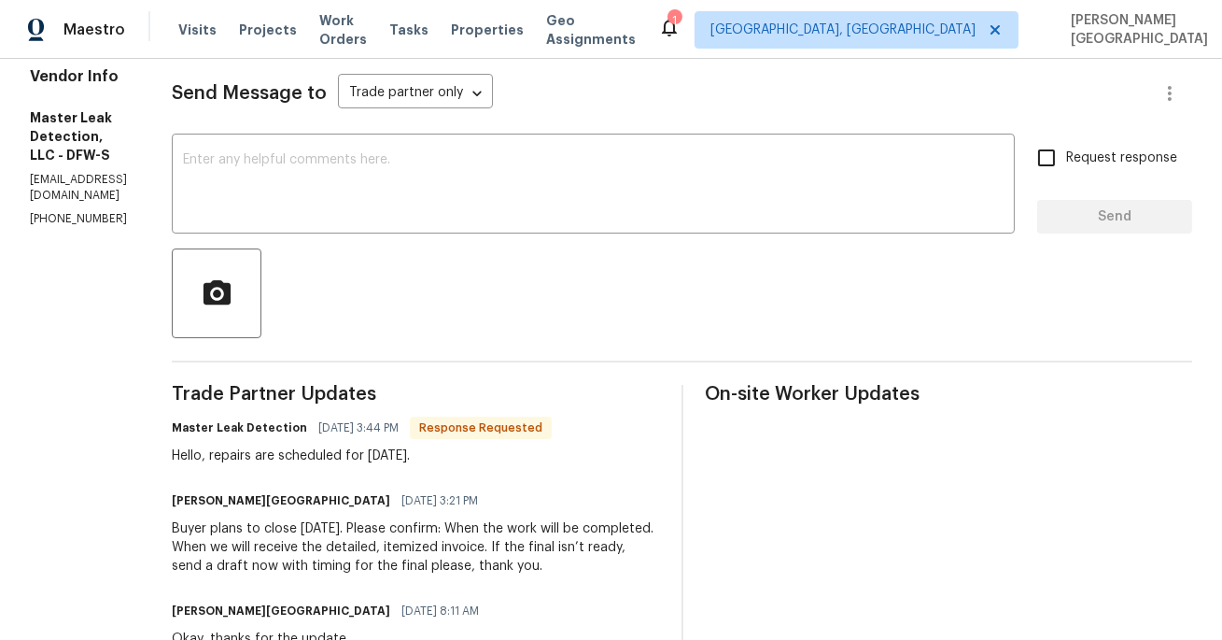
drag, startPoint x: 278, startPoint y: 457, endPoint x: 558, endPoint y: 448, distance: 280.2
click at [552, 448] on div "Hello, repairs are scheduled for tomorrow." at bounding box center [362, 455] width 380 height 19
copy div "repairs are scheduled for tomorrow."
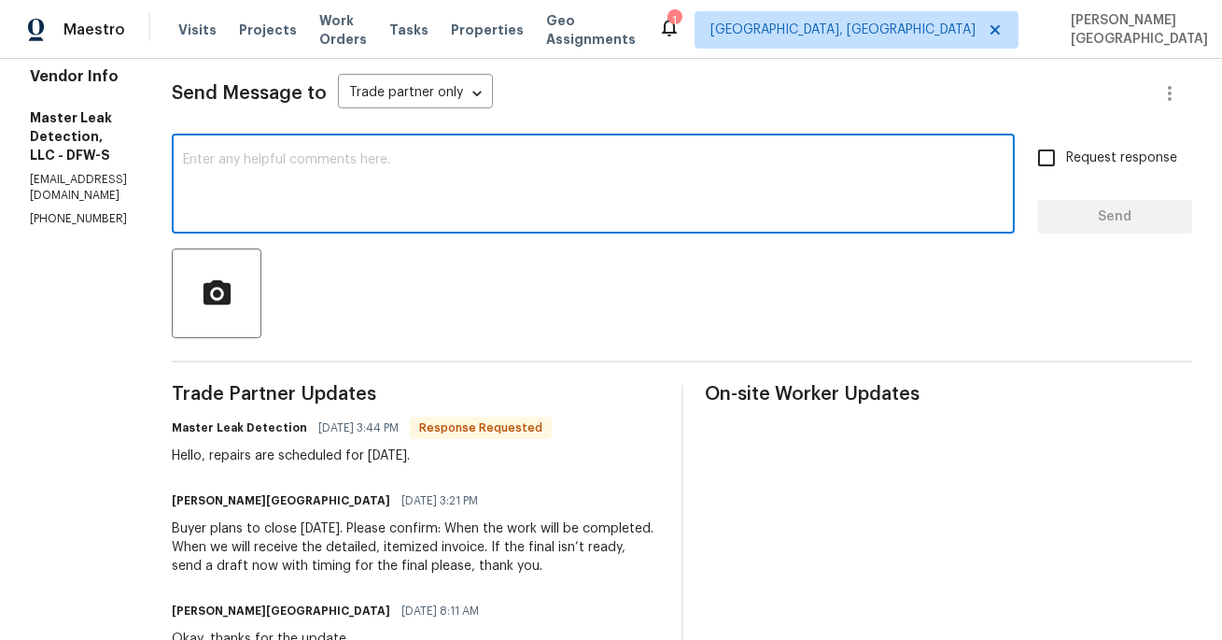
click at [379, 186] on textarea at bounding box center [593, 185] width 821 height 65
type textarea "Okay, thank you!"
click at [1101, 159] on span "Request response" at bounding box center [1121, 158] width 111 height 20
click at [1066, 159] on input "Request response" at bounding box center [1046, 157] width 39 height 39
checkbox input "true"
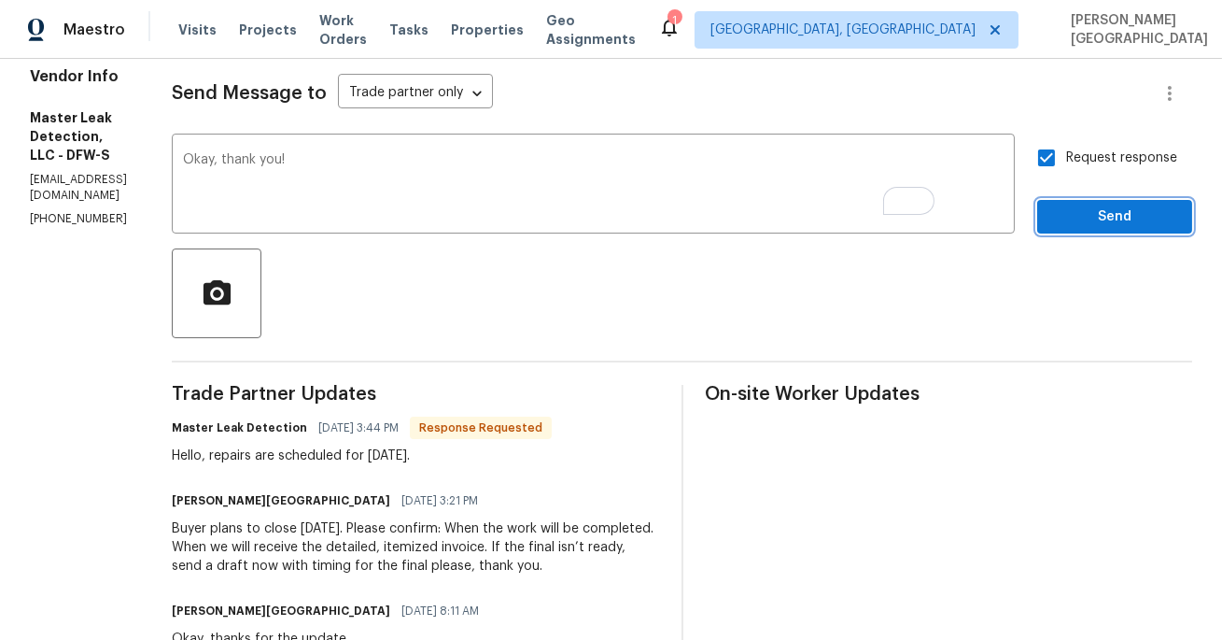
click at [1101, 213] on span "Send" at bounding box center [1114, 216] width 125 height 23
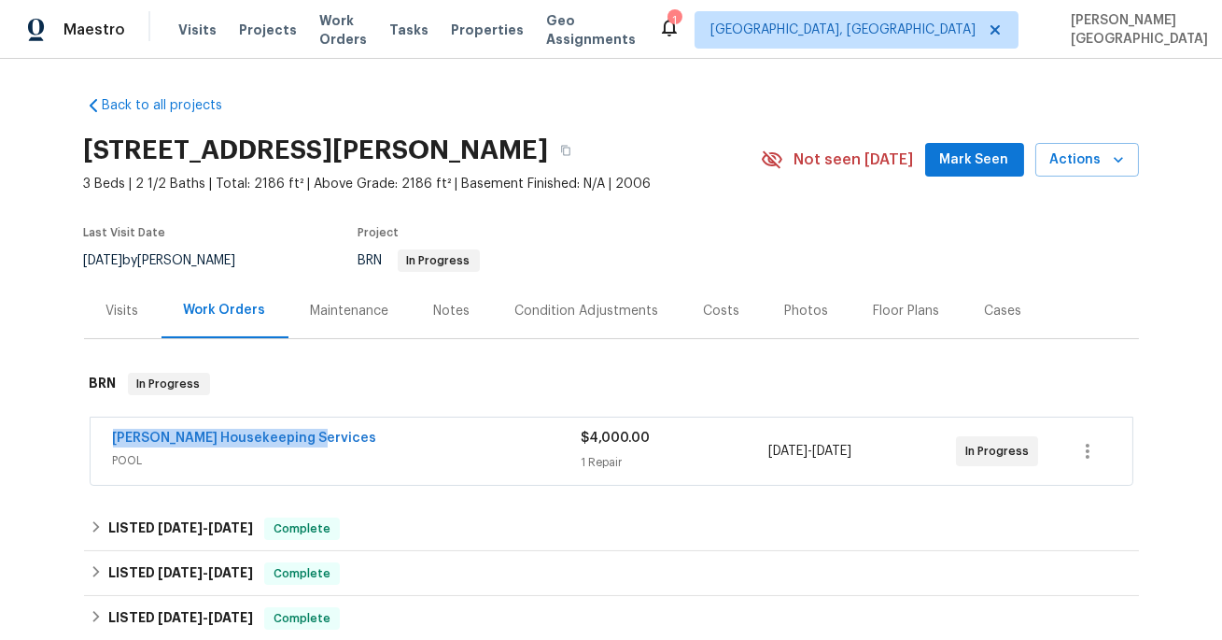
drag, startPoint x: 316, startPoint y: 441, endPoint x: 74, endPoint y: 439, distance: 241.8
click at [74, 439] on div "Back to all projects [STREET_ADDRESS][PERSON_NAME] 3 Beds | 2 1/2 Baths | Total…" at bounding box center [611, 349] width 1222 height 581
copy link "[PERSON_NAME] Housekeeping Services"
click at [184, 440] on link "[PERSON_NAME] Housekeeping Services" at bounding box center [245, 437] width 264 height 13
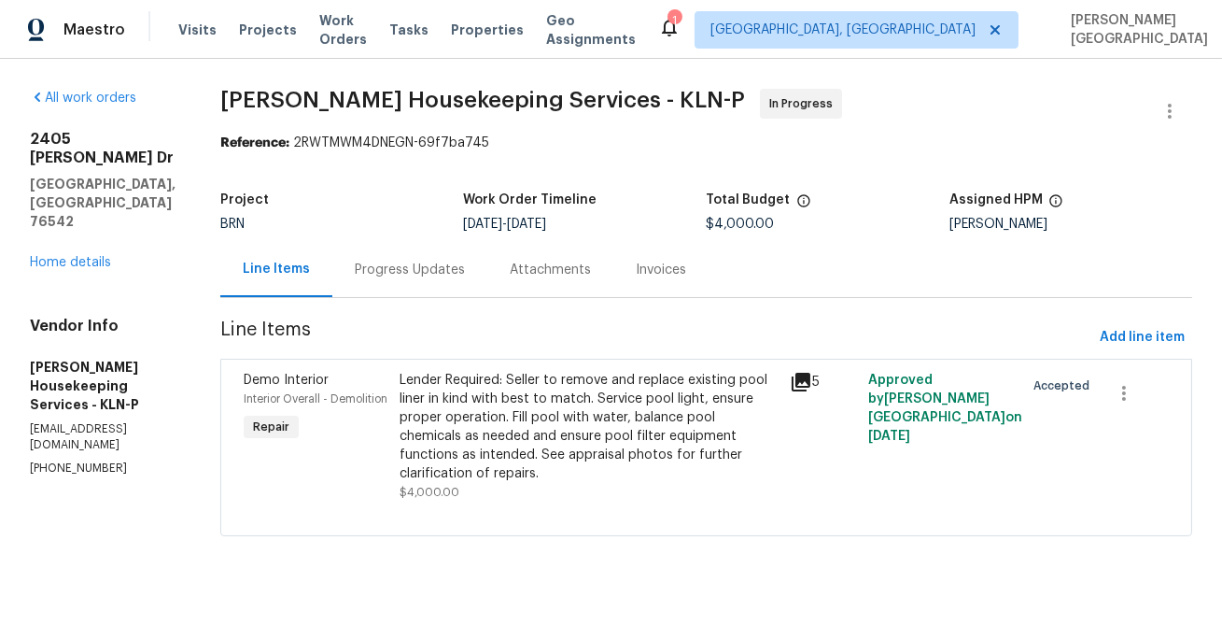
click at [532, 395] on div "Lender Required: Seller to remove and replace existing pool liner in kind with …" at bounding box center [589, 427] width 379 height 112
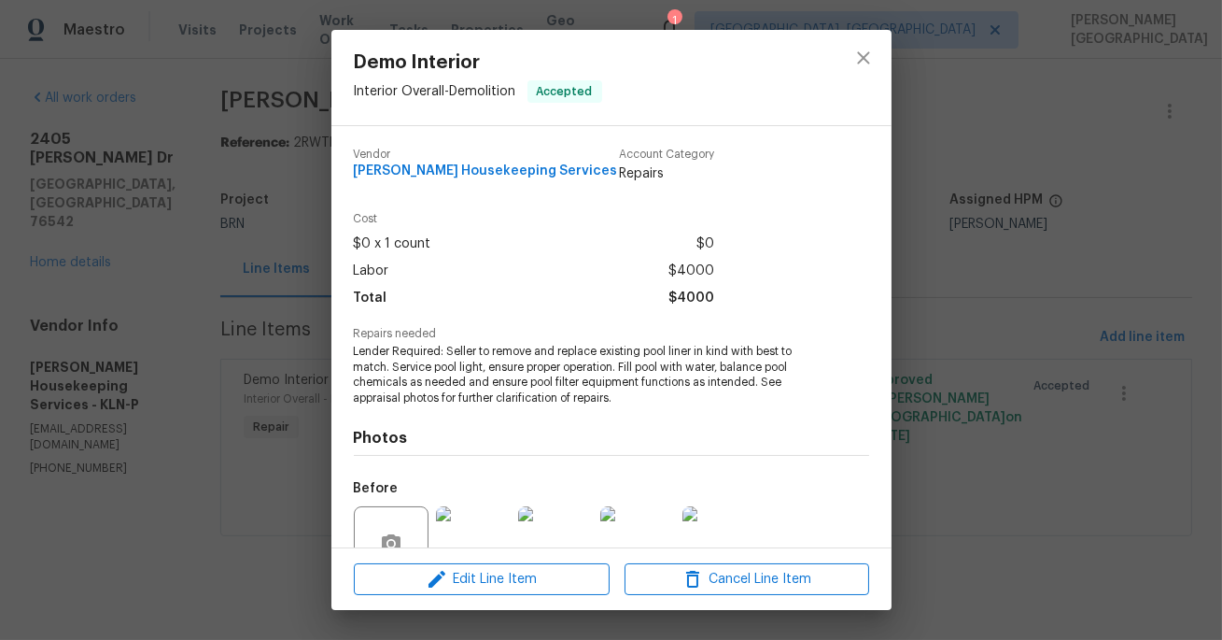
click at [489, 357] on span "Lender Required: Seller to remove and replace existing pool liner in kind with …" at bounding box center [586, 375] width 464 height 63
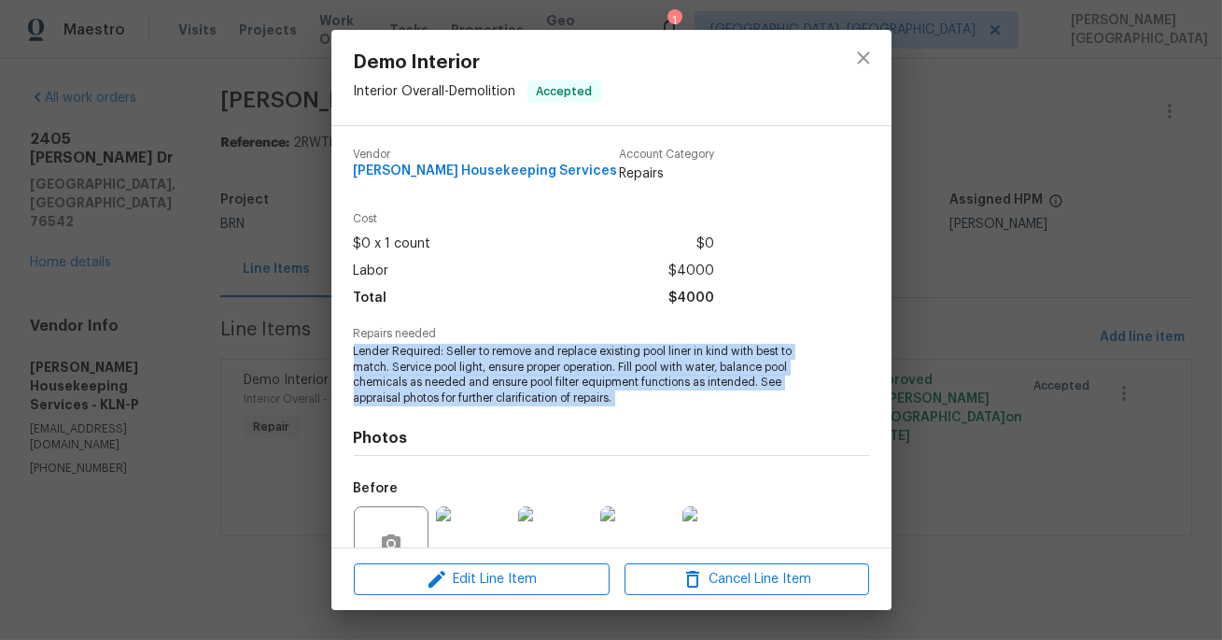
click at [489, 357] on span "Lender Required: Seller to remove and replace existing pool liner in kind with …" at bounding box center [586, 375] width 464 height 63
copy span "Lender Required: Seller to remove and replace existing pool liner in kind with …"
